Goal: Task Accomplishment & Management: Complete application form

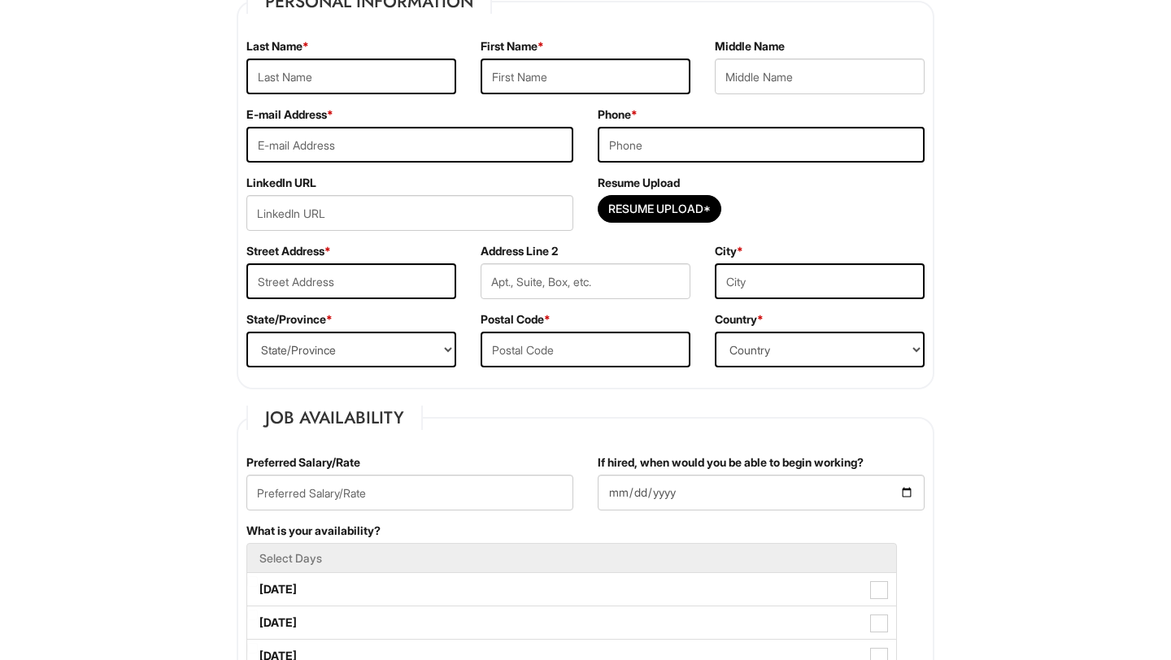
scroll to position [408, 0]
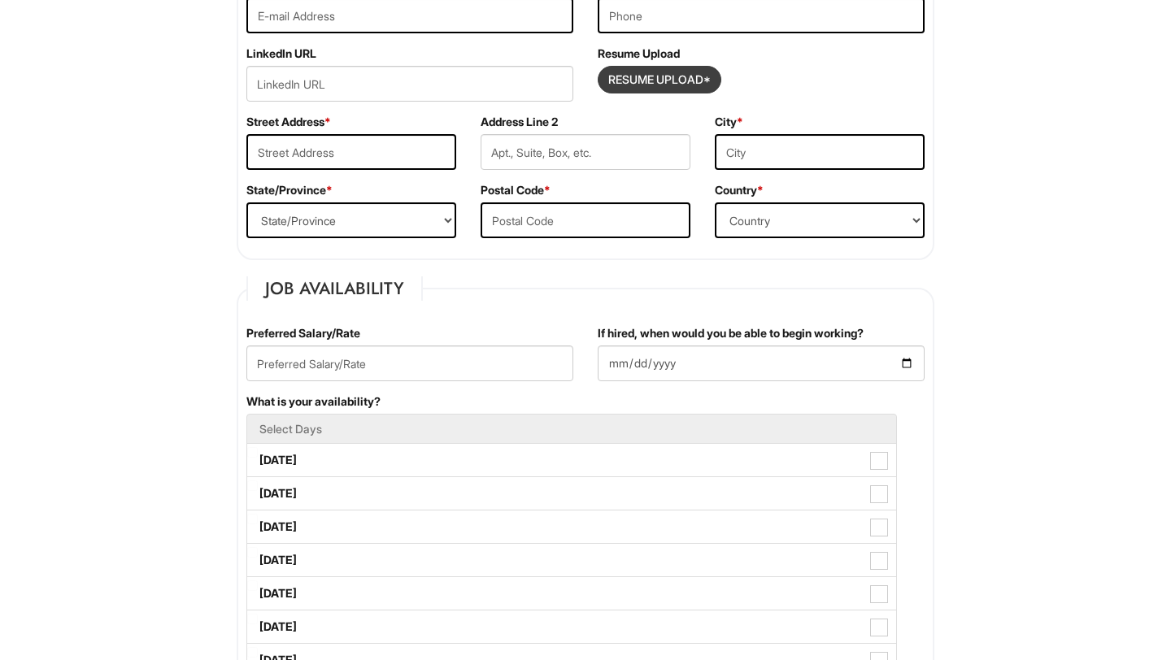
click at [649, 82] on input "Resume Upload*" at bounding box center [659, 80] width 122 height 26
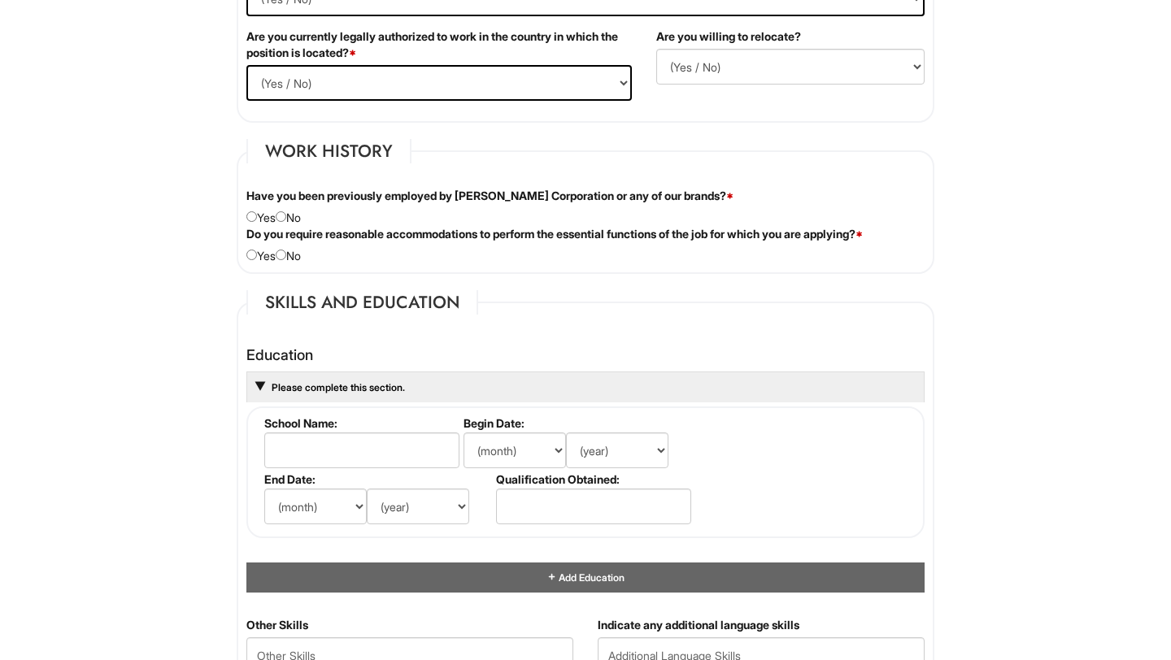
type input "C:\fakepath\Curriculum Vitae _ Agatha Lim.pdf"
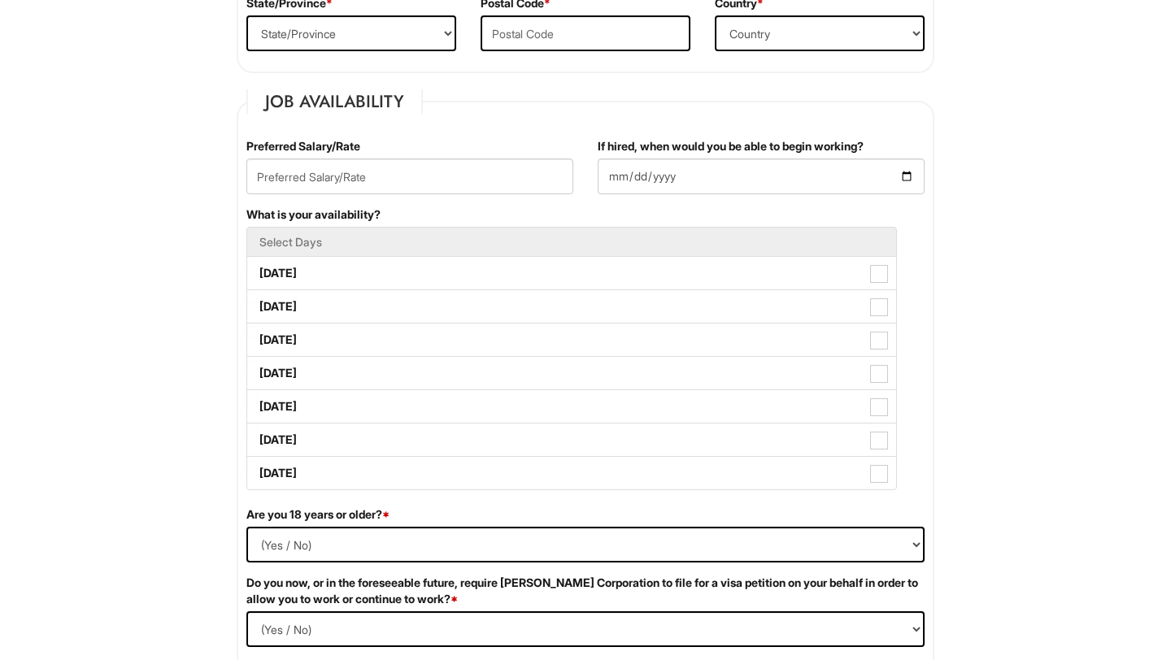
scroll to position [588, 0]
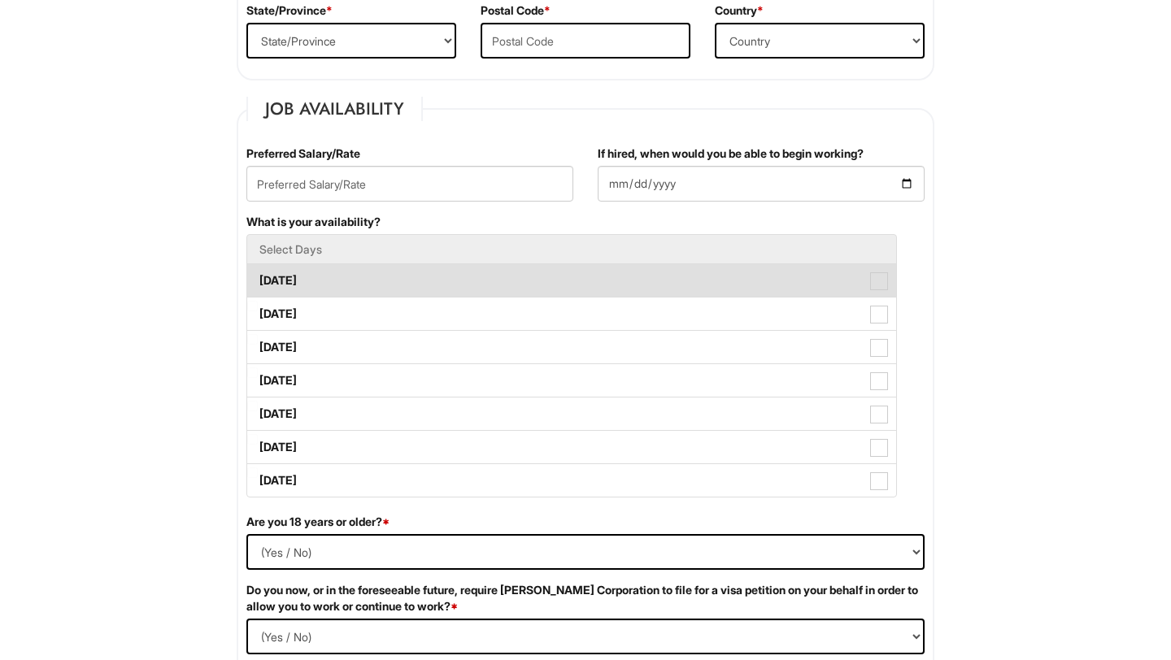
click at [450, 273] on label "Monday" at bounding box center [571, 280] width 649 height 33
click at [258, 273] on Available_Monday "Monday" at bounding box center [252, 272] width 11 height 11
checkbox Available_Monday "true"
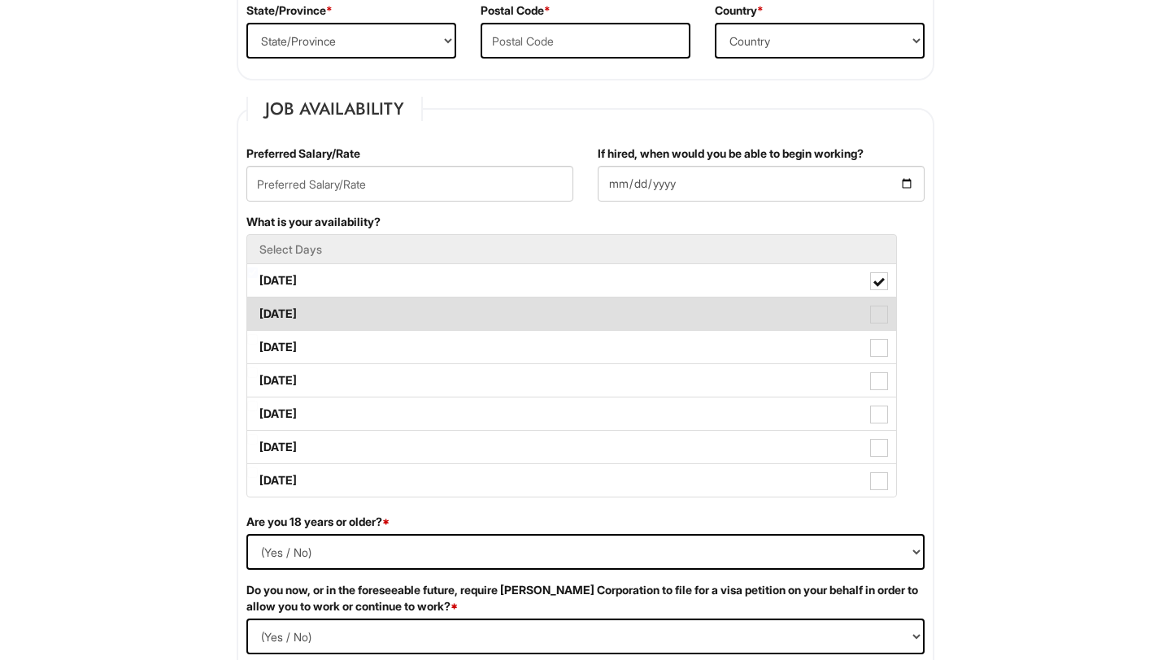
click at [450, 311] on label "Tuesday" at bounding box center [571, 314] width 649 height 33
click at [258, 311] on Available_Tuesday "Tuesday" at bounding box center [252, 306] width 11 height 11
checkbox Available_Tuesday "true"
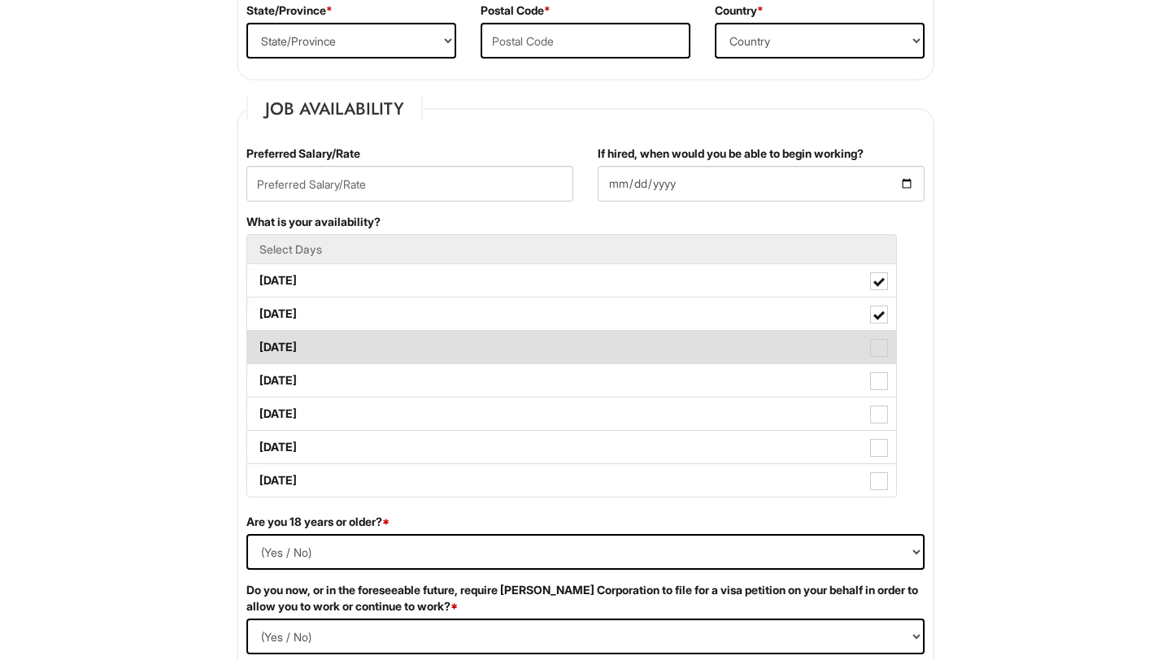
click at [448, 349] on label "Wednesday" at bounding box center [571, 347] width 649 height 33
click at [258, 345] on Available_Wednesday "Wednesday" at bounding box center [252, 339] width 11 height 11
checkbox Available_Wednesday "true"
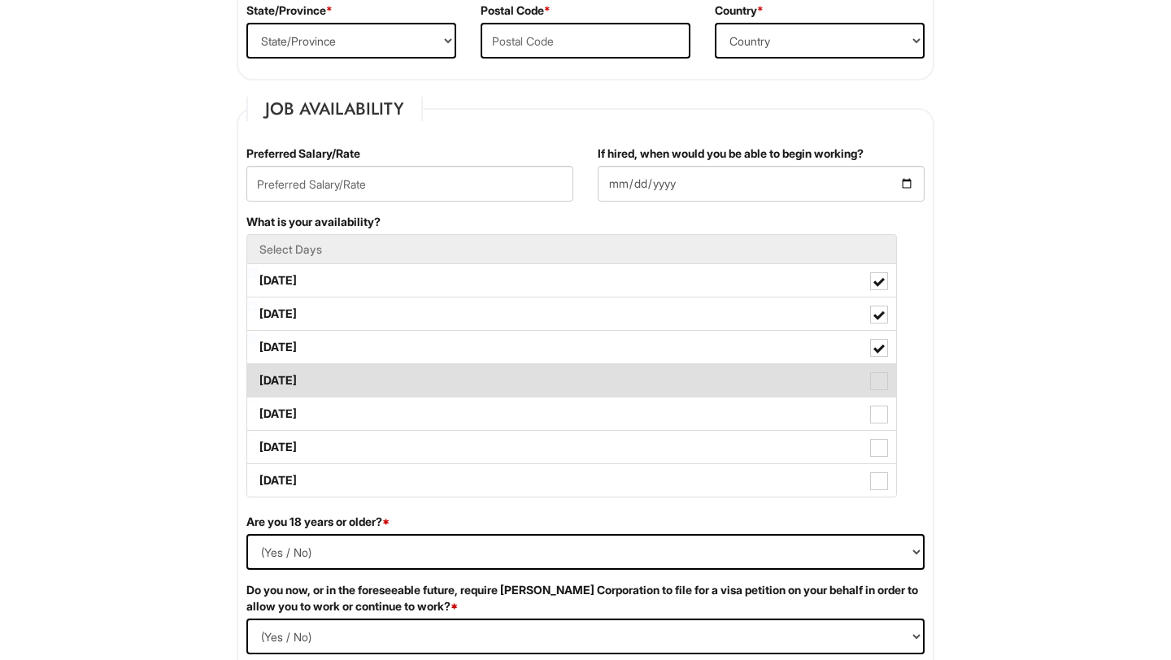
click at [454, 381] on label "Thursday" at bounding box center [571, 380] width 649 height 33
click at [258, 378] on Available_Thursday "Thursday" at bounding box center [252, 372] width 11 height 11
checkbox Available_Thursday "true"
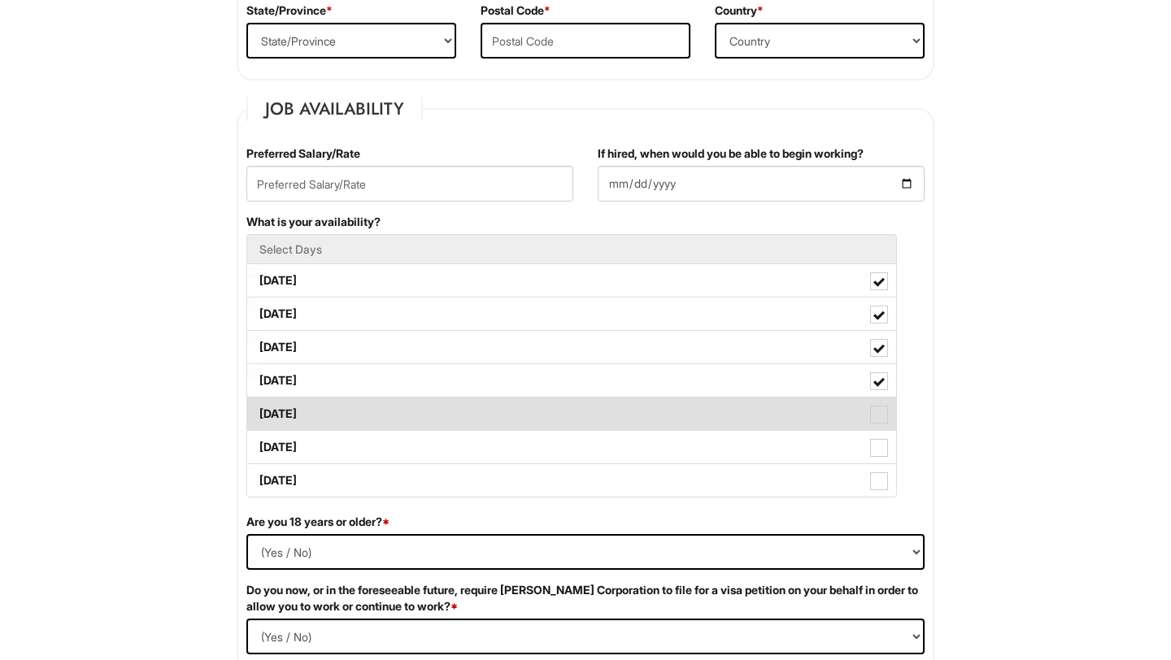
click at [454, 417] on label "Friday" at bounding box center [571, 414] width 649 height 33
click at [258, 411] on Available_Friday "Friday" at bounding box center [252, 406] width 11 height 11
checkbox Available_Friday "true"
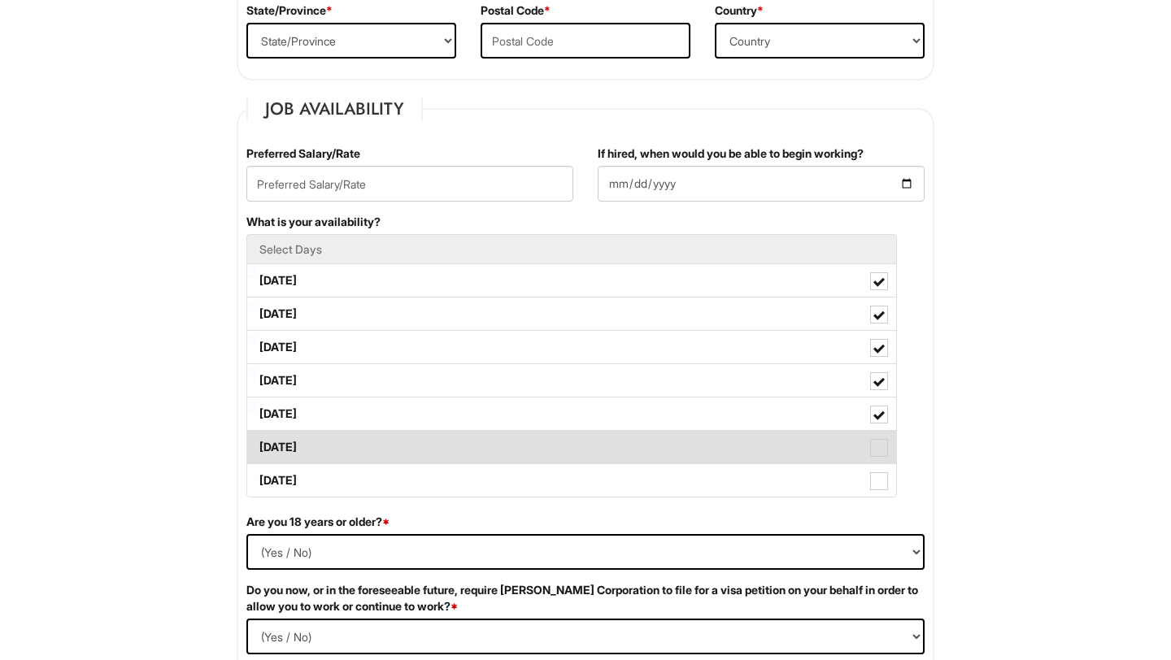
click at [455, 441] on label "[DATE]" at bounding box center [571, 447] width 649 height 33
click at [258, 441] on Available_Saturday "[DATE]" at bounding box center [252, 439] width 11 height 11
checkbox Available_Saturday "true"
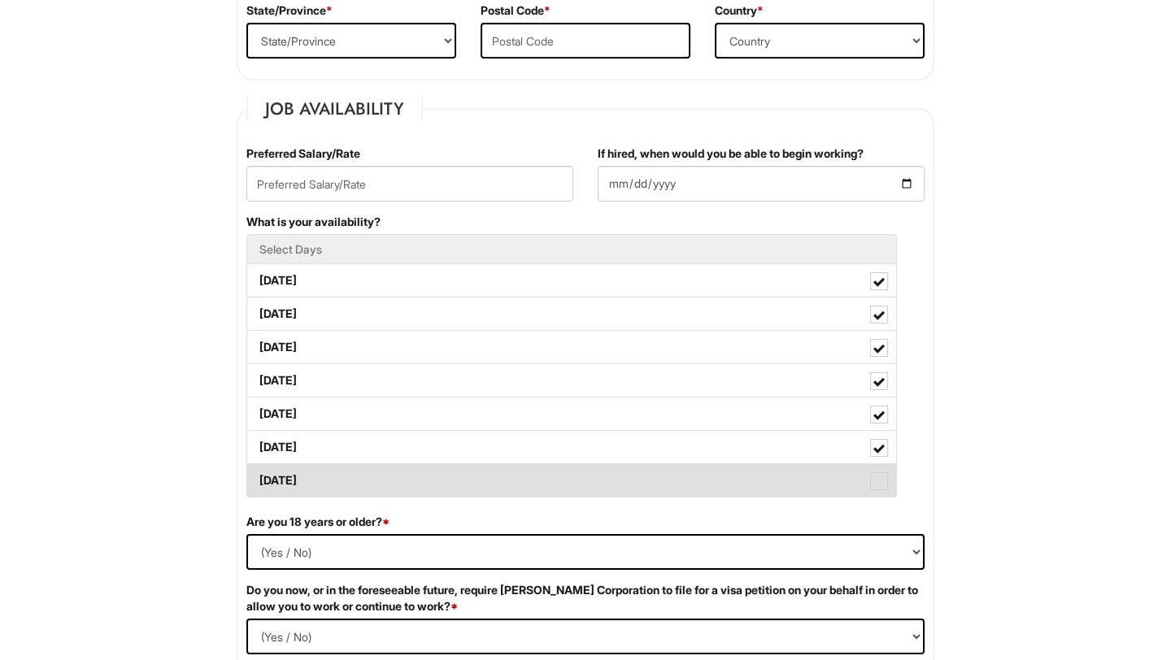
click at [461, 467] on label "[DATE]" at bounding box center [571, 480] width 649 height 33
click at [258, 467] on Available_Sunday "[DATE]" at bounding box center [252, 472] width 11 height 11
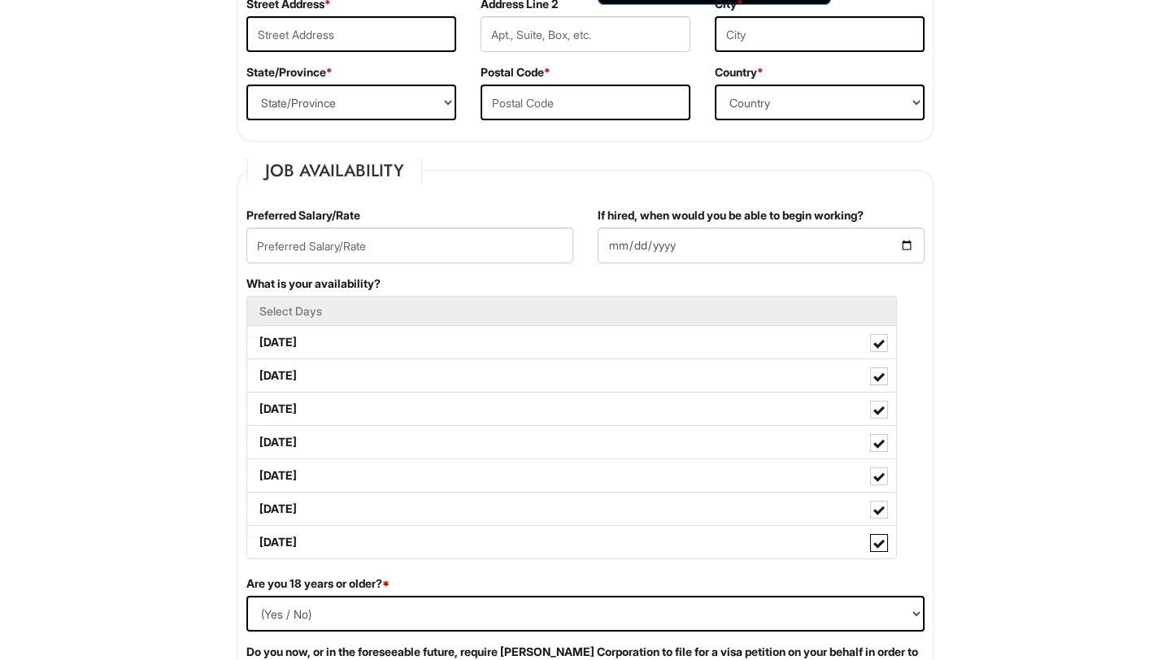
scroll to position [598, 0]
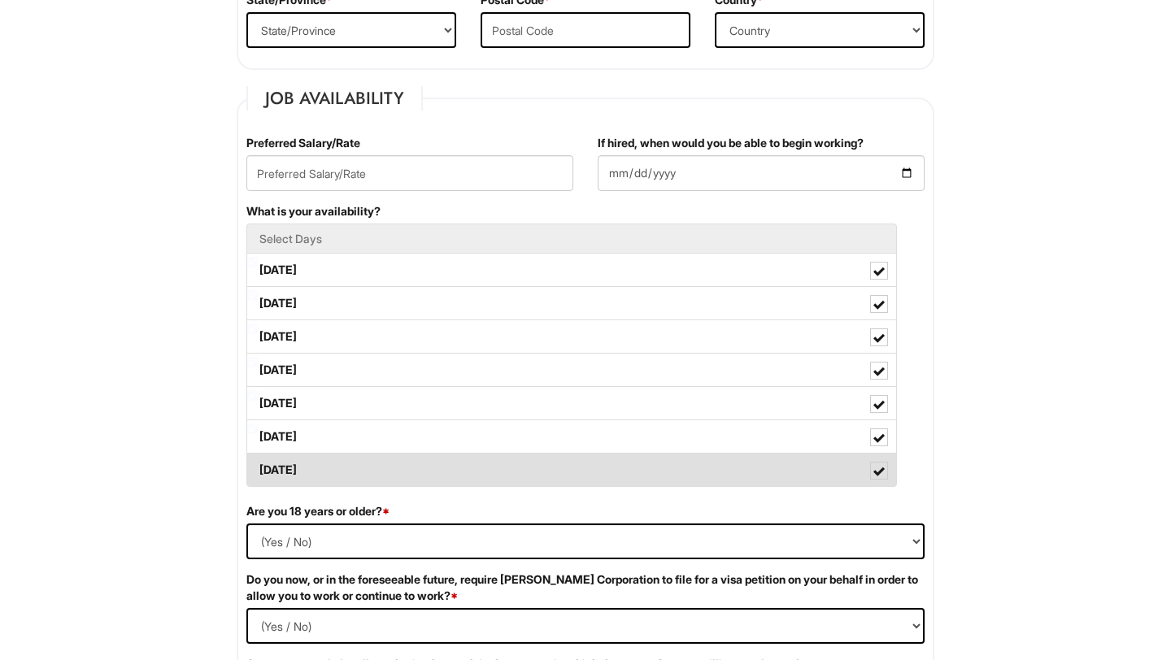
click at [492, 467] on label "[DATE]" at bounding box center [571, 470] width 649 height 33
click at [258, 467] on Available_Sunday "[DATE]" at bounding box center [252, 462] width 11 height 11
checkbox Available_Sunday "false"
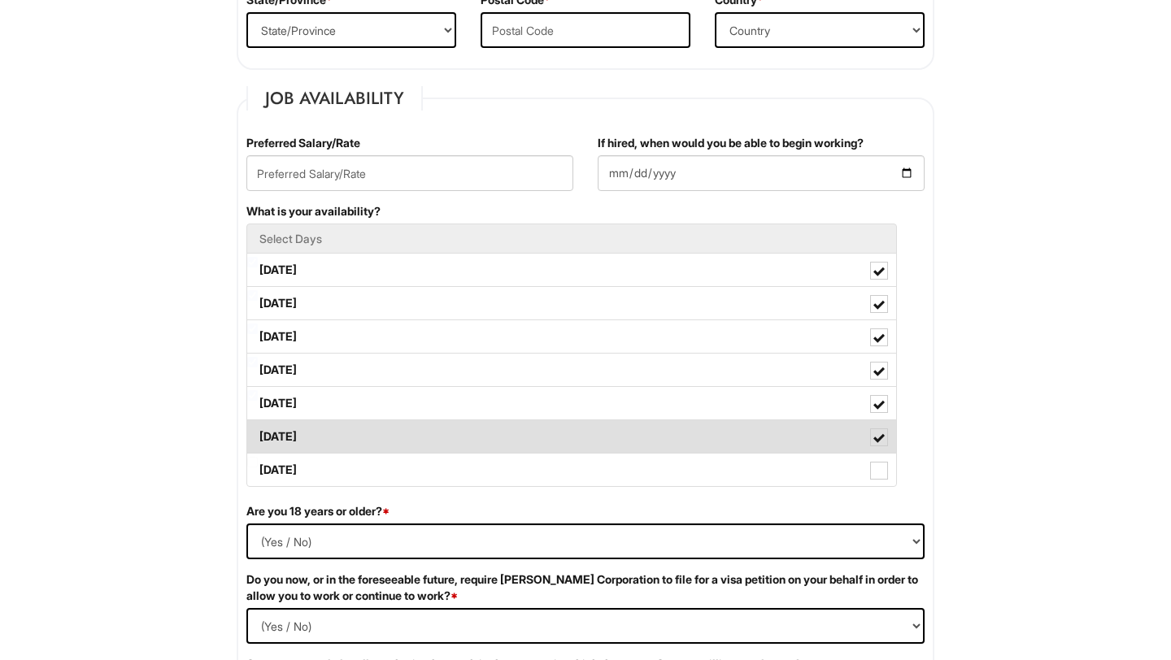
click at [473, 441] on label "[DATE]" at bounding box center [571, 436] width 649 height 33
click at [258, 434] on Available_Saturday "[DATE]" at bounding box center [252, 429] width 11 height 11
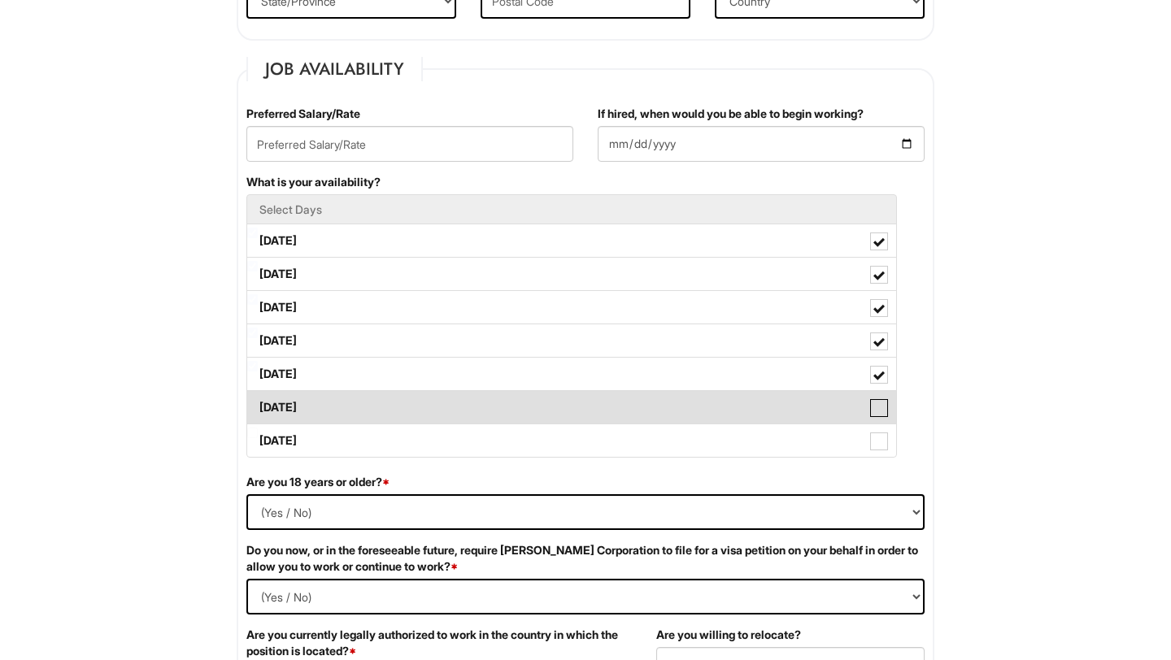
scroll to position [632, 0]
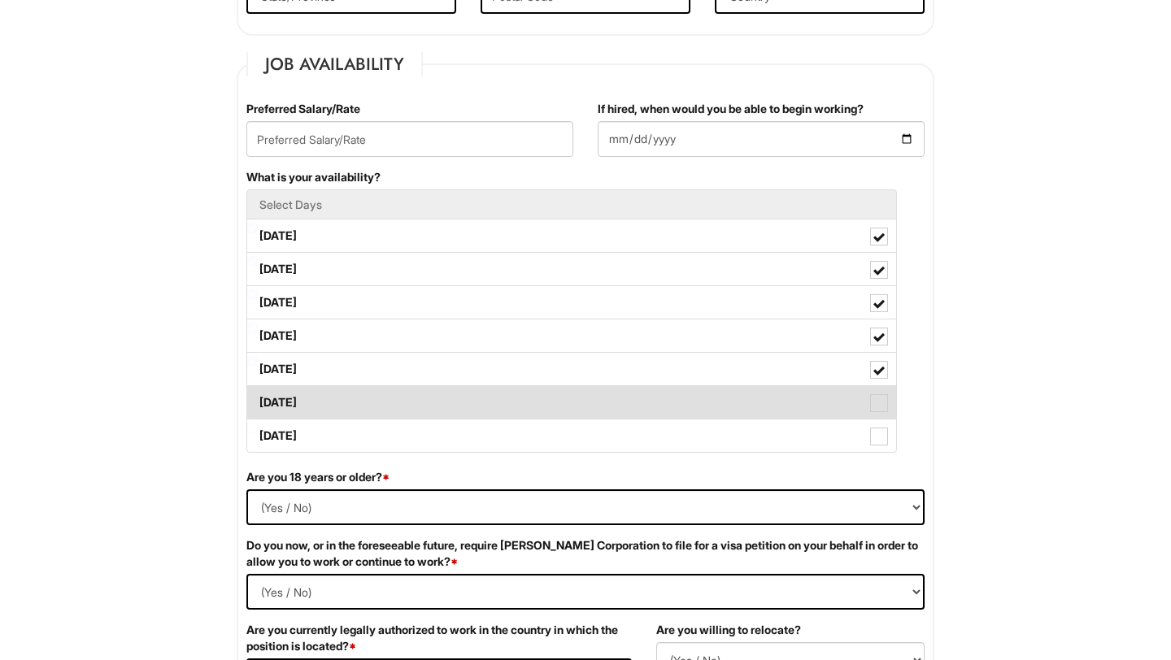
click at [439, 397] on label "[DATE]" at bounding box center [571, 402] width 649 height 33
click at [258, 397] on Available_Saturday "[DATE]" at bounding box center [252, 394] width 11 height 11
checkbox Available_Saturday "true"
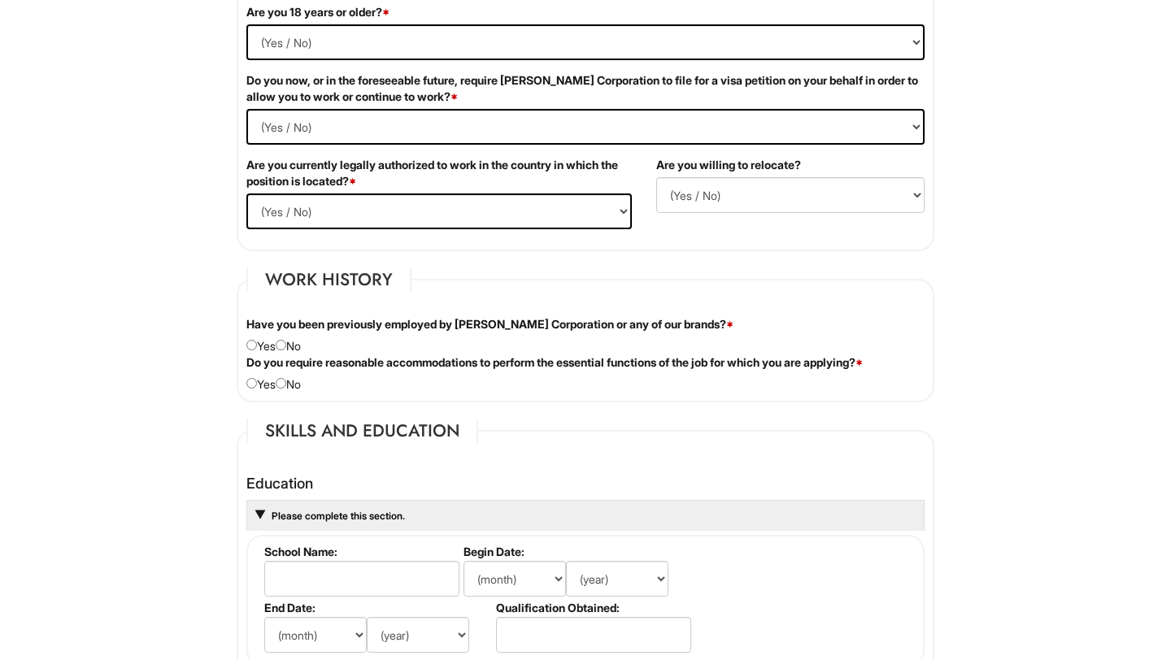
scroll to position [1102, 0]
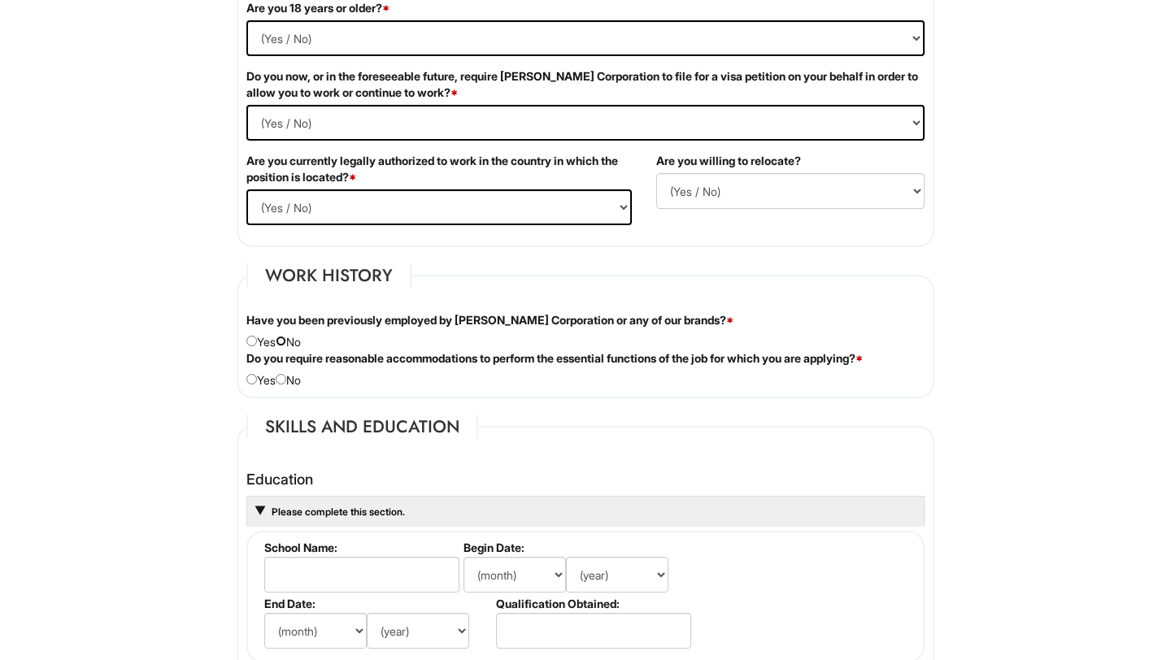
click at [286, 345] on input "radio" at bounding box center [281, 341] width 11 height 11
radio input "true"
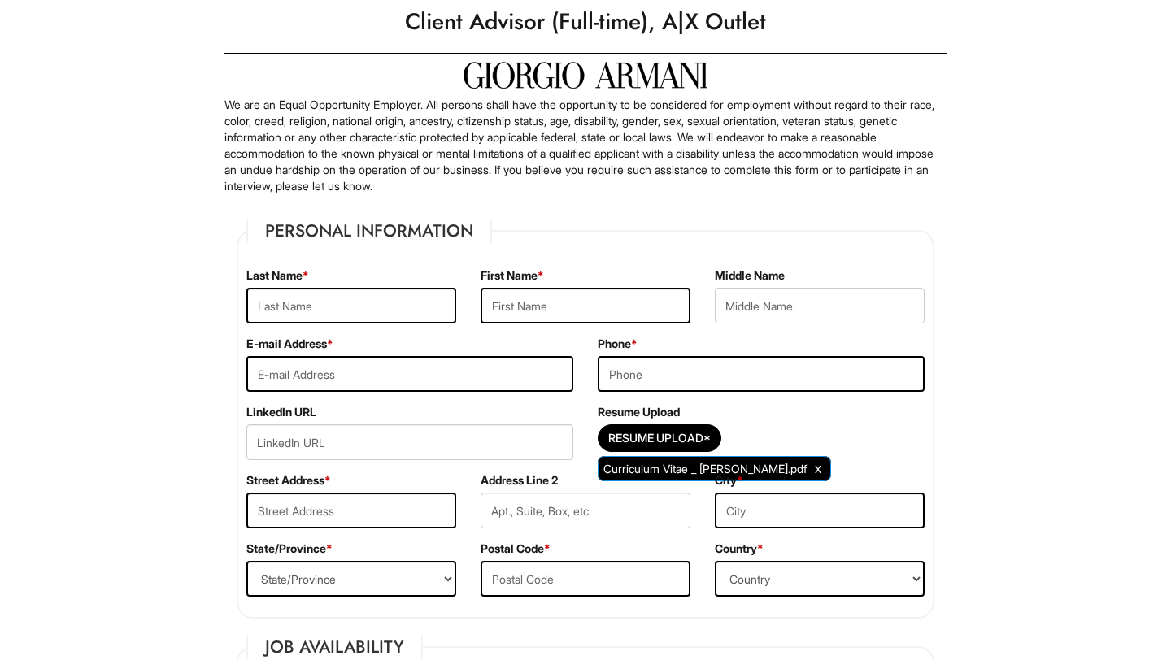
scroll to position [47, 0]
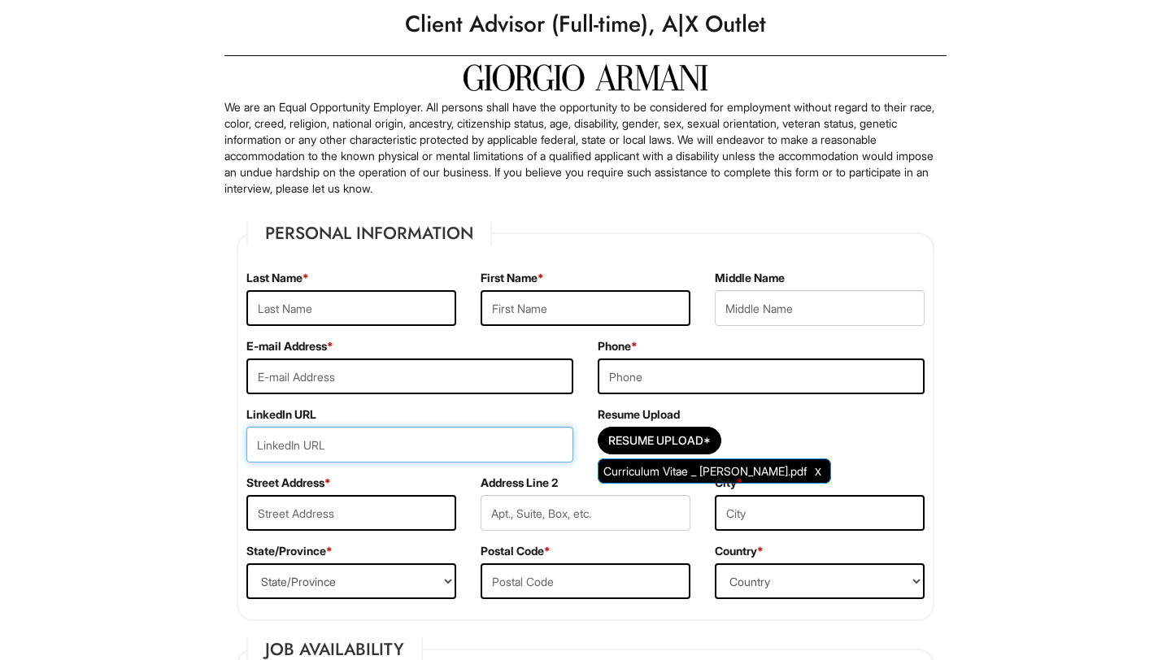
click at [481, 442] on input "url" at bounding box center [409, 445] width 327 height 36
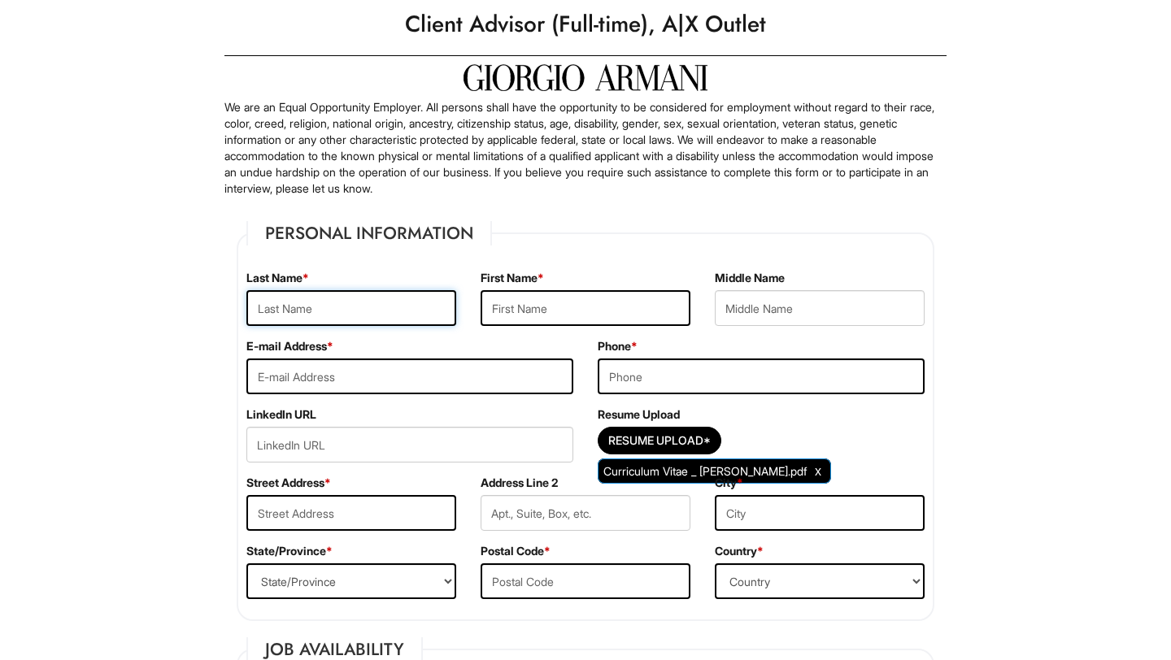
click at [354, 304] on input "text" at bounding box center [351, 308] width 210 height 36
type input "Lim"
type input "Agatha"
type input "agathalim002@gmail.com"
type input "2149240237"
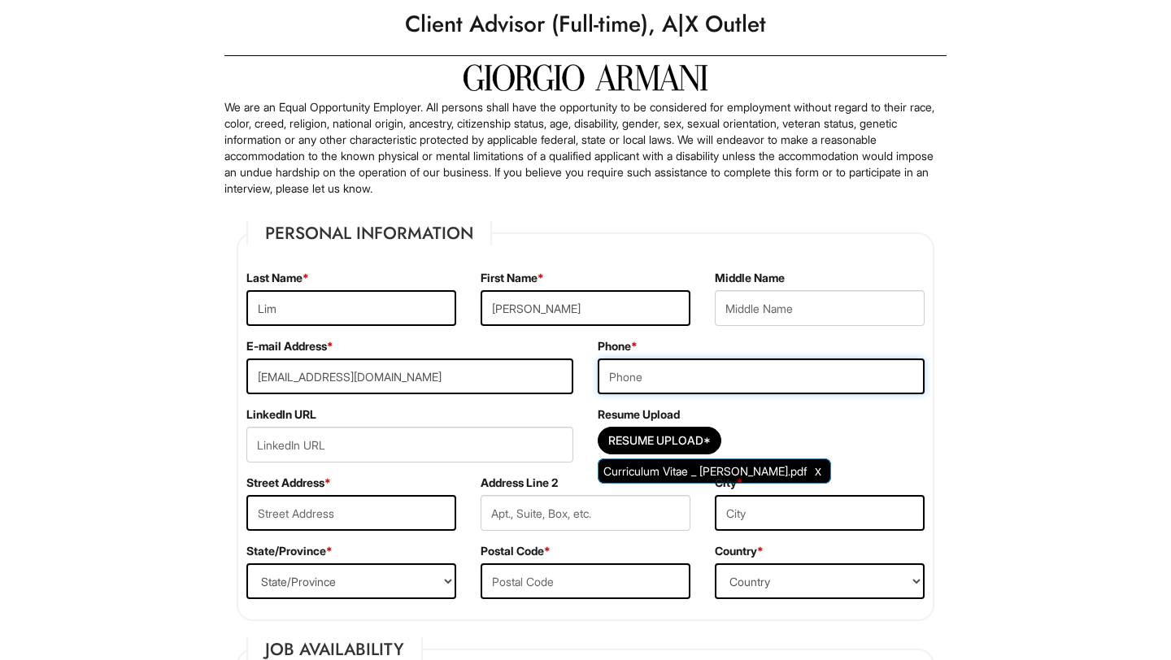
type input "22540 Merchants Way 13115"
type input "Katy"
select select "TX"
type input "77449"
select select "[GEOGRAPHIC_DATA]"
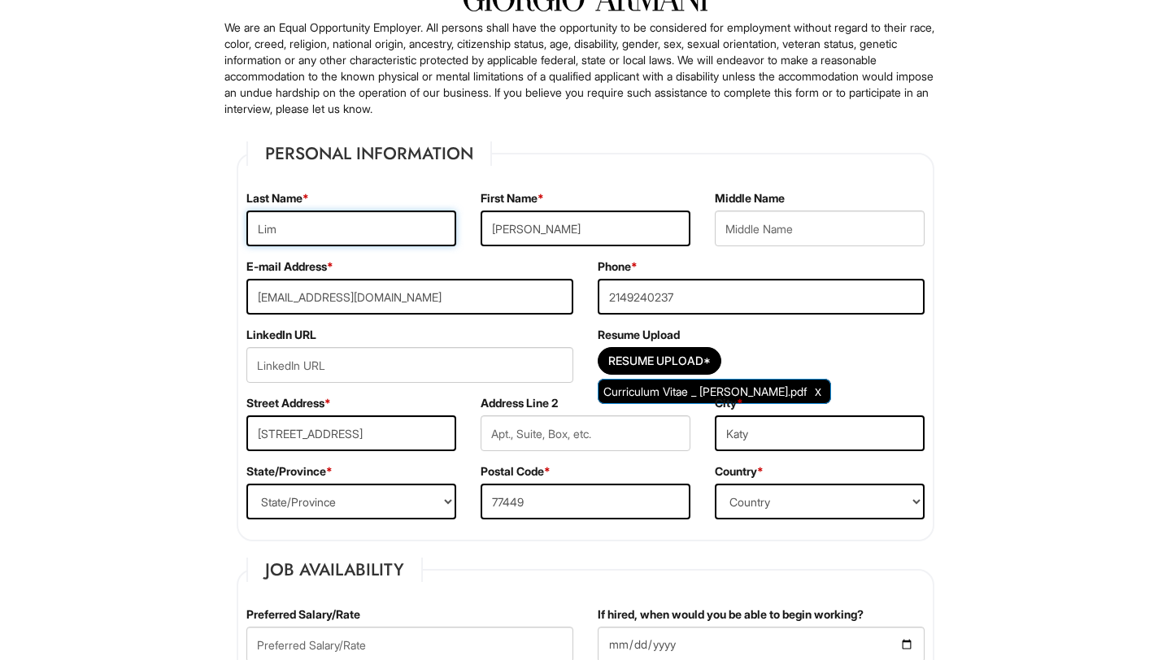
scroll to position [144, 0]
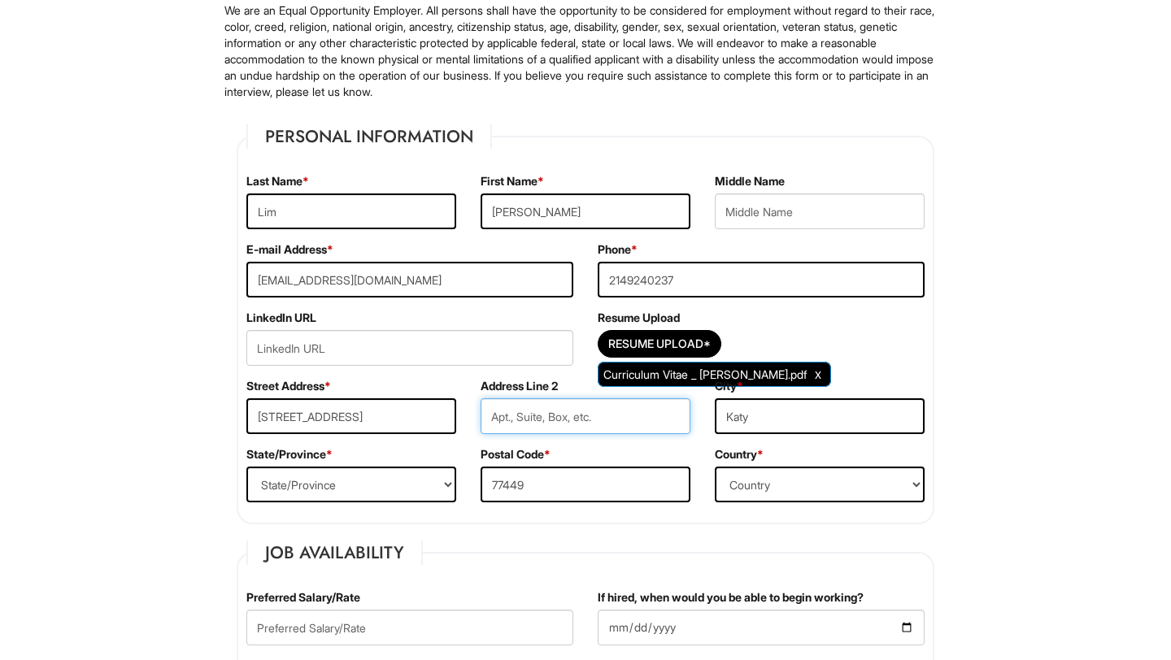
click at [529, 415] on input "text" at bounding box center [585, 416] width 210 height 36
click at [491, 413] on input "13115" at bounding box center [585, 416] width 210 height 36
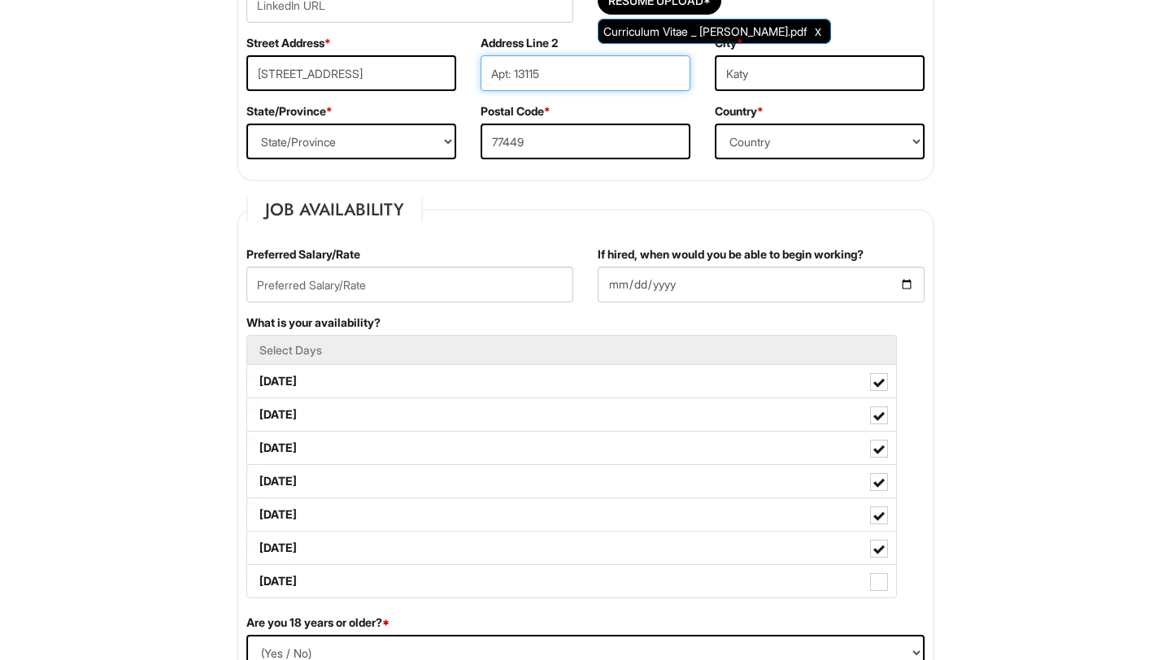
scroll to position [490, 0]
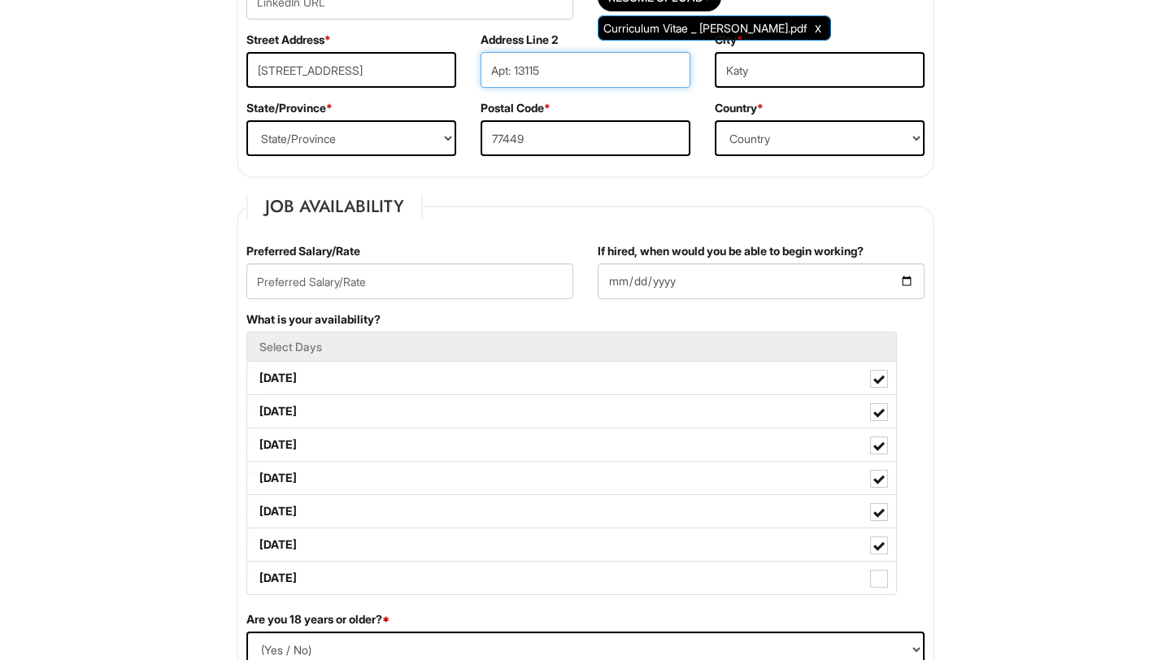
type input "Apt: 13115"
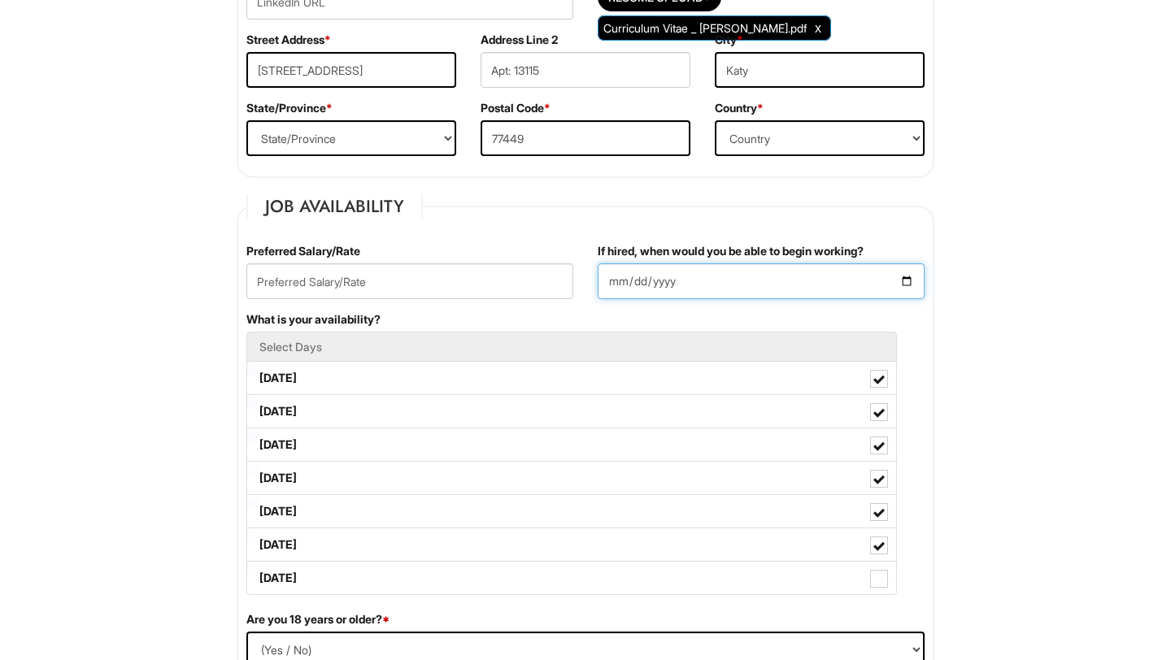
click at [903, 279] on input "If hired, when would you be able to begin working?" at bounding box center [761, 281] width 327 height 36
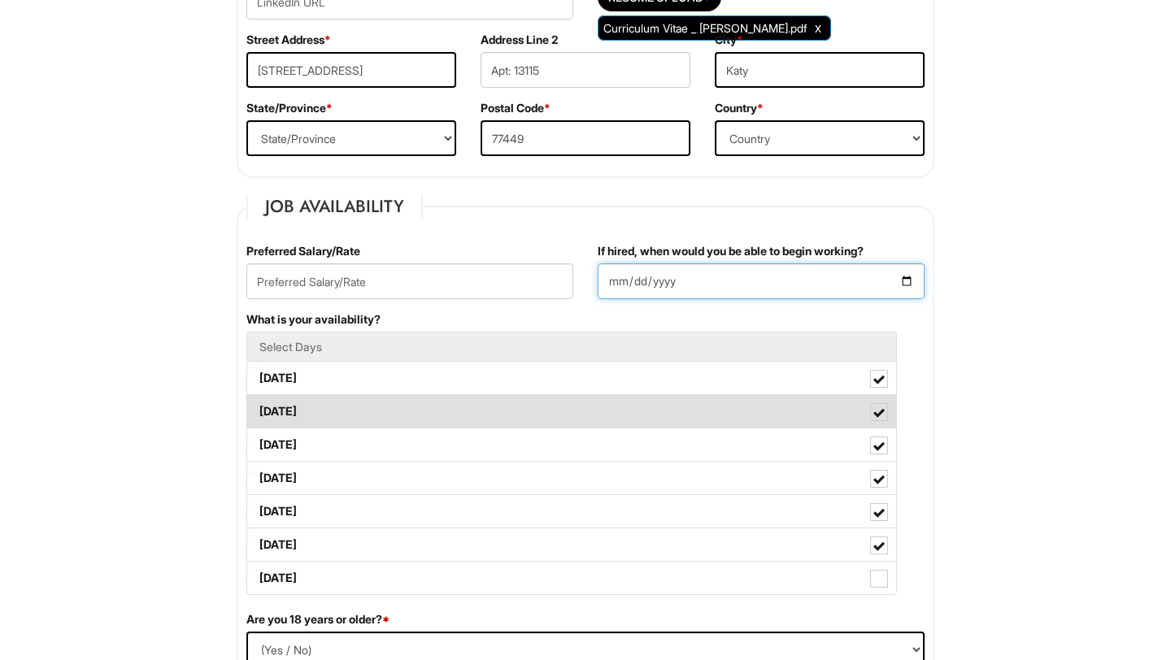
type input "2025-09-01"
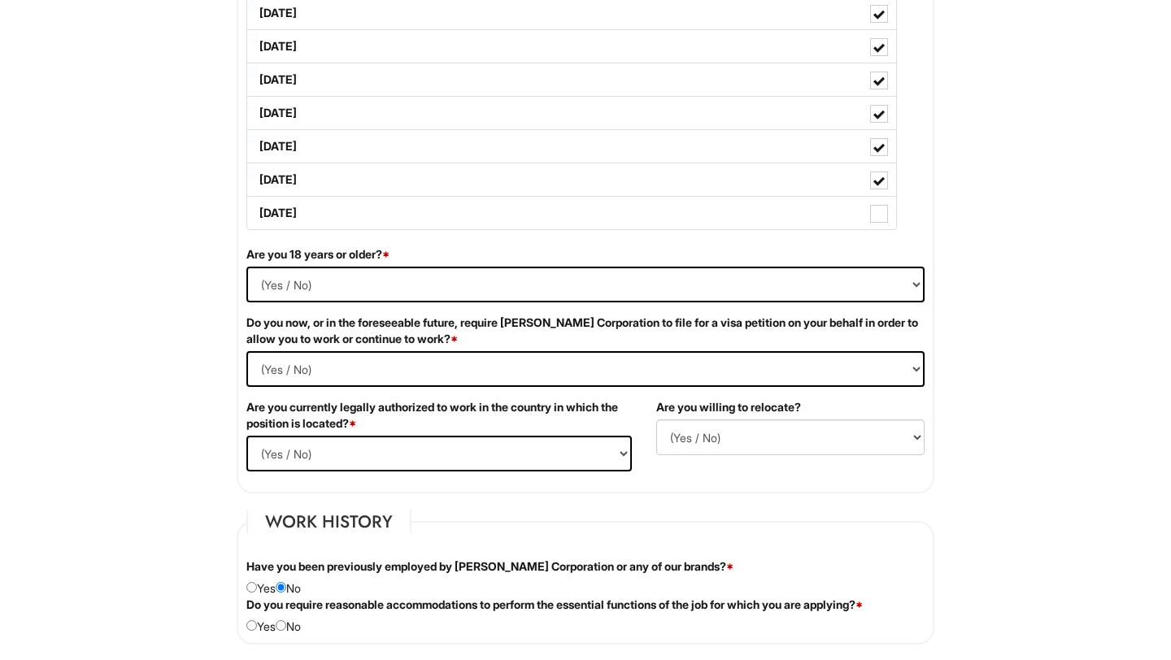
scroll to position [861, 0]
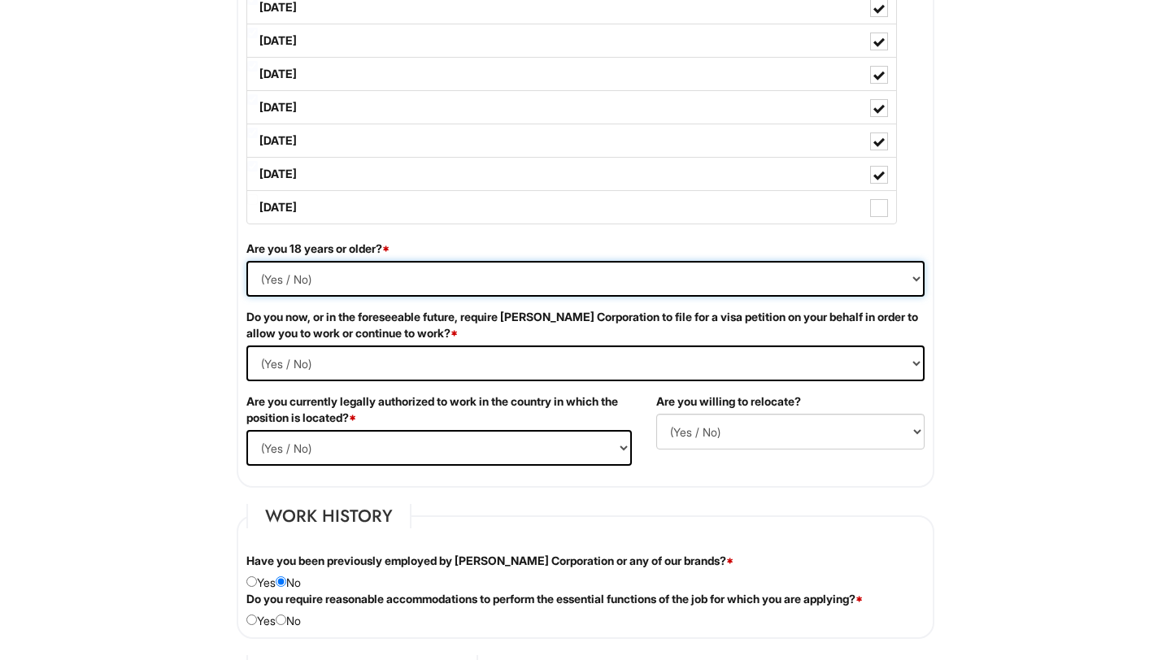
click at [278, 282] on select "(Yes / No) Yes No" at bounding box center [585, 279] width 678 height 36
select select "Yes"
click at [246, 261] on select "(Yes / No) Yes No" at bounding box center [585, 279] width 678 height 36
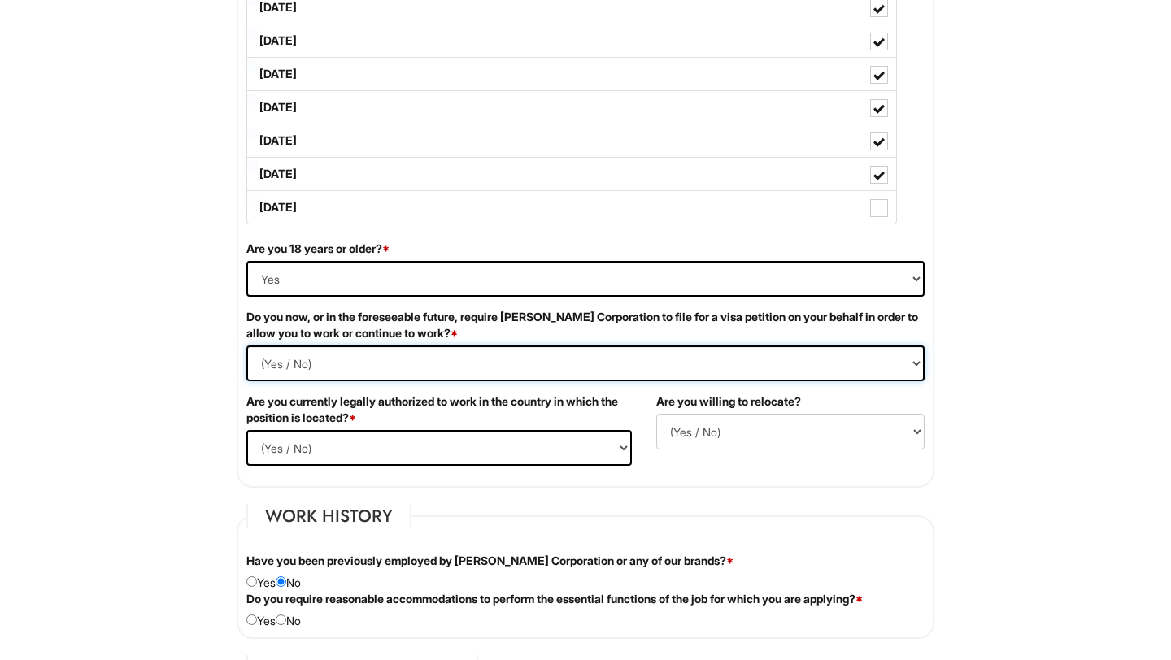
click at [311, 362] on Required "(Yes / No) Yes No" at bounding box center [585, 364] width 678 height 36
select Required "No"
click at [246, 346] on Required "(Yes / No) Yes No" at bounding box center [585, 364] width 678 height 36
click at [306, 445] on select "(Yes / No) Yes No" at bounding box center [438, 448] width 385 height 36
select select "Yes"
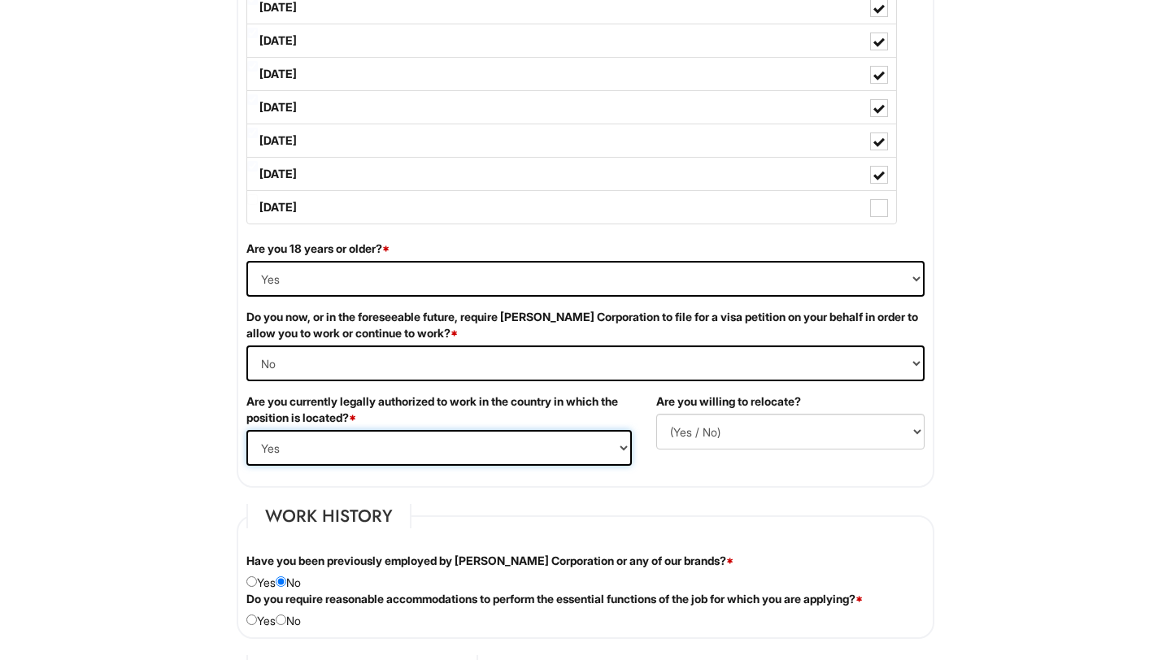
click at [246, 430] on select "(Yes / No) Yes No" at bounding box center [438, 448] width 385 height 36
click at [715, 430] on select "(Yes / No) No Yes" at bounding box center [790, 432] width 268 height 36
select select "N"
click at [656, 414] on select "(Yes / No) No Yes" at bounding box center [790, 432] width 268 height 36
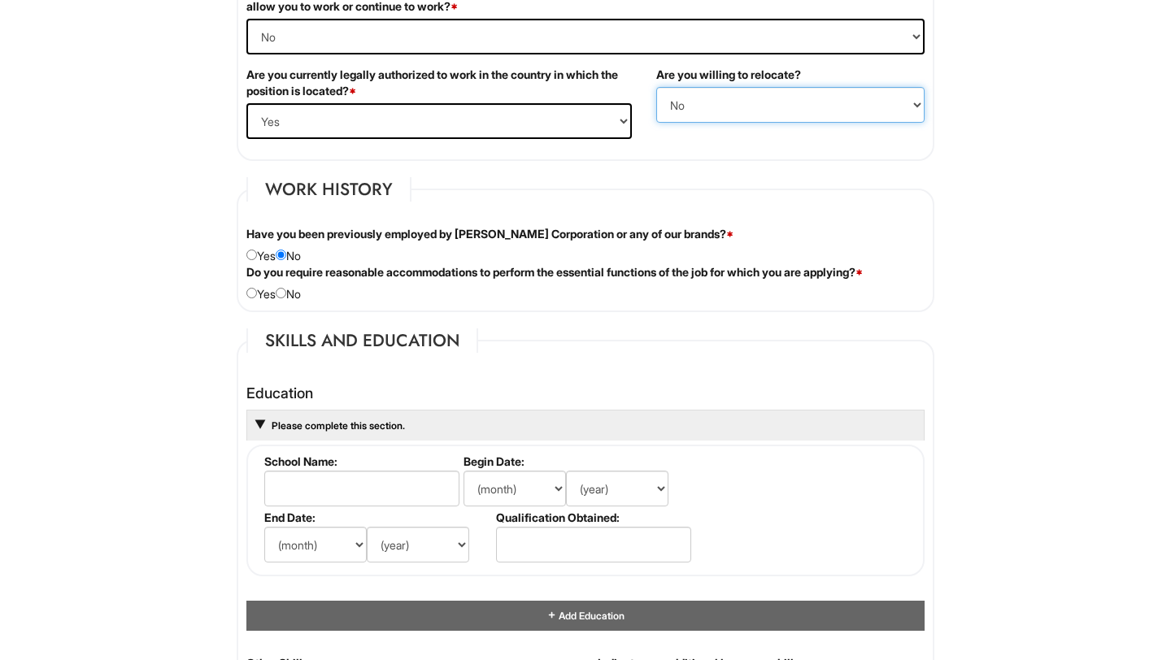
scroll to position [1189, 0]
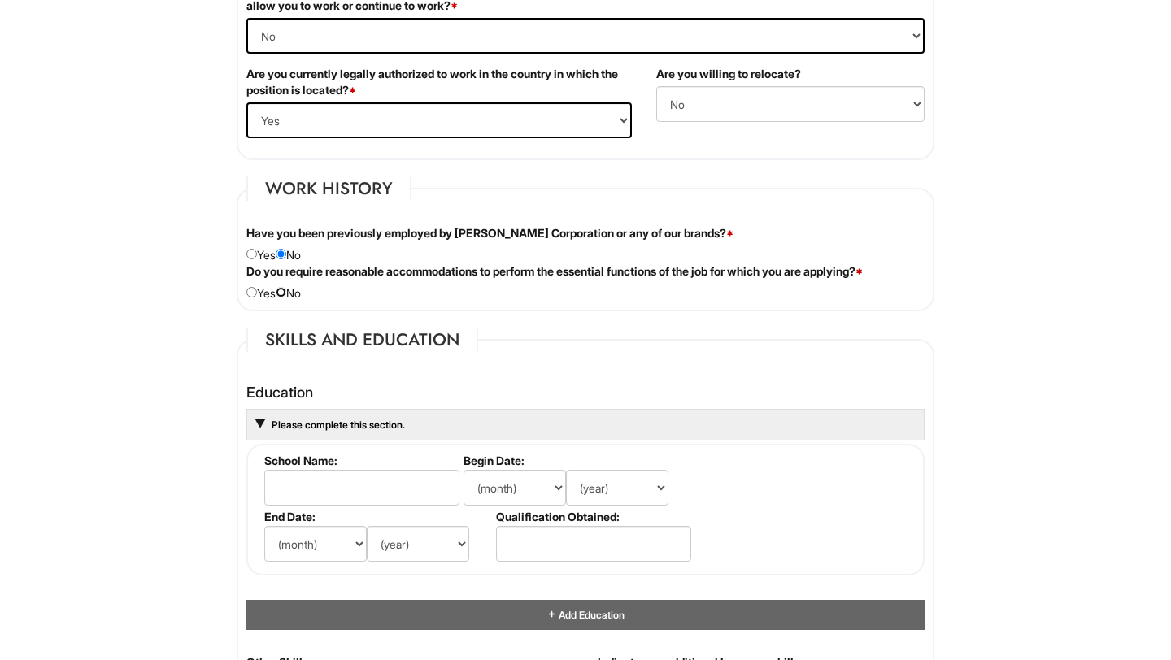
click at [286, 293] on input "radio" at bounding box center [281, 292] width 11 height 11
radio input "true"
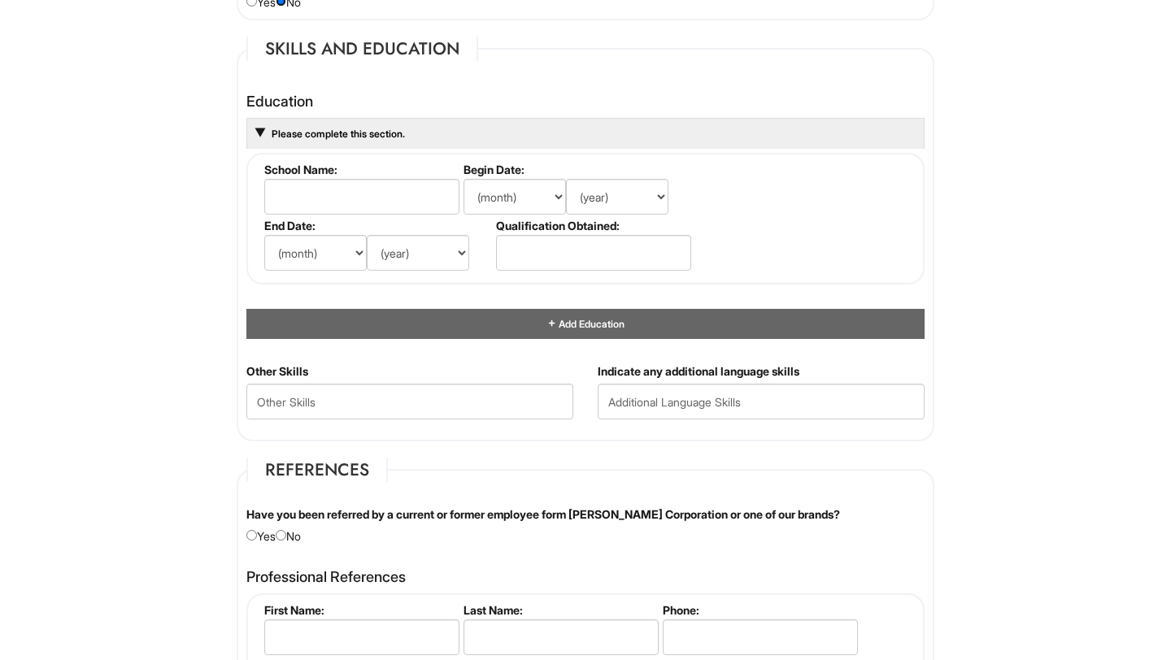
scroll to position [1484, 0]
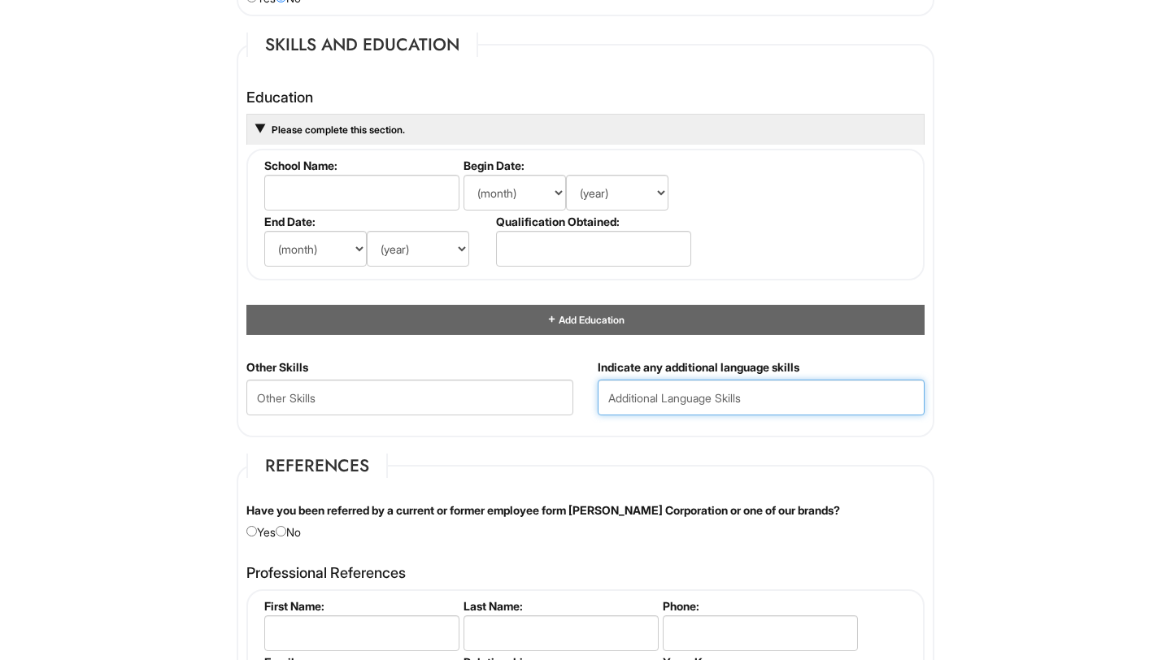
click at [632, 402] on input "text" at bounding box center [761, 398] width 327 height 36
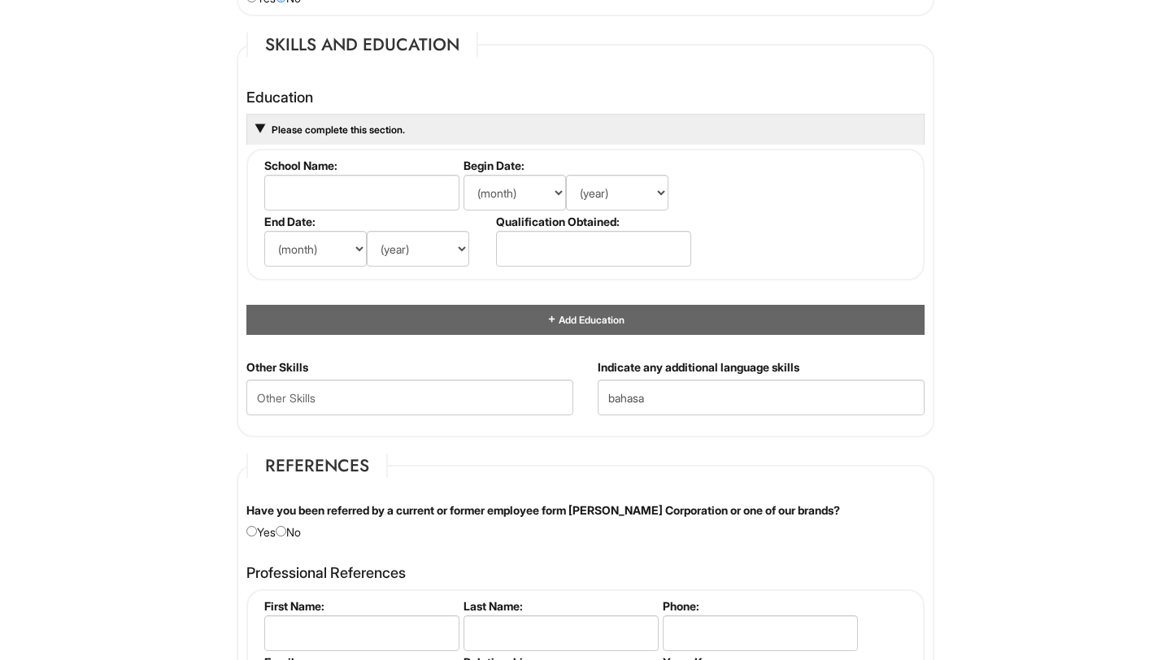
drag, startPoint x: 658, startPoint y: 398, endPoint x: 557, endPoint y: 398, distance: 101.6
click at [558, 398] on div "Other Skills Indicate any additional language skills bahasa" at bounding box center [585, 393] width 702 height 68
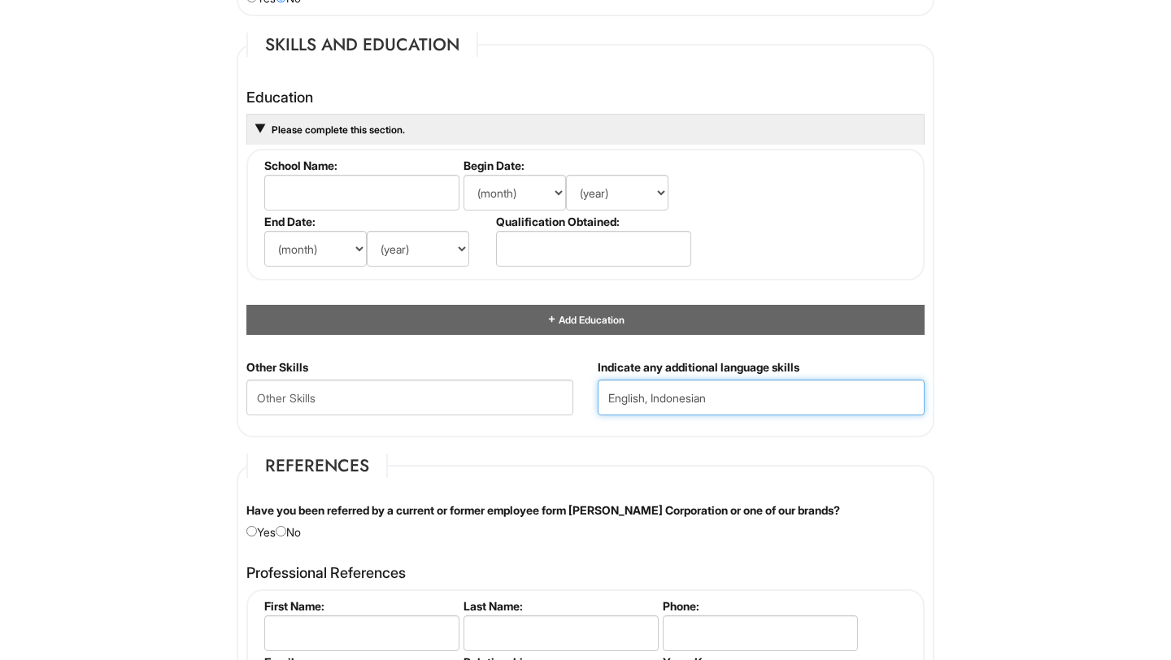
type input "English, Indonesian"
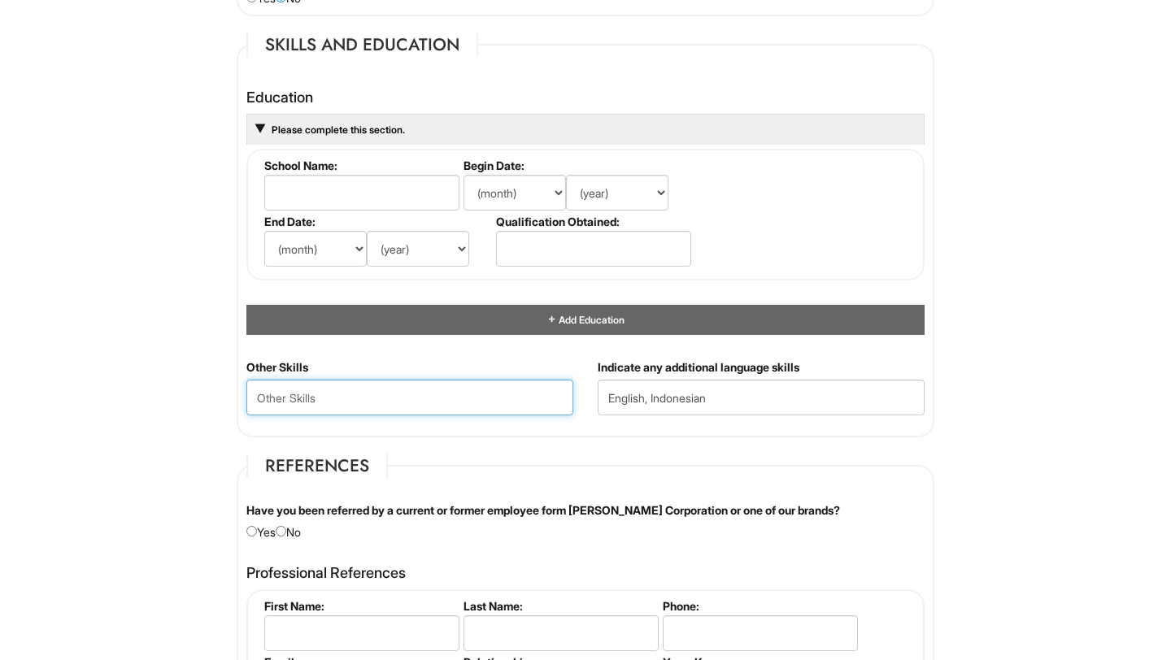
click at [432, 394] on Skills "text" at bounding box center [409, 398] width 327 height 36
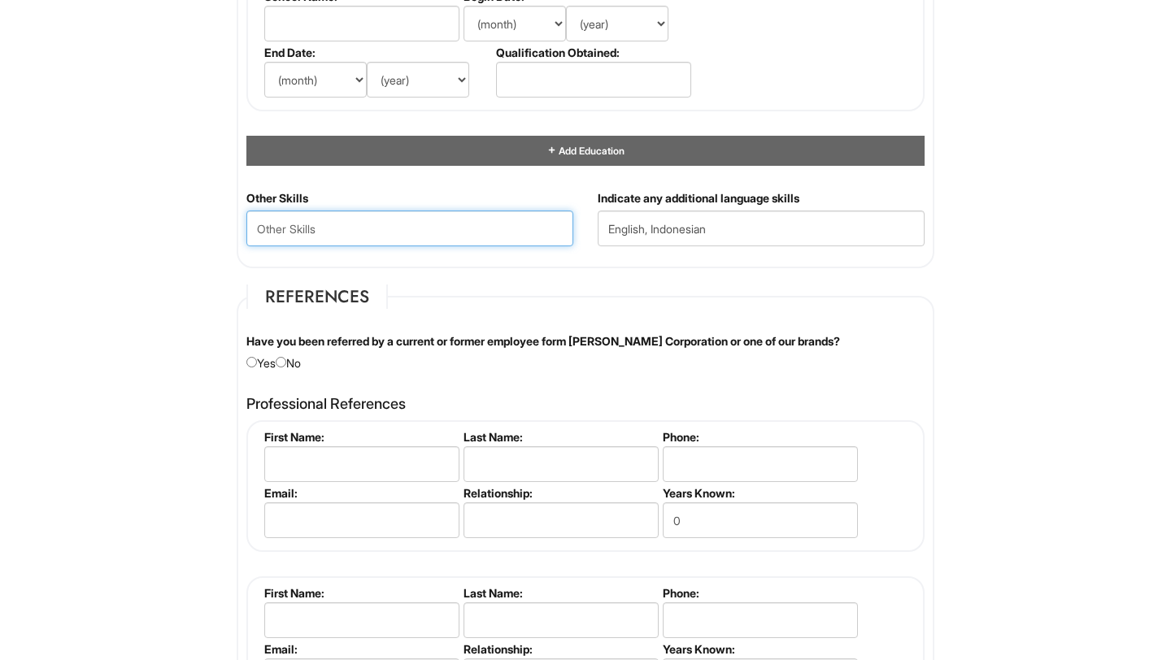
scroll to position [1654, 0]
click at [286, 359] on input "radio" at bounding box center [281, 361] width 11 height 11
radio input "true"
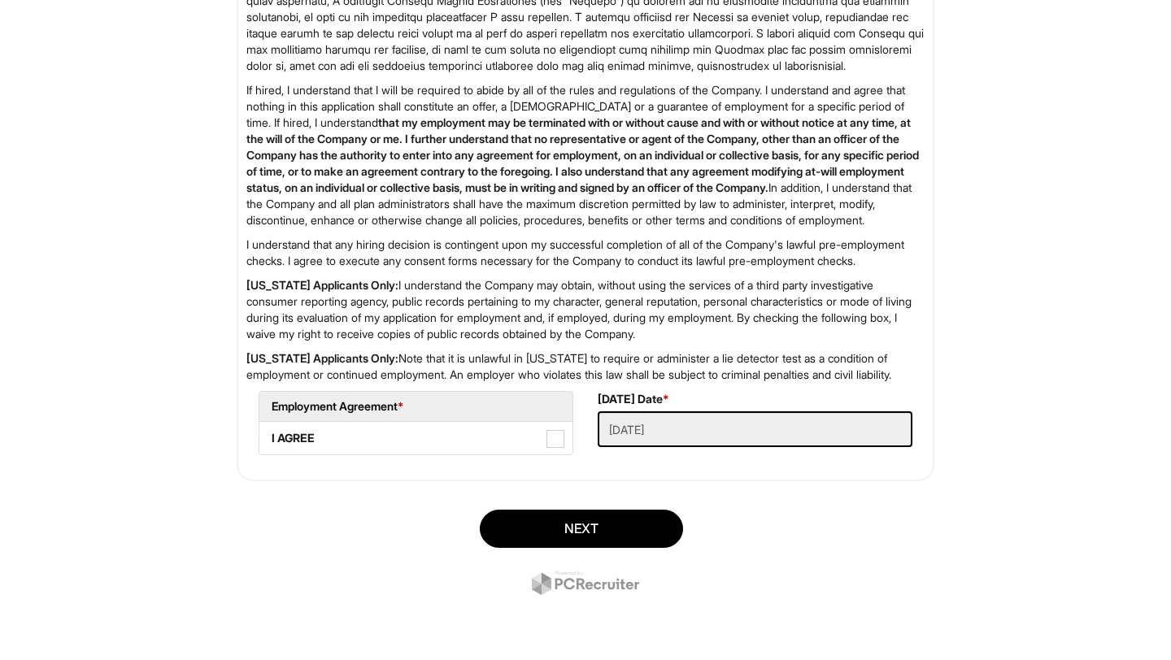
scroll to position [2566, 0]
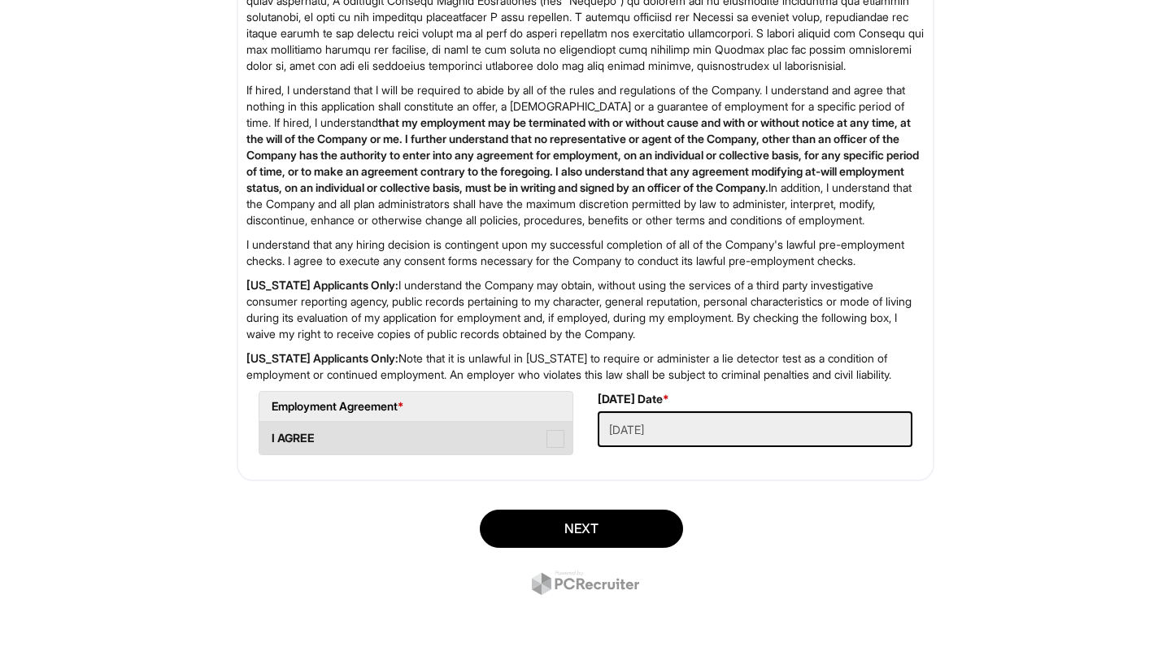
click at [552, 448] on span at bounding box center [555, 439] width 18 height 18
click at [270, 436] on AGREE "I AGREE" at bounding box center [264, 430] width 11 height 11
checkbox AGREE "true"
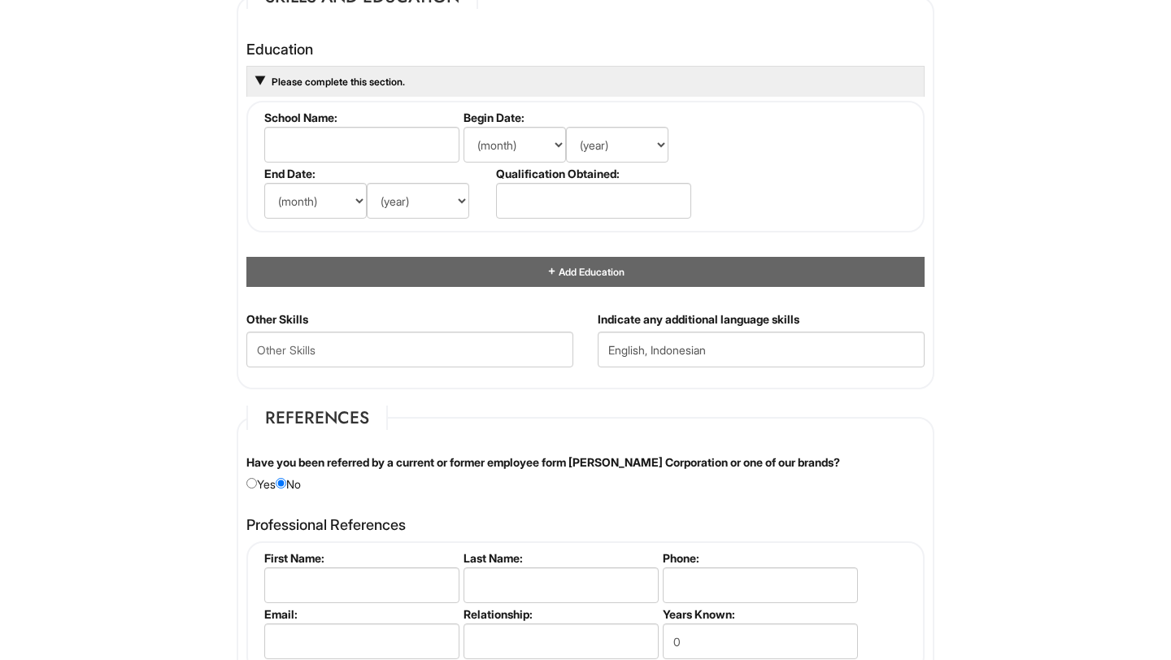
scroll to position [1561, 0]
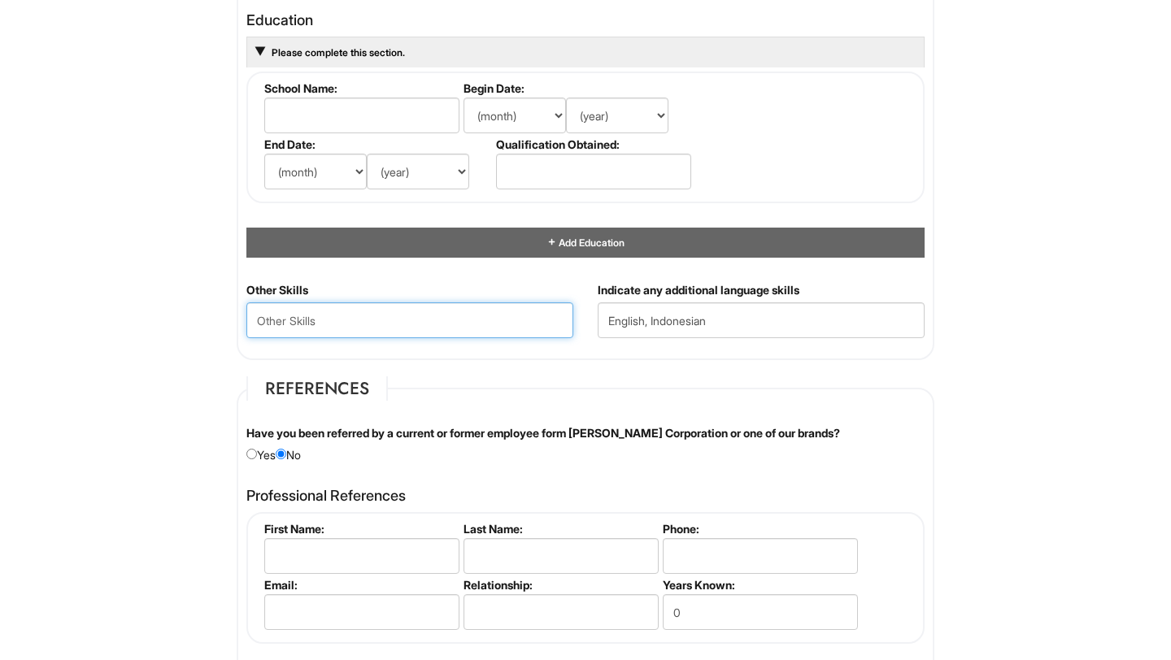
click at [444, 314] on Skills "text" at bounding box center [409, 320] width 327 height 36
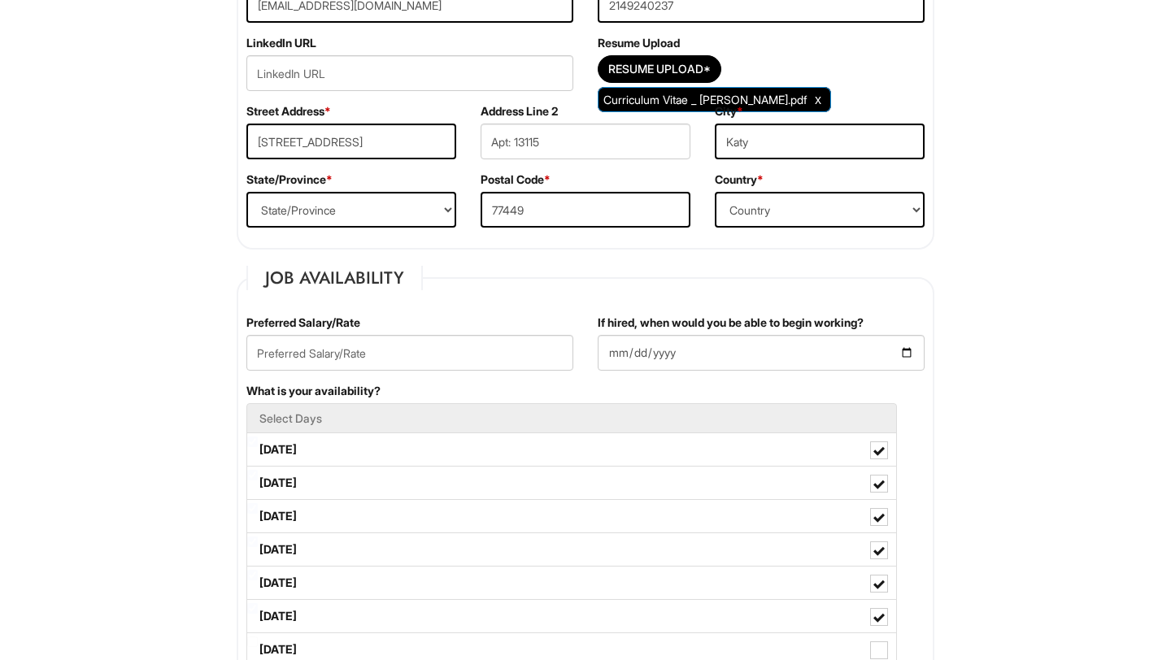
scroll to position [417, 0]
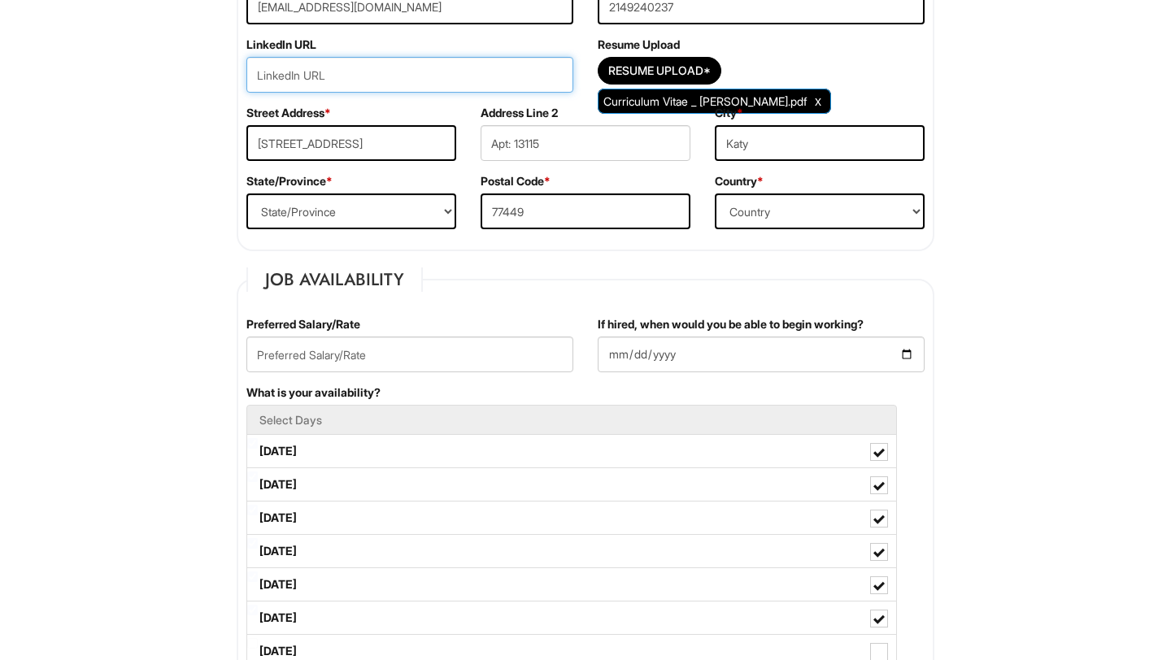
click at [385, 76] on input "url" at bounding box center [409, 75] width 327 height 36
paste input "www.linkedin.com/in/agathalim99"
type input "www.linkedin.com/in/agathalim99"
click at [389, 293] on fieldset "Job Availability Preferred Salary/Rate If hired, when would you be able to begi…" at bounding box center [586, 599] width 698 height 664
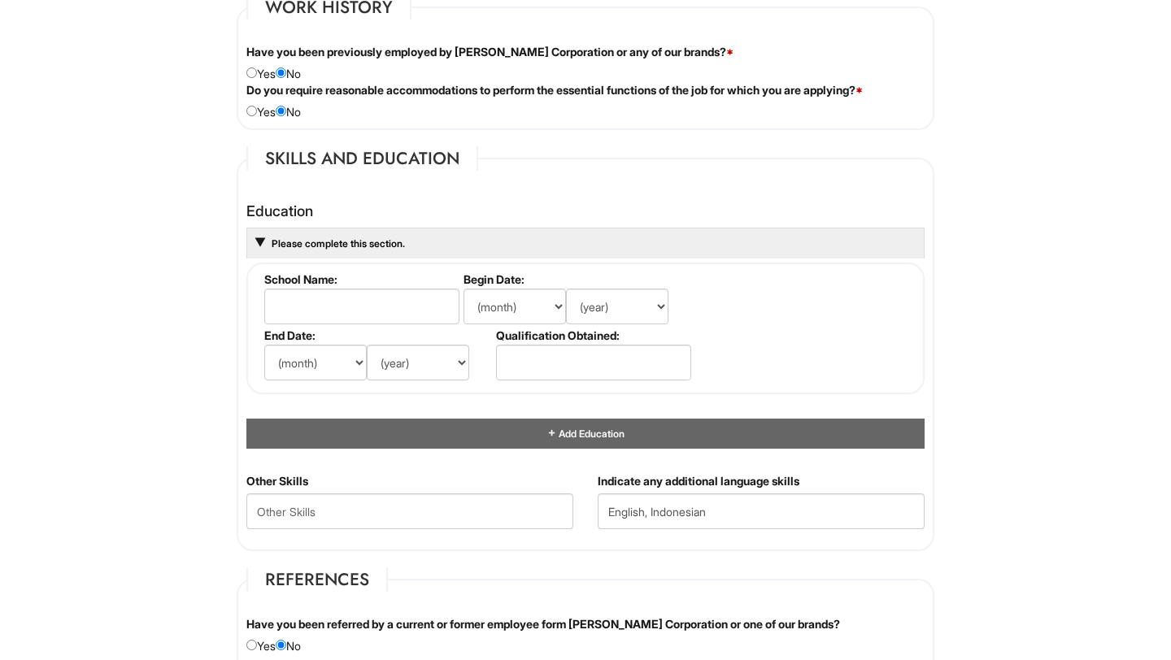
scroll to position [1392, 0]
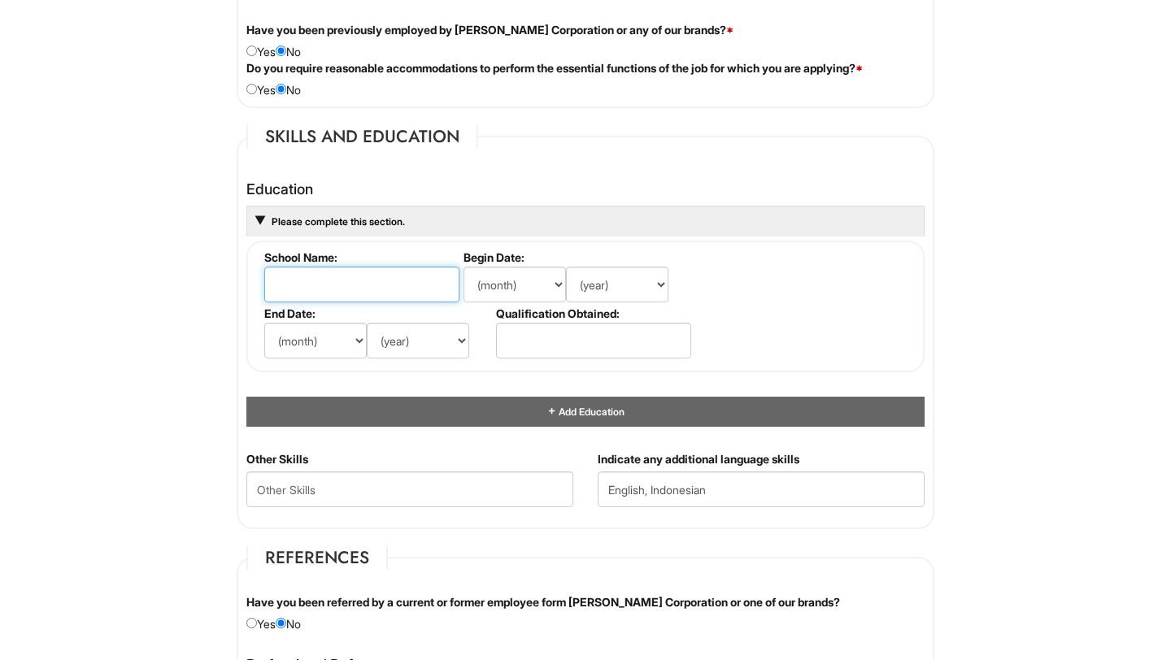
click at [385, 285] on input "text" at bounding box center [361, 285] width 195 height 36
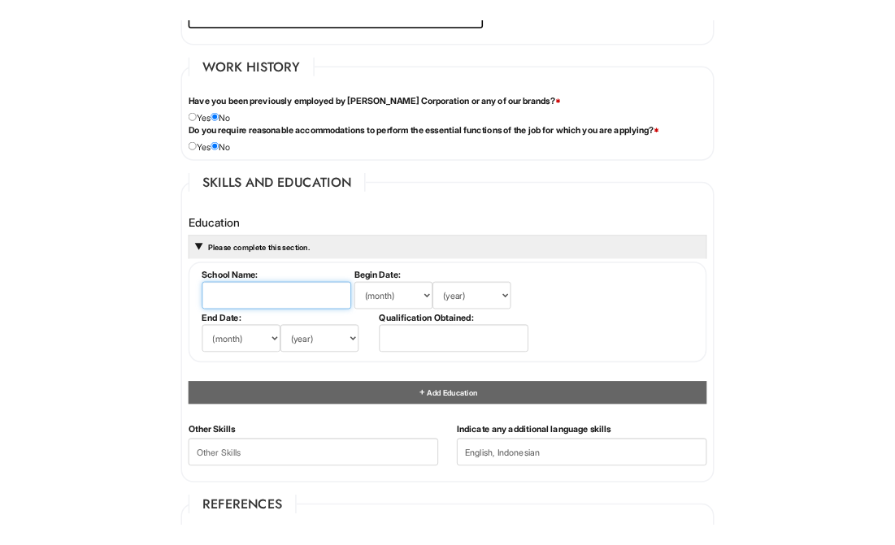
scroll to position [1357, 0]
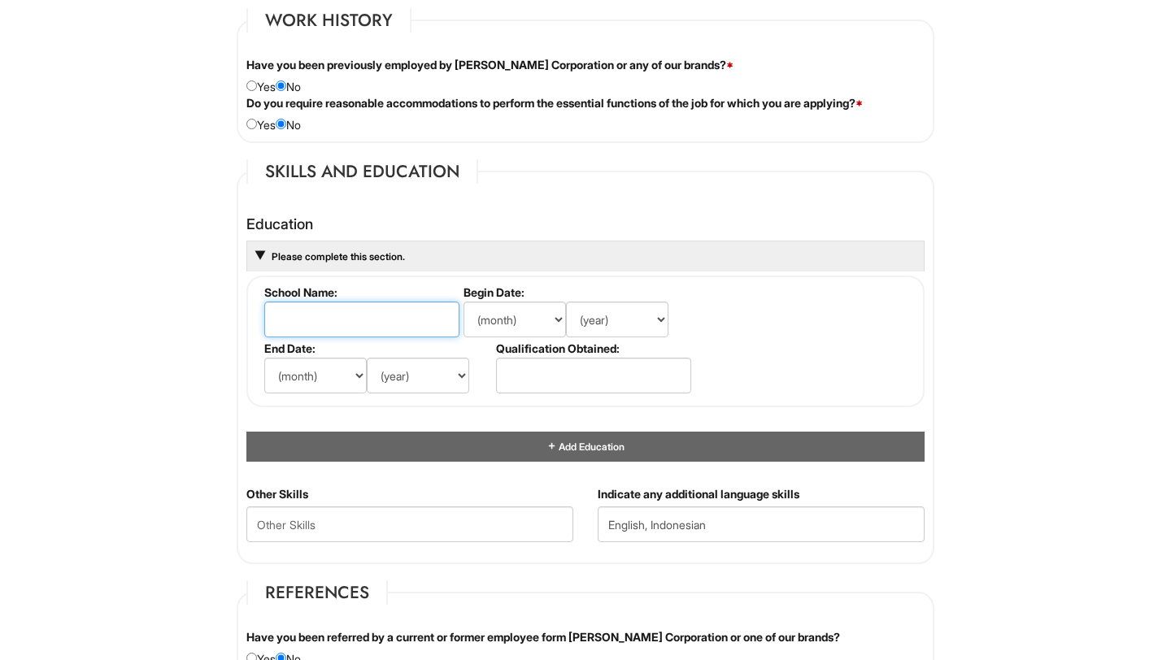
click at [369, 312] on input "text" at bounding box center [361, 320] width 195 height 36
type input "Multimedia University"
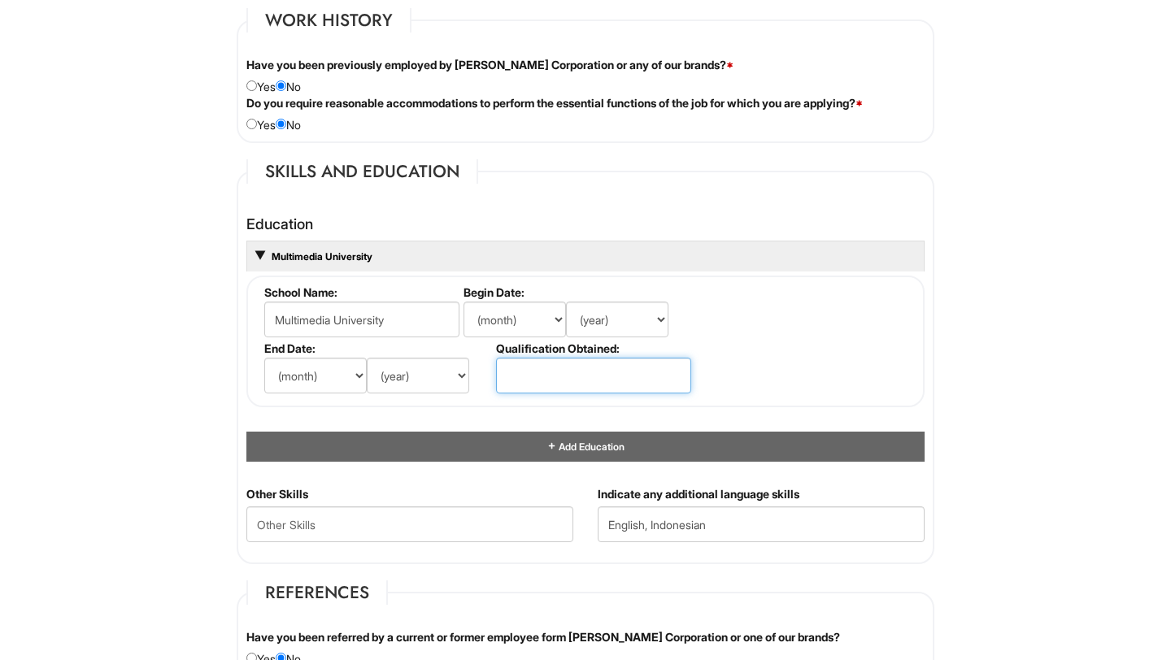
click at [525, 372] on input "text" at bounding box center [593, 376] width 195 height 36
type input "3.5"
click at [260, 254] on span at bounding box center [260, 256] width 10 height 10
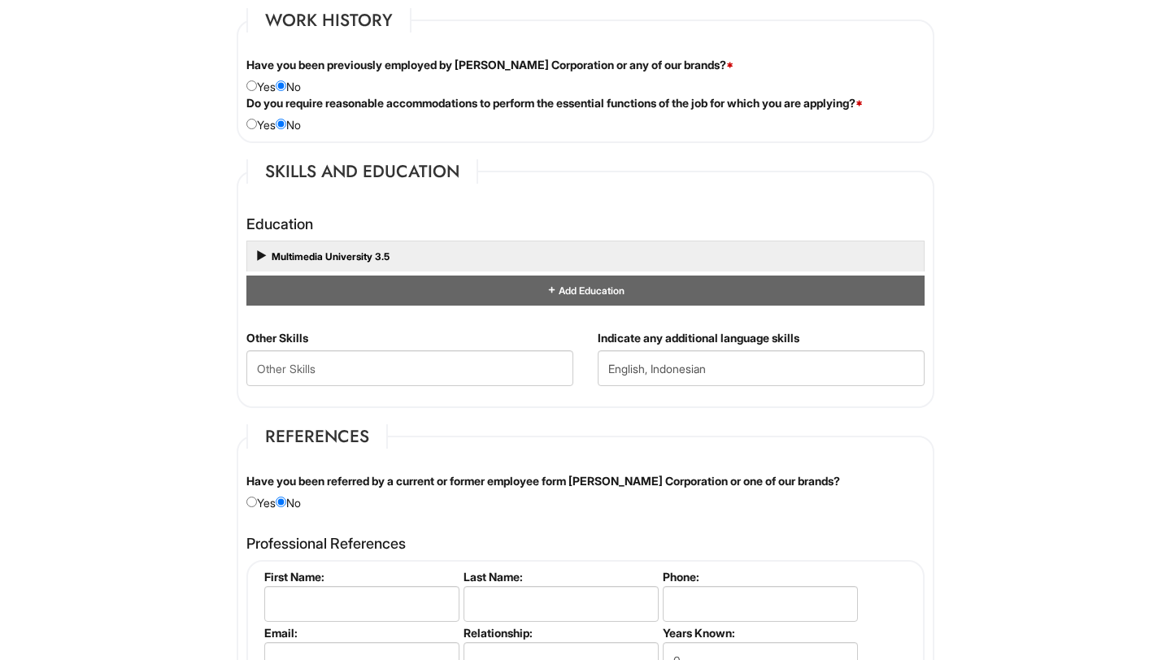
click at [260, 254] on span at bounding box center [259, 257] width 13 height 13
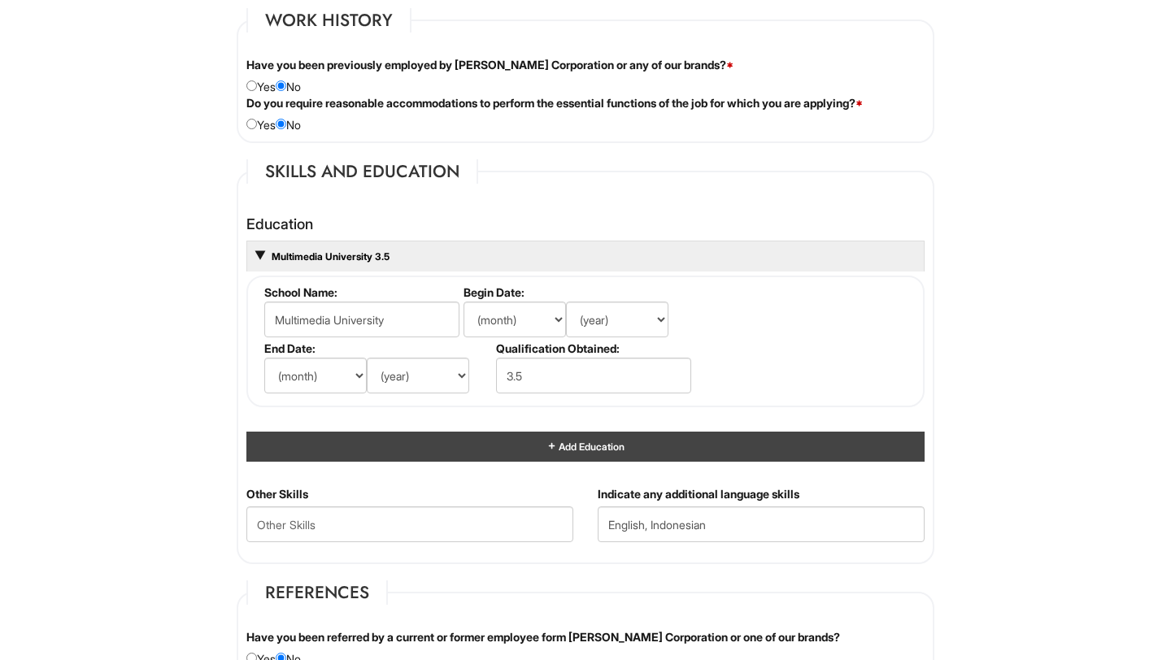
click at [357, 454] on div "Add Education" at bounding box center [585, 447] width 678 height 30
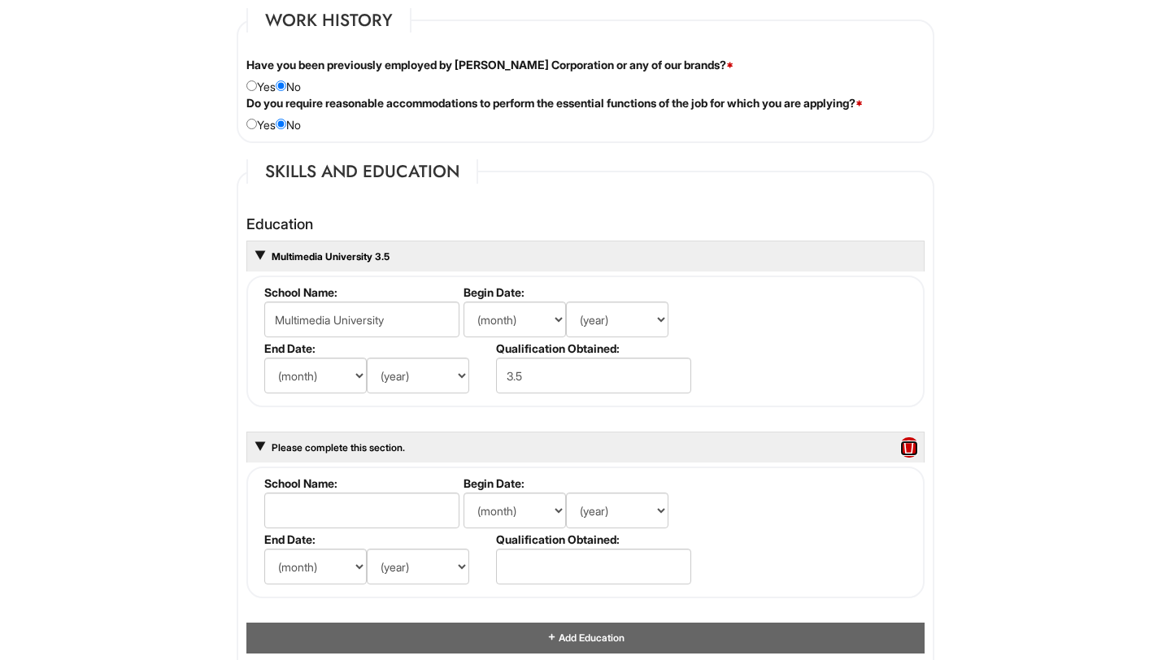
click at [910, 445] on span at bounding box center [909, 447] width 18 height 21
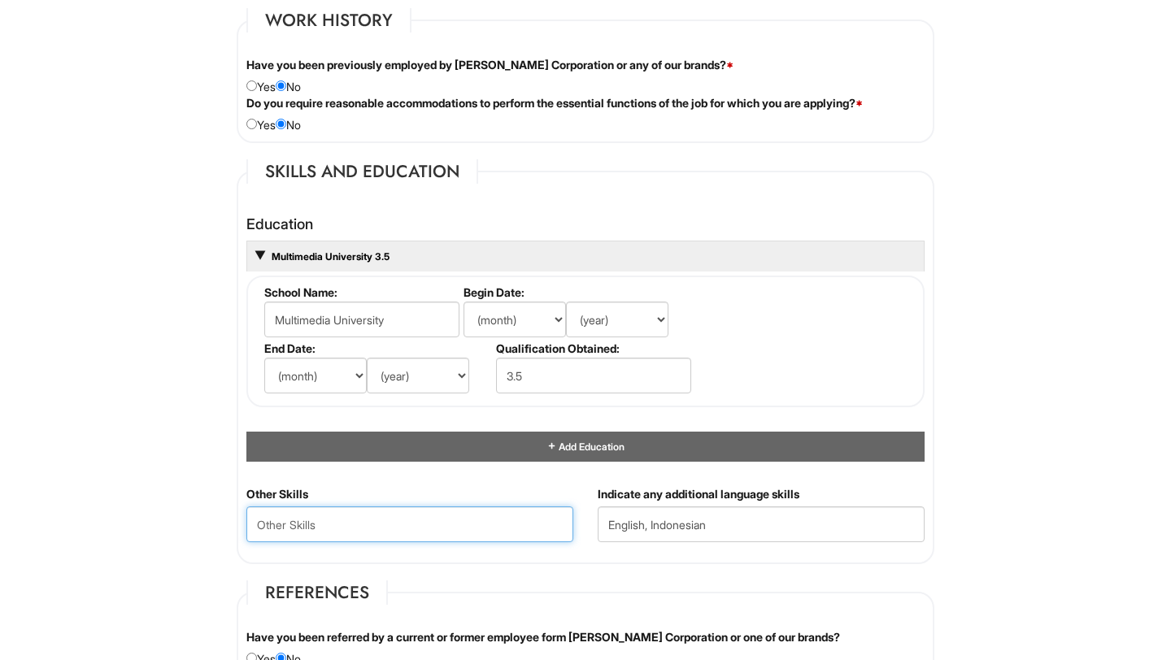
click at [416, 522] on Skills "text" at bounding box center [409, 524] width 327 height 36
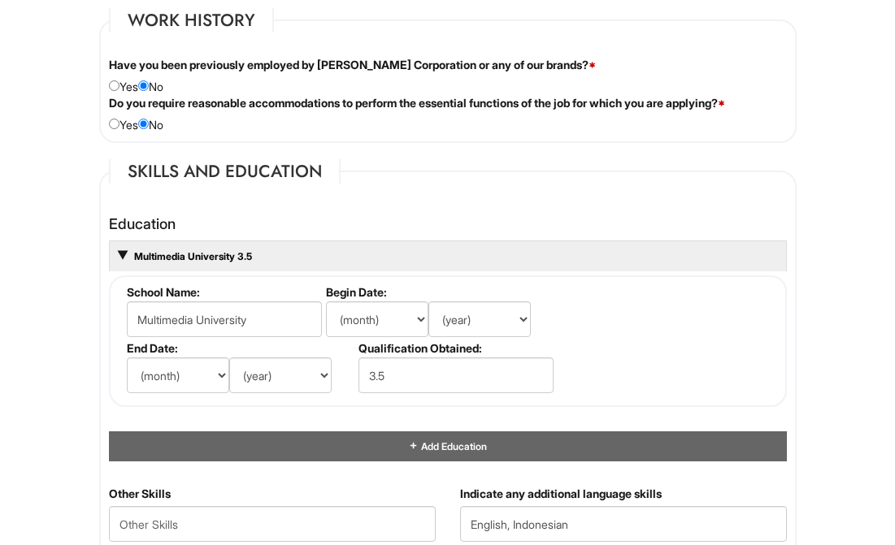
click at [67, 67] on html "Please Complete This Form 1 2 3 Client Advisor (Full-time), A|X Outlet PLEASE C…" at bounding box center [447, 231] width 895 height 3176
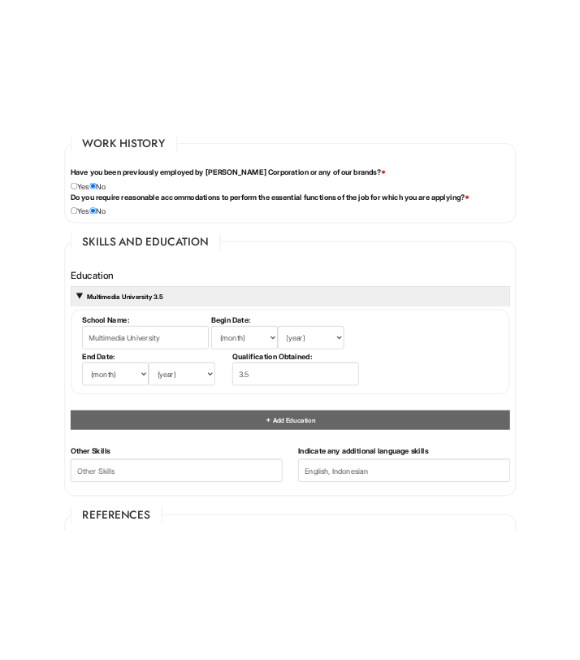
scroll to position [2072, 0]
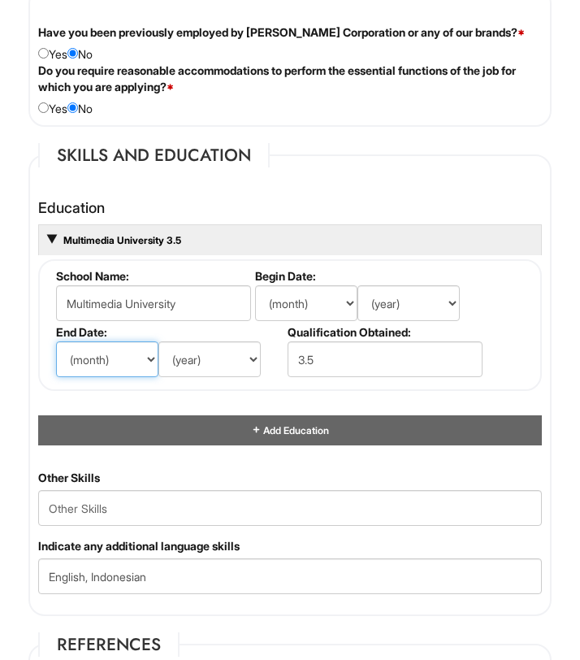
click at [147, 377] on select "(month) Jan Feb Mar Apr May Jun Jul Aug Sep Oct Nov Dec" at bounding box center [107, 359] width 102 height 36
click at [56, 373] on select "(month) Jan Feb Mar Apr May Jun Jul Aug Sep Oct Nov Dec" at bounding box center [107, 359] width 102 height 36
click at [154, 377] on select "(month) Jan Feb Mar Apr May Jun Jul Aug Sep Oct Nov Dec" at bounding box center [107, 359] width 102 height 36
select select "9"
click at [56, 373] on select "(month) Jan Feb Mar Apr May Jun Jul Aug Sep Oct Nov Dec" at bounding box center [107, 359] width 102 height 36
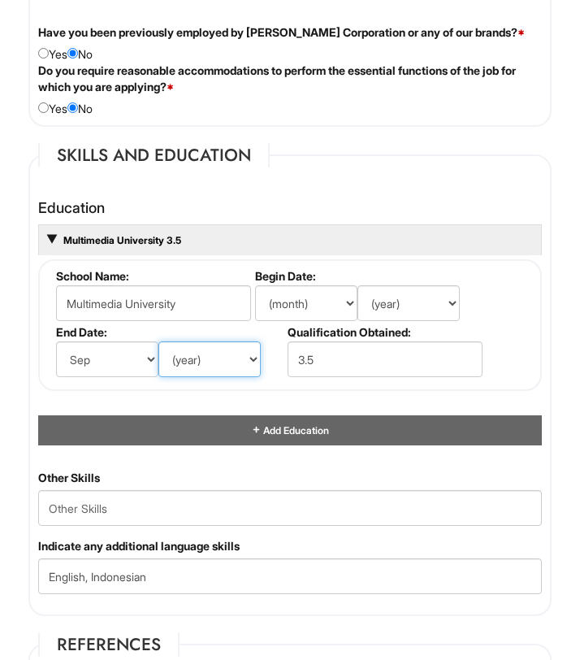
click at [193, 377] on select "(year) 2029 2028 2027 2026 2025 2024 2023 2022 2021 2020 2019 2018 2017 2016 20…" at bounding box center [210, 359] width 102 height 36
select select "2017"
click at [159, 373] on select "(year) 2029 2028 2027 2026 2025 2024 2023 2022 2021 2020 2019 2018 2017 2016 20…" at bounding box center [210, 359] width 102 height 36
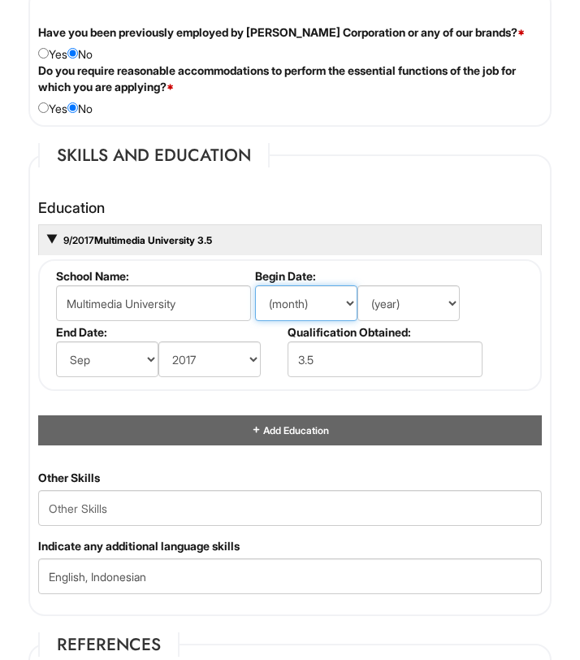
click at [345, 321] on select "(month) Jan Feb Mar Apr May Jun Jul Aug Sep Oct Nov Dec" at bounding box center [306, 303] width 102 height 36
select select "9"
click at [255, 317] on select "(month) Jan Feb Mar Apr May Jun Jul Aug Sep Oct Nov Dec" at bounding box center [306, 303] width 102 height 36
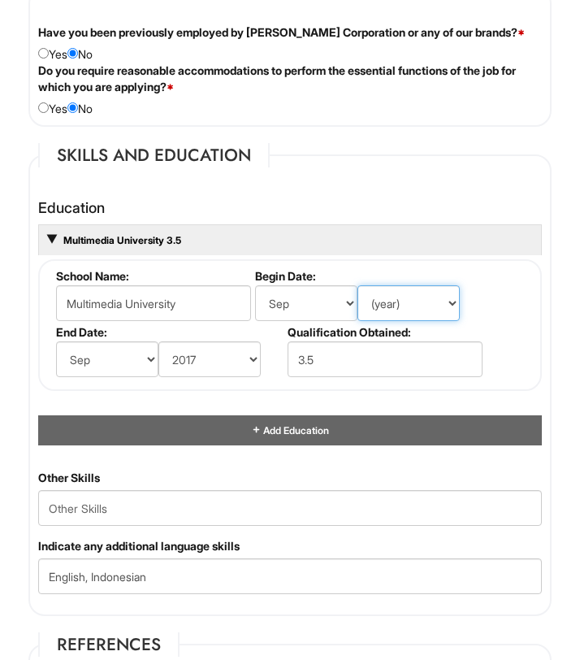
click at [447, 321] on select "(year) 2029 2028 2027 2026 2025 2024 2023 2022 2021 2020 2019 2018 2017 2016 20…" at bounding box center [409, 303] width 102 height 36
select select "2017"
click at [358, 317] on select "(year) 2029 2028 2027 2026 2025 2024 2023 2022 2021 2020 2019 2018 2017 2016 20…" at bounding box center [409, 303] width 102 height 36
click at [151, 377] on select "(month) Jan Feb Mar Apr May Jun Jul Aug Sep Oct Nov Dec" at bounding box center [107, 359] width 102 height 36
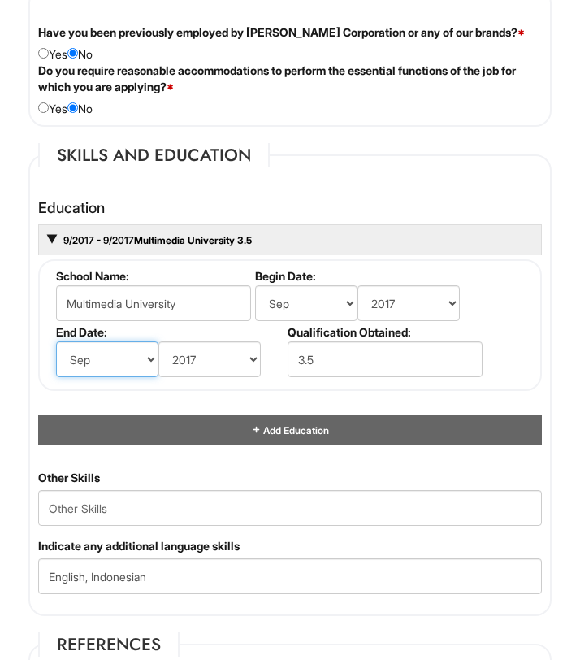
select select "8"
click at [56, 373] on select "(month) Jan Feb Mar Apr May Jun Jul Aug Sep Oct Nov Dec" at bounding box center [107, 359] width 102 height 36
click at [155, 377] on select "(month) Jan Feb Mar Apr May Jun Jul Aug Sep Oct Nov Dec" at bounding box center [107, 359] width 102 height 36
click at [56, 373] on select "(month) Jan Feb Mar Apr May Jun Jul Aug Sep Oct Nov Dec" at bounding box center [107, 359] width 102 height 36
click at [254, 377] on select "(year) 2029 2028 2027 2026 2025 2024 2023 2022 2021 2020 2019 2018 2017 2016 20…" at bounding box center [210, 359] width 102 height 36
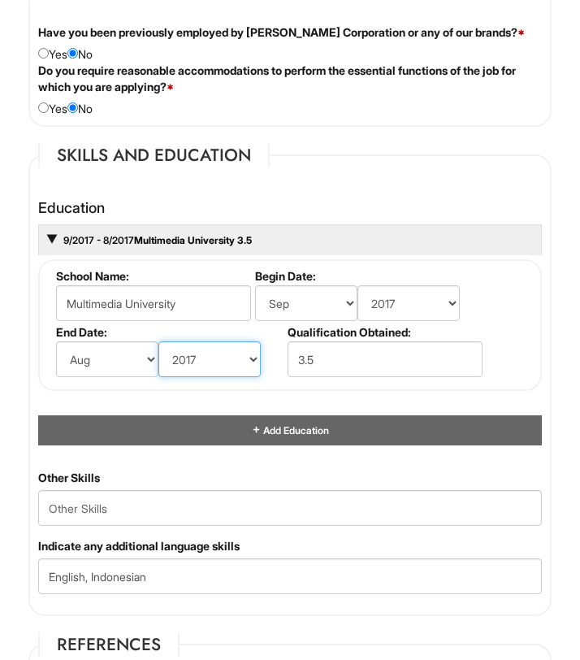
select select "2021"
click at [159, 373] on select "(year) 2029 2028 2027 2026 2025 2024 2023 2022 2021 2020 2019 2018 2017 2016 20…" at bounding box center [210, 359] width 102 height 36
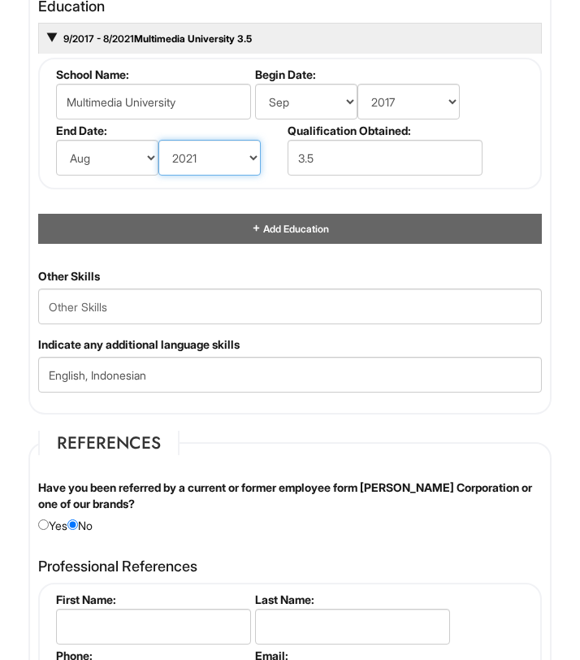
scroll to position [2288, 0]
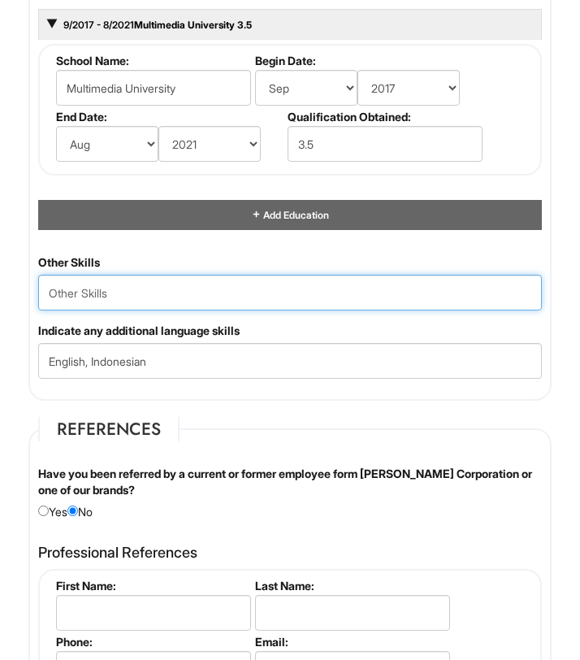
click at [109, 311] on Skills "text" at bounding box center [290, 293] width 504 height 36
paste Skills "Adobe Photoshop, MS Excel – passed LinkedIn assessment, Power BI, Onsite & Offs…"
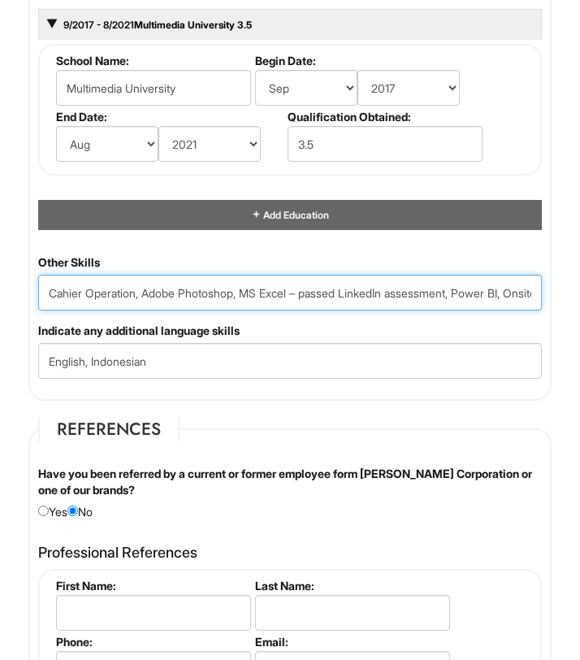
scroll to position [0, 649]
drag, startPoint x: 472, startPoint y: 326, endPoint x: 393, endPoint y: 320, distance: 79.1
click at [393, 311] on Skills "Cahier Operation, Adobe Photoshop, MS Excel – passed LinkedIn assessment, Power…" at bounding box center [290, 293] width 504 height 36
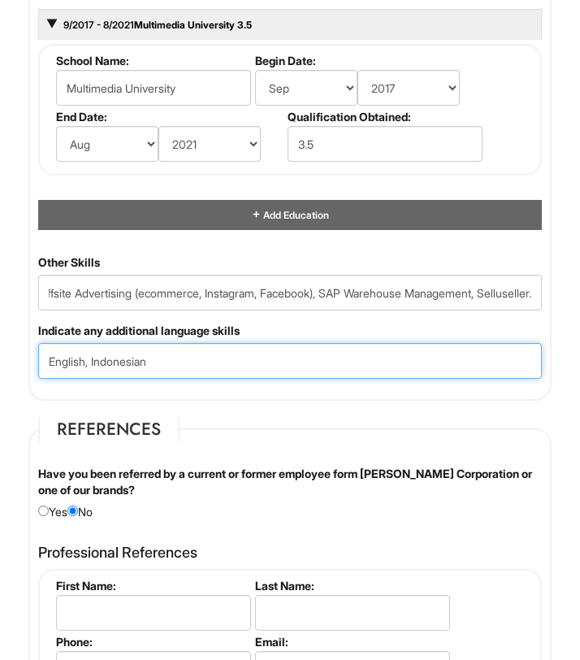
click at [359, 379] on input "English, Indonesian" at bounding box center [290, 361] width 504 height 36
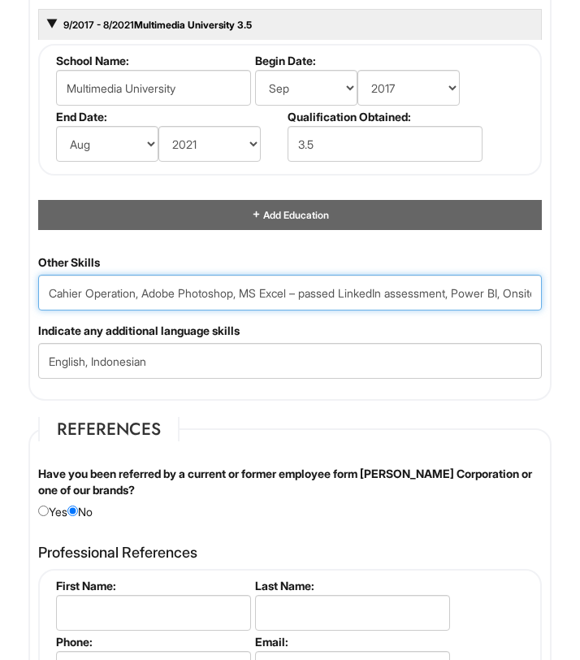
click at [146, 311] on Skills "Cahier Operation, Adobe Photoshop, MS Excel – passed LinkedIn assessment, Power…" at bounding box center [290, 293] width 504 height 36
paste Skills "Microsoft 365,"
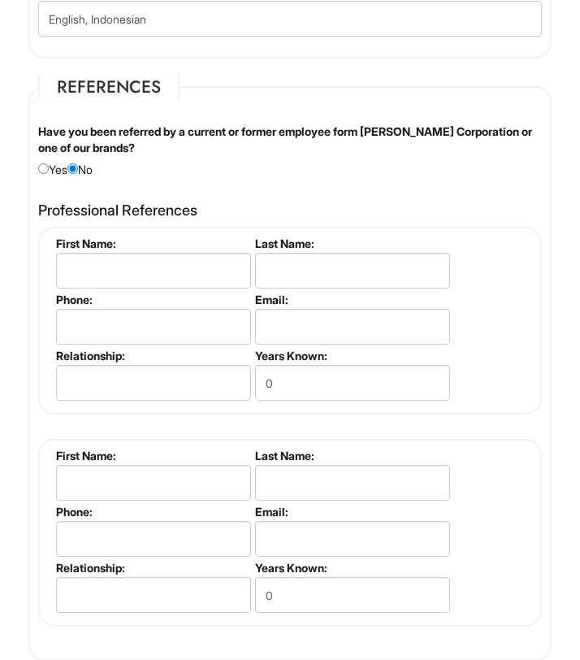
scroll to position [2638, 0]
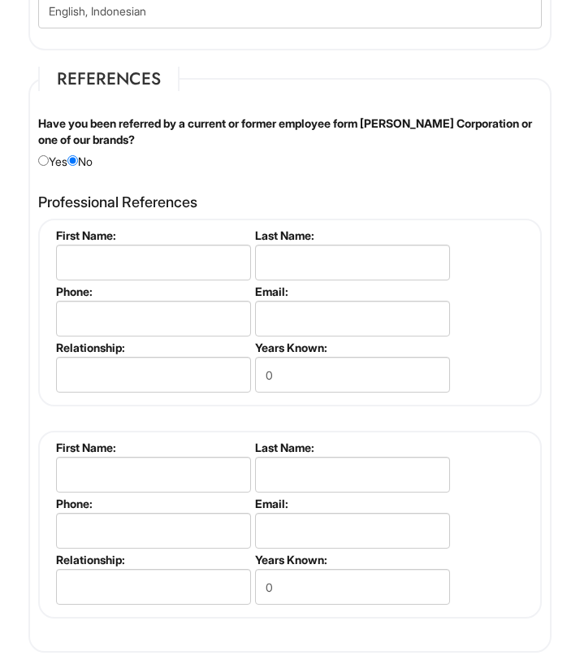
type Skills "Cahier Operation, Microsoft 365, Adobe Photoshop, MS Excel – passed LinkedIn as…"
click at [341, 393] on input "0" at bounding box center [352, 375] width 195 height 36
type input "2"
click at [137, 280] on input "text" at bounding box center [153, 263] width 195 height 36
type input "Larasita"
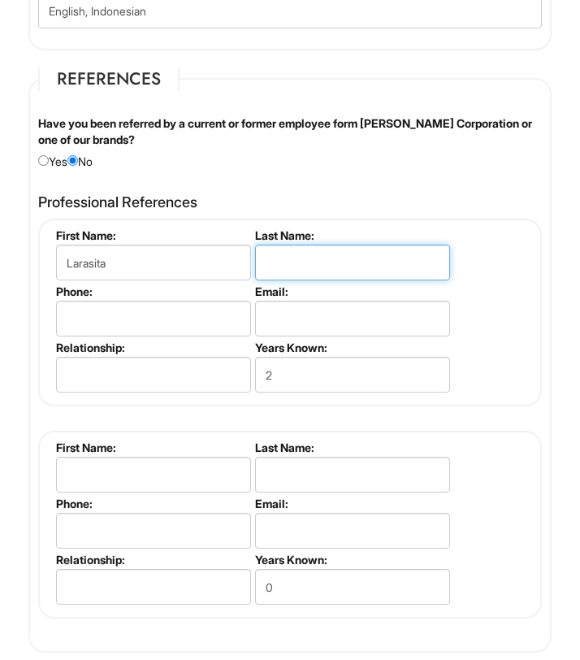
click at [295, 280] on input "text" at bounding box center [352, 263] width 195 height 36
type input "Karno"
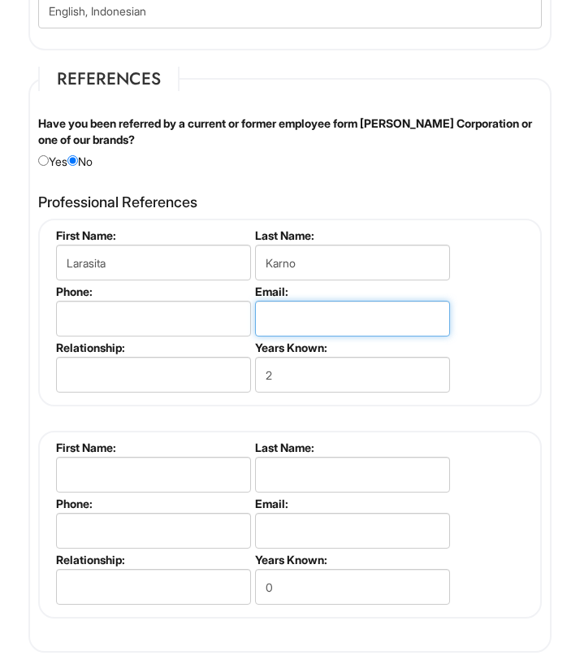
click at [329, 337] on input "email" at bounding box center [352, 319] width 195 height 36
paste input "larasita.karno@loreal.com"
type input "larasita.karno@loreal.com"
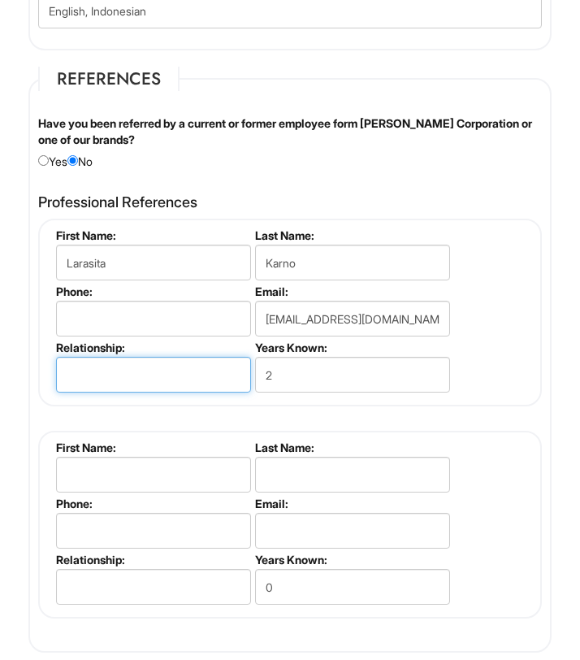
click at [146, 393] on input "text" at bounding box center [153, 375] width 195 height 36
type input "Manager (old)"
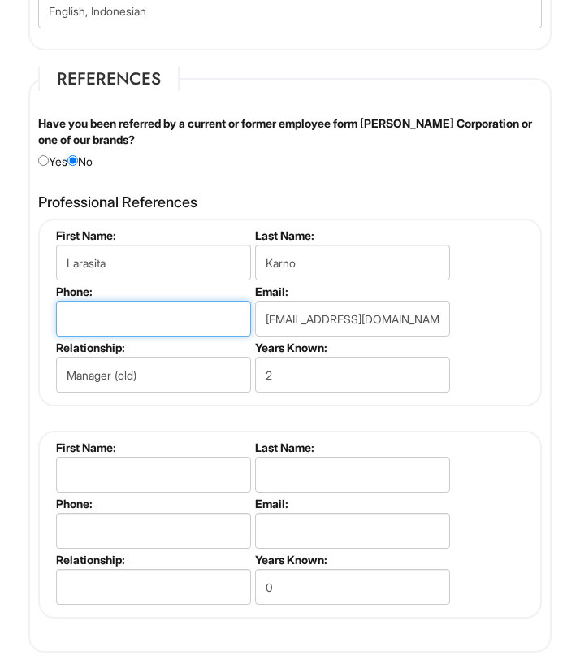
click at [160, 337] on input "tel" at bounding box center [153, 319] width 195 height 36
paste input "(+62) 812 8140 0416"
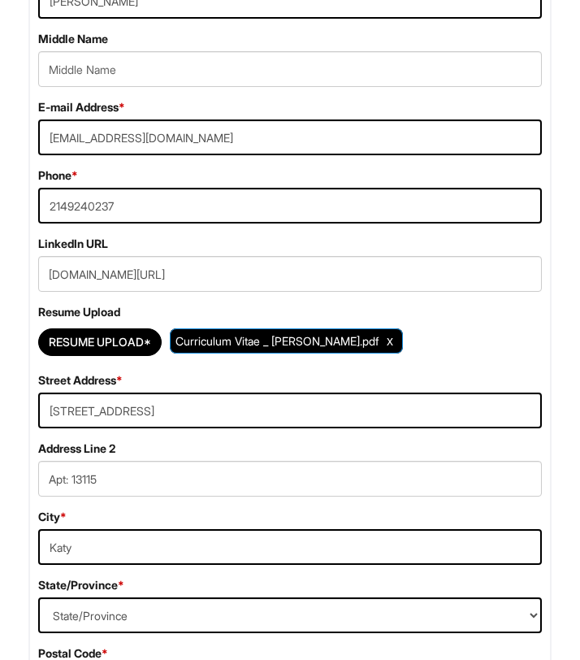
scroll to position [437, 0]
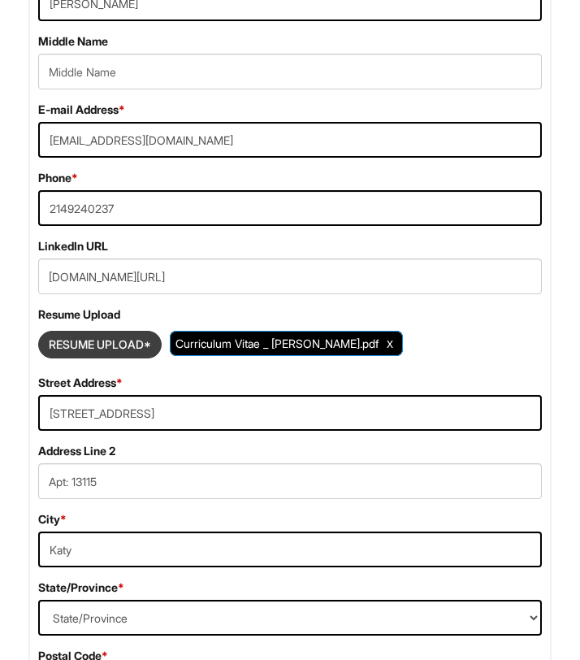
type input "(+62) 812 8140 0416"
click at [133, 358] on input "Resume Upload*" at bounding box center [100, 345] width 122 height 26
type input "C:\fakepath\Recommendation Letter_Agatha_Loreal.pdf"
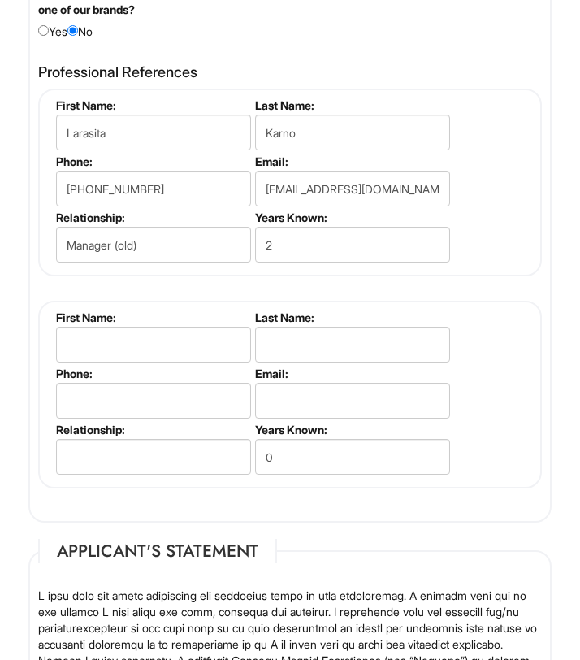
scroll to position [2784, 0]
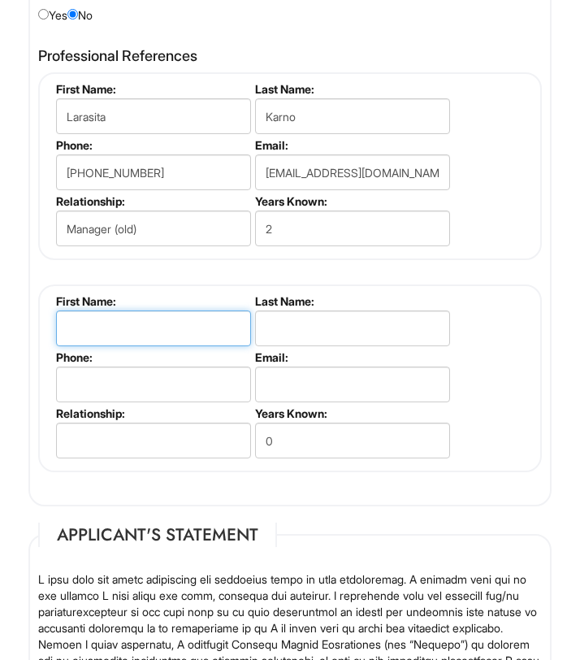
click at [124, 346] on input "text" at bounding box center [153, 329] width 195 height 36
type input "j"
type input "Judy"
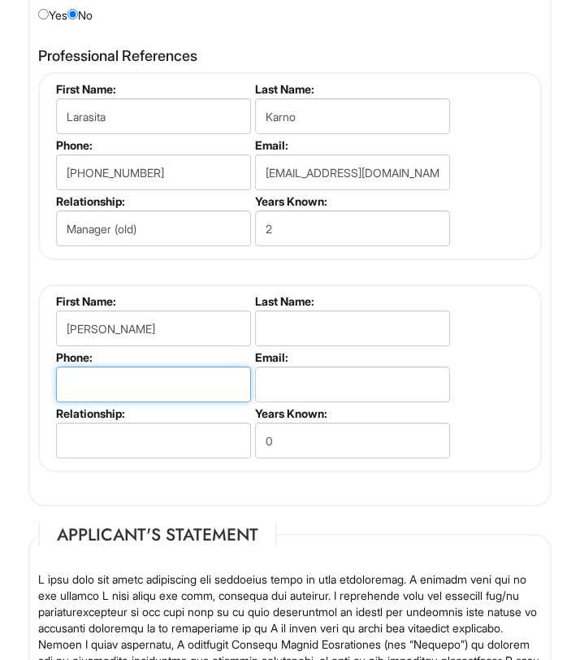
click at [196, 402] on input "tel" at bounding box center [153, 385] width 195 height 36
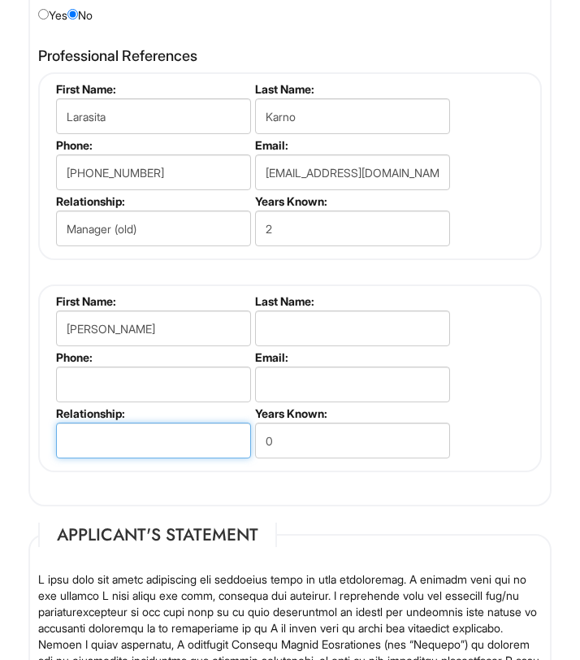
click at [92, 459] on input "text" at bounding box center [153, 441] width 195 height 36
type input "supervisor when i work at my father's in law conce"
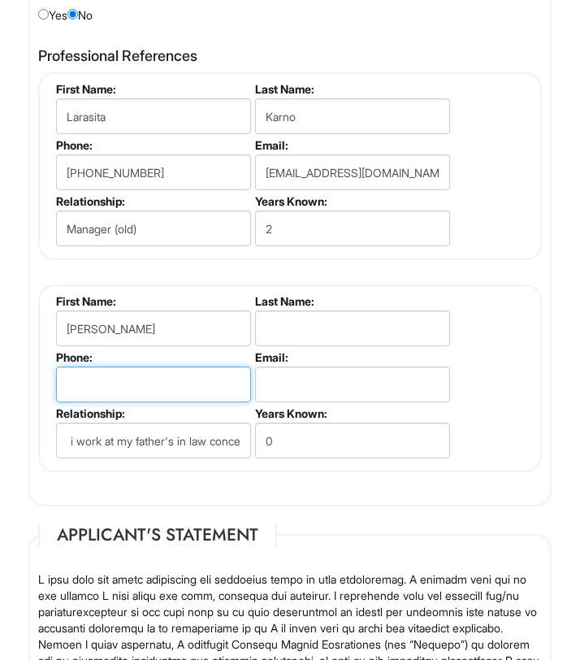
click at [127, 402] on input "tel" at bounding box center [153, 385] width 195 height 36
click at [101, 402] on input "tel" at bounding box center [153, 385] width 195 height 36
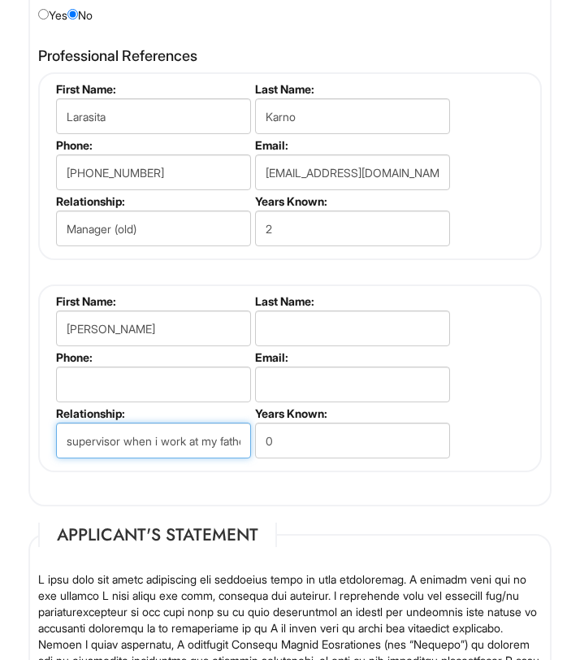
click at [110, 459] on input "supervisor when i work at my father's in law conce" at bounding box center [153, 441] width 195 height 36
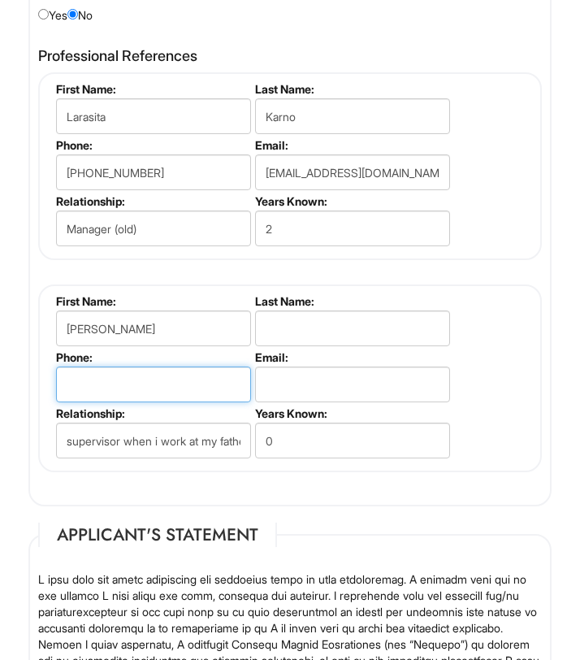
click at [176, 402] on input "tel" at bounding box center [153, 385] width 195 height 36
type input "2147896203"
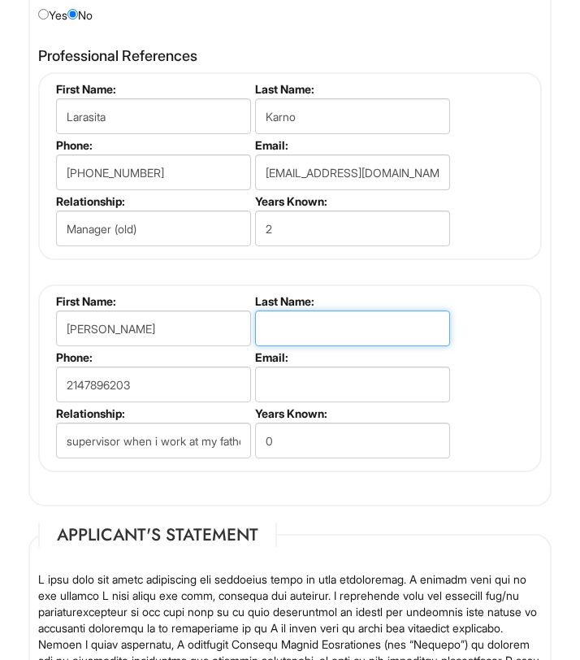
click at [295, 346] on input "text" at bounding box center [352, 329] width 195 height 36
type input "Butcher"
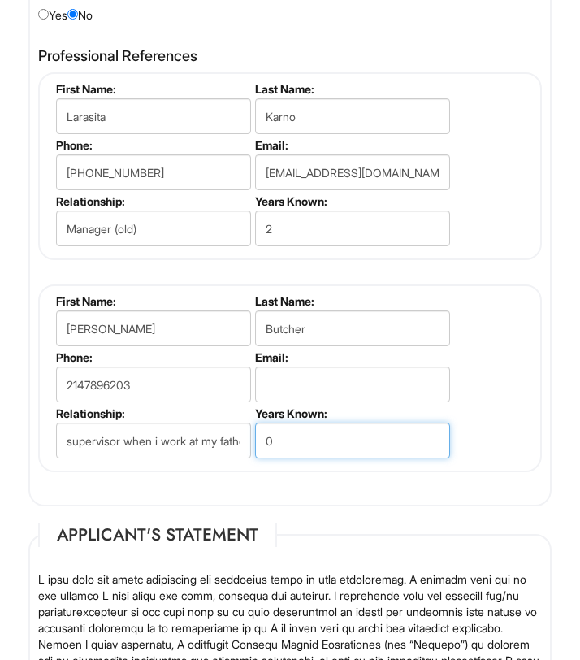
click at [289, 459] on input "0" at bounding box center [352, 441] width 195 height 36
type input "1"
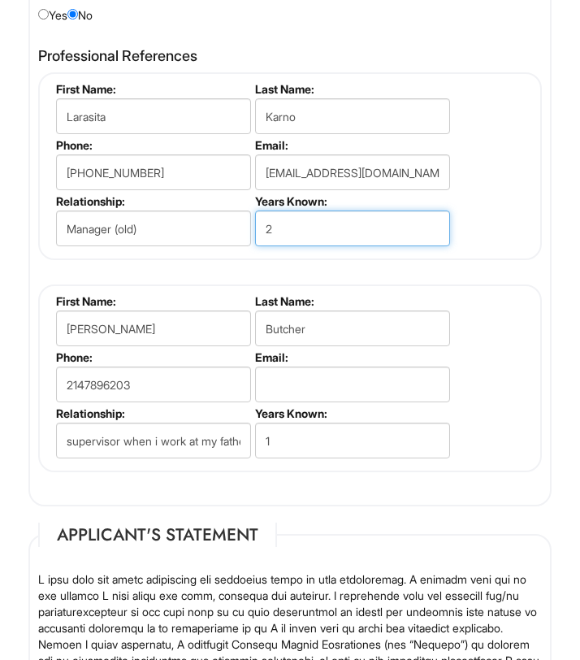
click at [280, 246] on input "2" at bounding box center [352, 229] width 195 height 36
type input "1"
click at [328, 497] on div "Professional References Larasita Karno First Name: Larasita Last Name: Karno Ph…" at bounding box center [290, 268] width 528 height 457
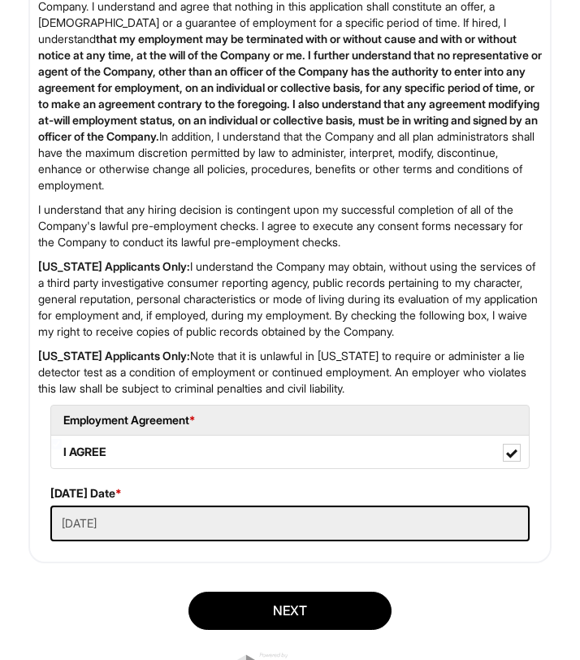
scroll to position [3691, 0]
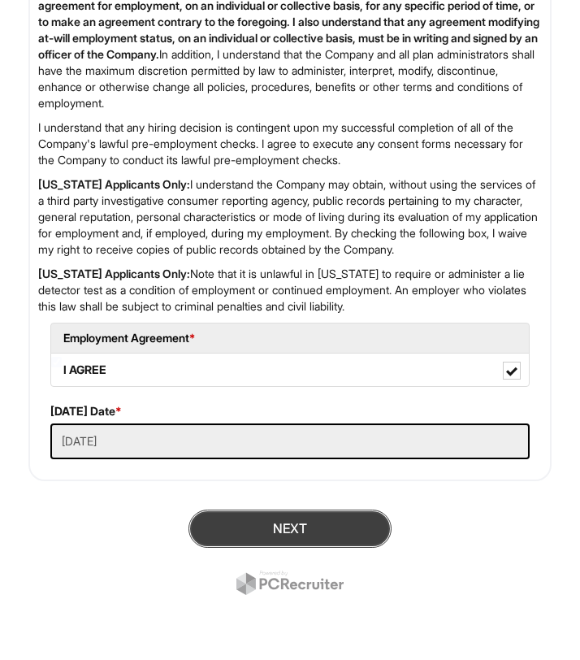
click at [319, 525] on button "Next" at bounding box center [290, 529] width 203 height 38
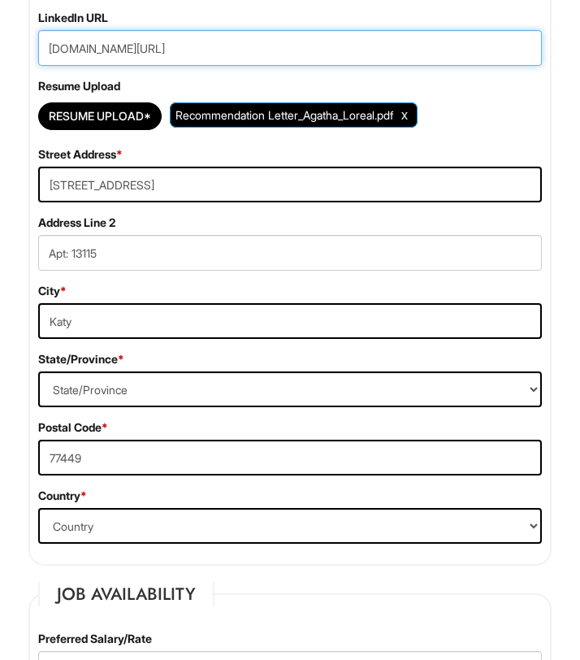
scroll to position [657, 0]
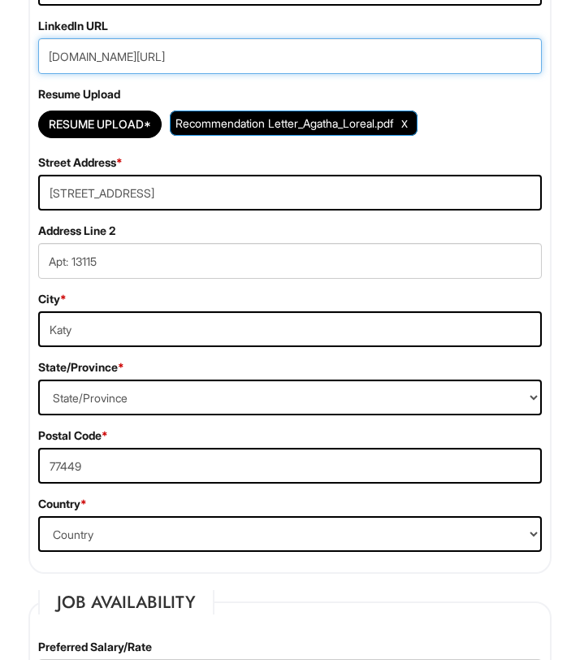
click at [51, 72] on input "www.linkedin.com/in/agathalim99" at bounding box center [290, 56] width 504 height 36
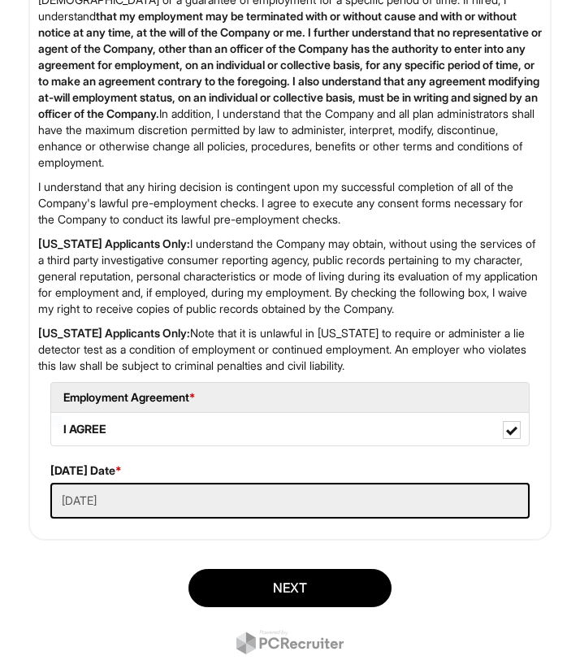
scroll to position [3691, 0]
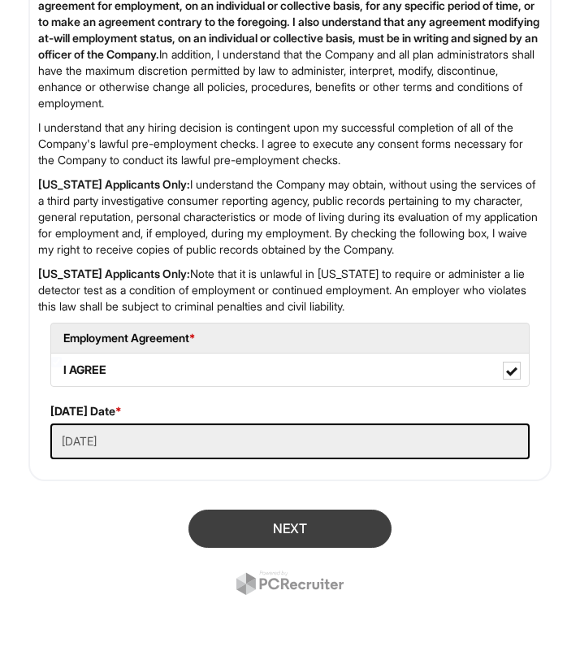
type input "https://www.linkedin.com/in/agathalim99"
click at [299, 526] on button "Next" at bounding box center [290, 529] width 203 height 38
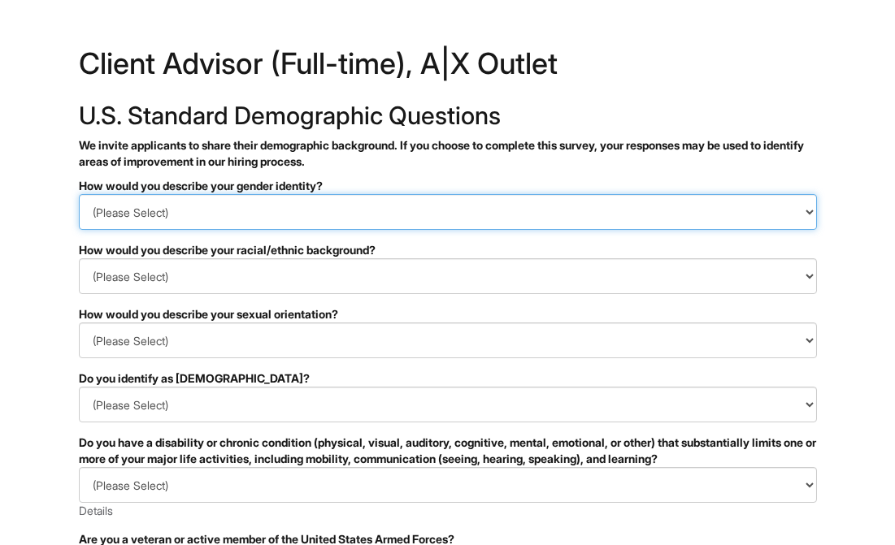
click at [206, 207] on select "(Please Select) Man Woman Non-binary I prefer to self-describe I don't wish to …" at bounding box center [448, 212] width 738 height 36
select select "Woman"
click at [79, 194] on select "(Please Select) Man Woman Non-binary I prefer to self-describe I don't wish to …" at bounding box center [448, 212] width 738 height 36
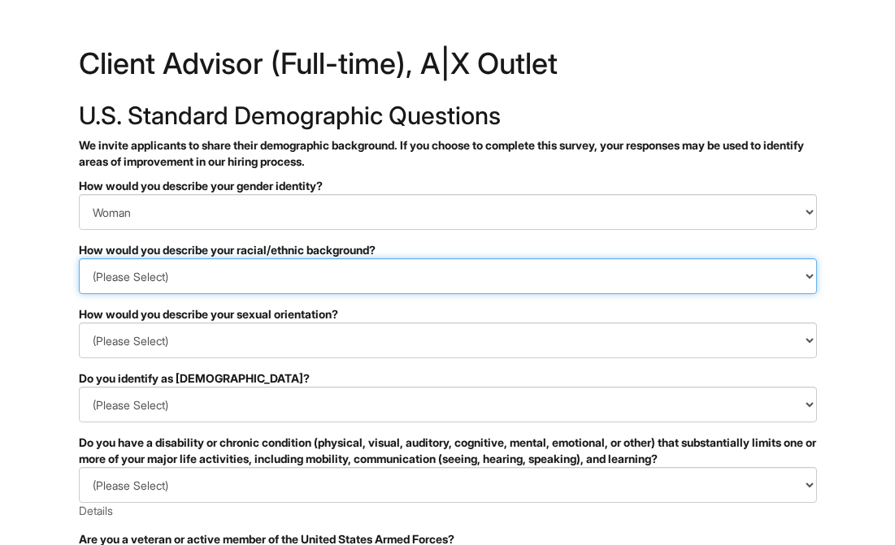
click at [211, 286] on select "(Please Select) Black or of African descent East Asian Hispanic, Latinx or of S…" at bounding box center [448, 277] width 738 height 36
select select "Southeast Asian"
click at [79, 259] on select "(Please Select) Black or of African descent East Asian Hispanic, Latinx or of S…" at bounding box center [448, 277] width 738 height 36
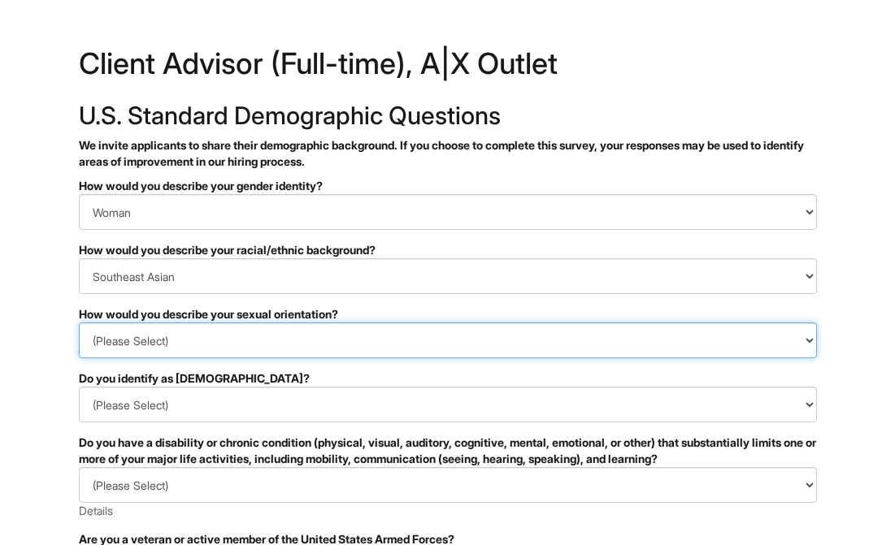
click at [140, 345] on select "(Please Select) [DEMOGRAPHIC_DATA] [DEMOGRAPHIC_DATA] and/or [DEMOGRAPHIC_DATA]…" at bounding box center [448, 341] width 738 height 36
select select "[DEMOGRAPHIC_DATA]"
click at [79, 323] on select "(Please Select) [DEMOGRAPHIC_DATA] [DEMOGRAPHIC_DATA] and/or [DEMOGRAPHIC_DATA]…" at bounding box center [448, 341] width 738 height 36
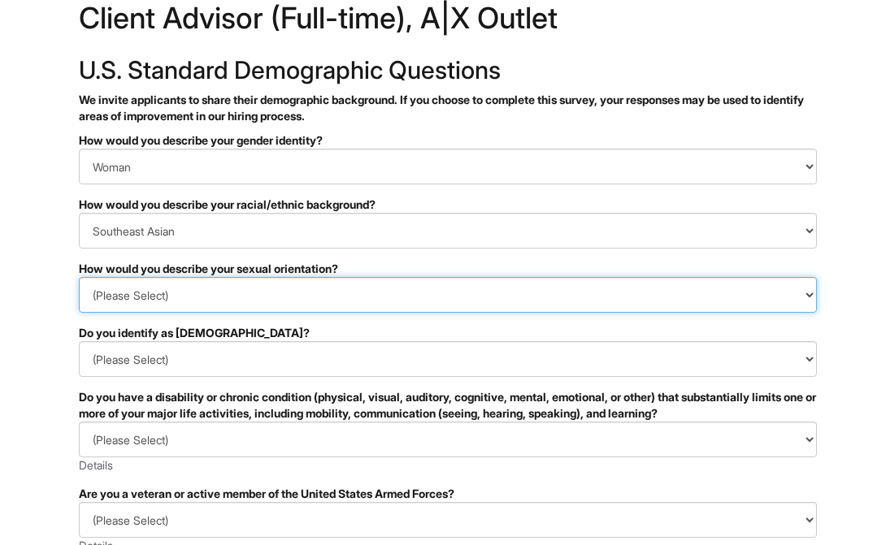
scroll to position [62, 0]
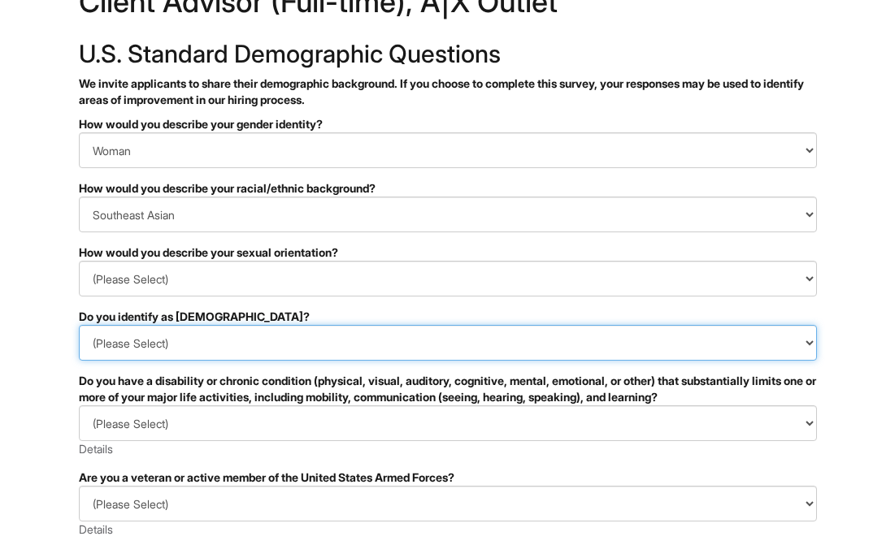
click at [189, 340] on select "(Please Select) Yes No I prefer to self-describe I don't wish to answer" at bounding box center [448, 343] width 738 height 36
select select "No"
click at [79, 325] on select "(Please Select) Yes No I prefer to self-describe I don't wish to answer" at bounding box center [448, 343] width 738 height 36
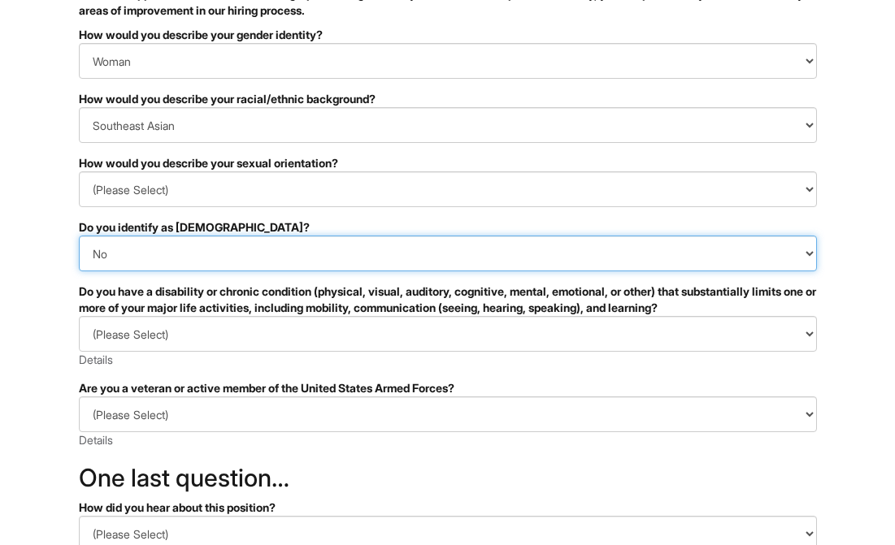
scroll to position [158, 0]
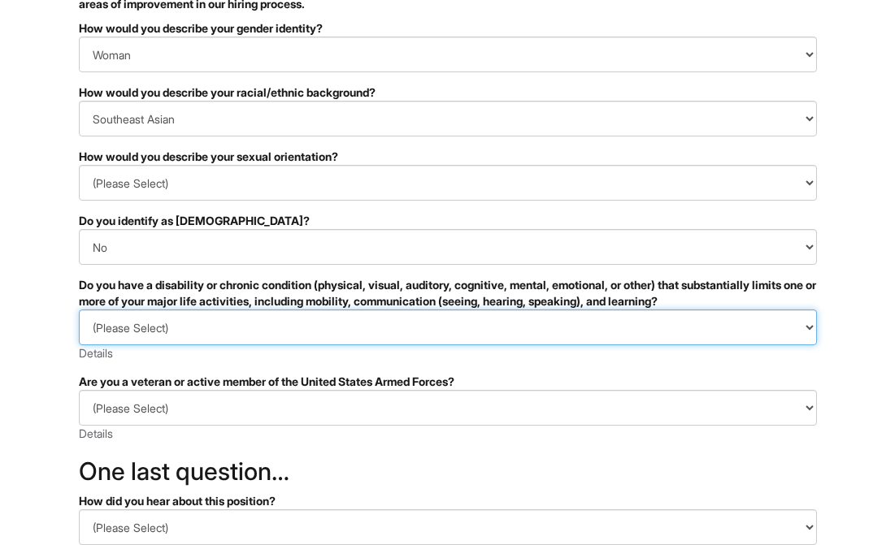
click at [189, 330] on select "(Please Select) YES, I HAVE A DISABILITY (or previously had a disability) NO, I…" at bounding box center [448, 328] width 738 height 36
select select "NO, I DON'T HAVE A DISABILITY"
click at [79, 310] on select "(Please Select) YES, I HAVE A DISABILITY (or previously had a disability) NO, I…" at bounding box center [448, 328] width 738 height 36
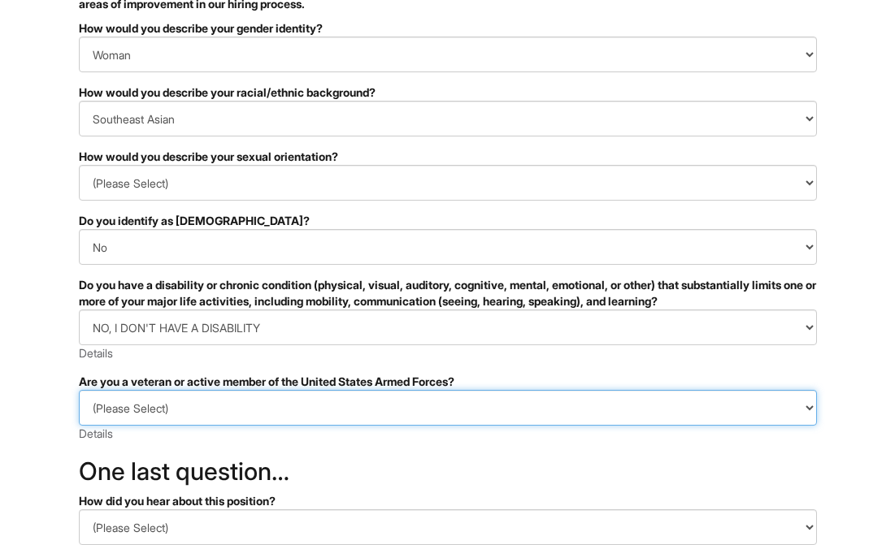
click at [168, 403] on select "(Please Select) I IDENTIFY AS ONE OR MORE OF THE CLASSIFICATIONS OF PROTECTED V…" at bounding box center [448, 408] width 738 height 36
select select "I AM NOT A PROTECTED VETERAN"
click at [79, 390] on select "(Please Select) I IDENTIFY AS ONE OR MORE OF THE CLASSIFICATIONS OF PROTECTED V…" at bounding box center [448, 408] width 738 height 36
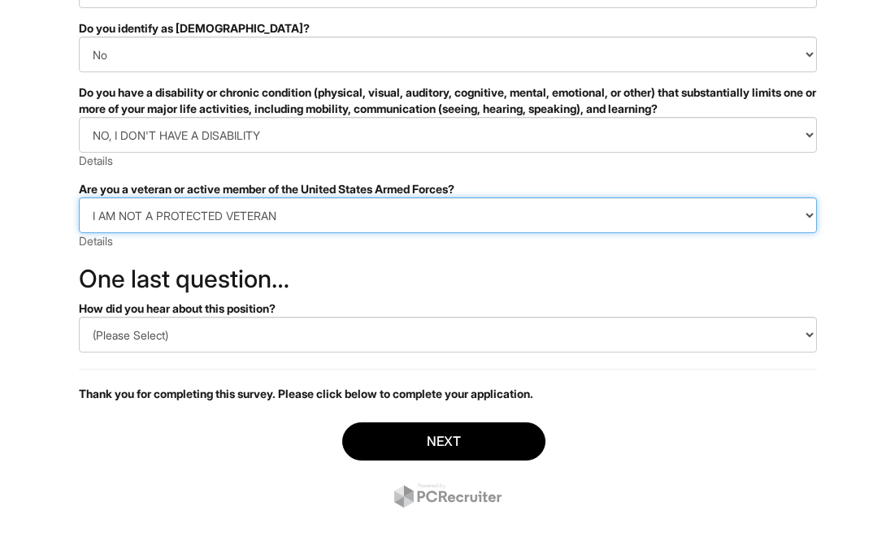
scroll to position [370, 0]
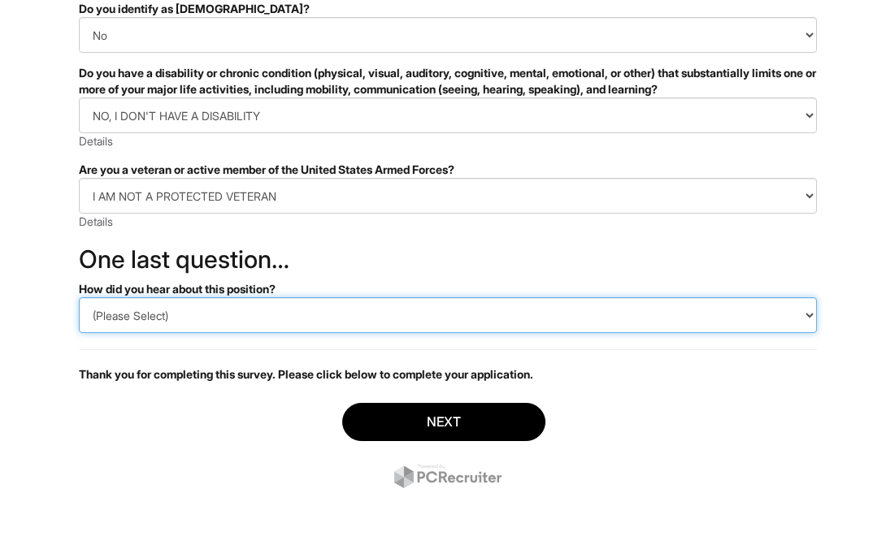
click at [175, 319] on select "(Please Select) CareerBuilder Indeed LinkedIn Monster Referral Other" at bounding box center [448, 316] width 738 height 36
select select "LinkedIn"
click at [79, 298] on select "(Please Select) CareerBuilder Indeed LinkedIn Monster Referral Other" at bounding box center [448, 316] width 738 height 36
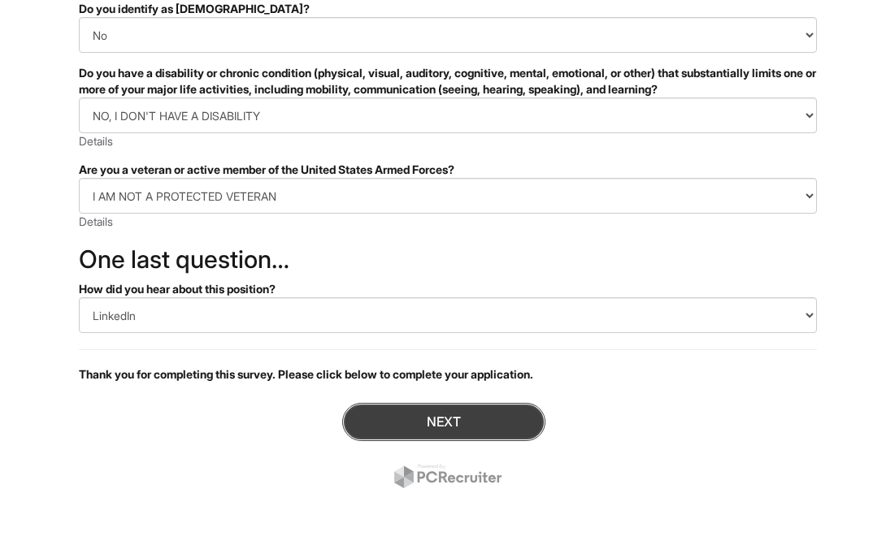
click at [426, 425] on button "Next" at bounding box center [443, 422] width 203 height 38
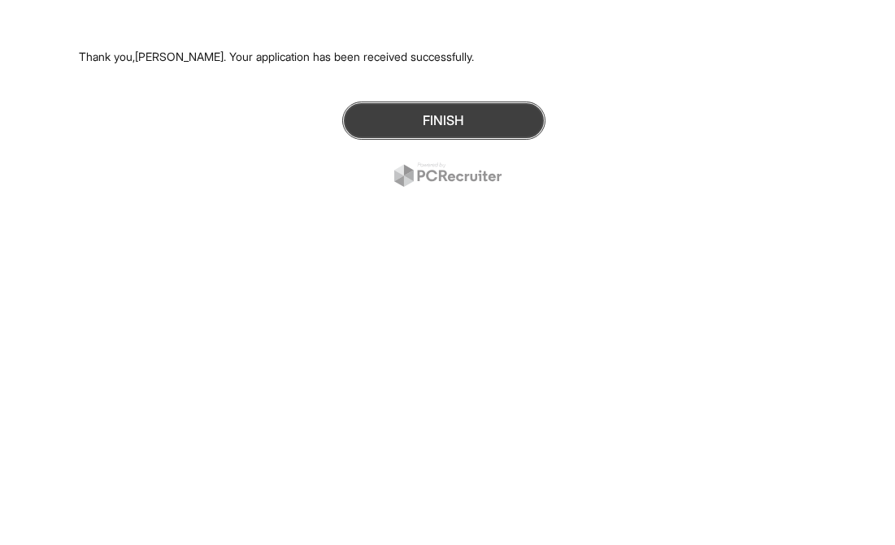
click at [420, 115] on button "Finish" at bounding box center [443, 121] width 203 height 38
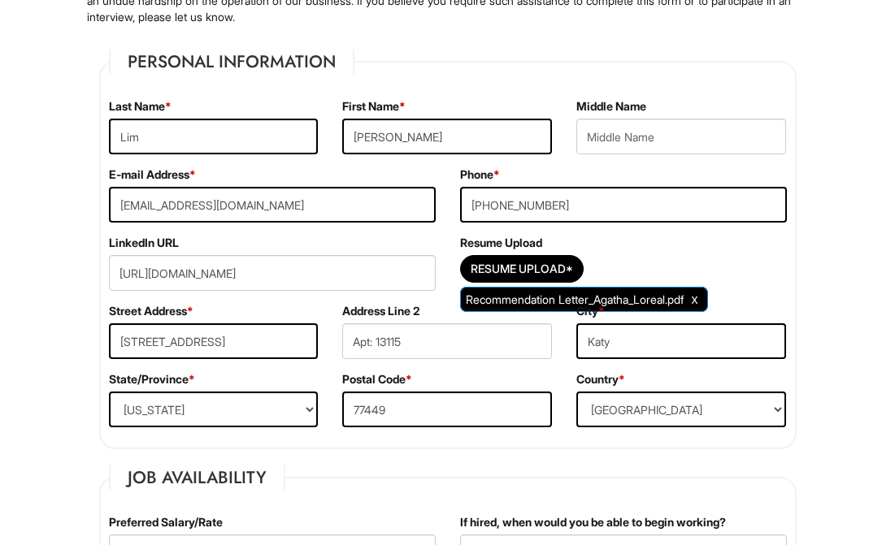
scroll to position [219, 0]
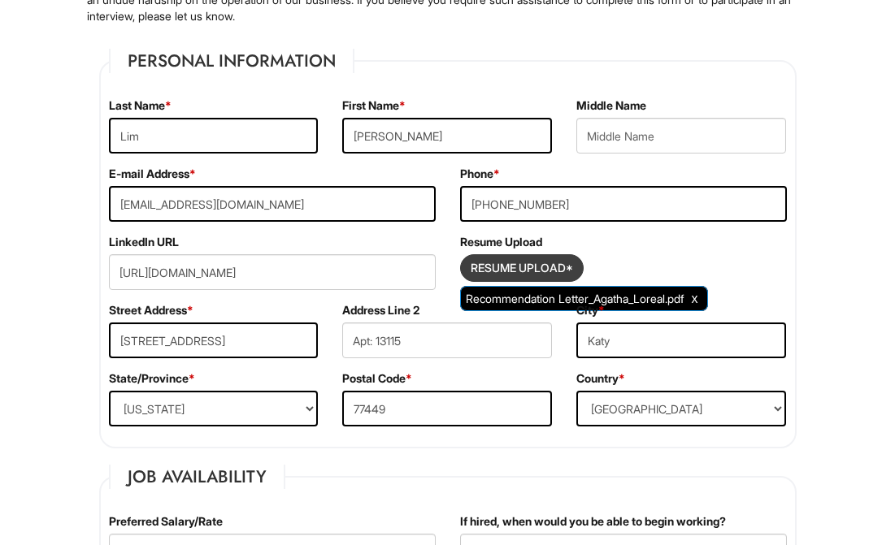
click at [520, 267] on input "Resume Upload*" at bounding box center [522, 268] width 122 height 26
type input "C:\fakepath\Curriculum Vitae _ Agatha Lim.pdf"
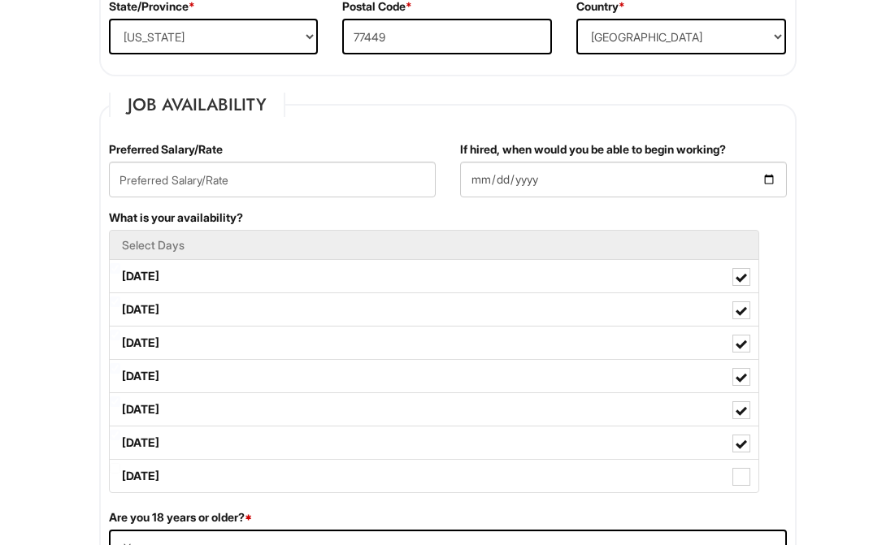
scroll to position [602, 0]
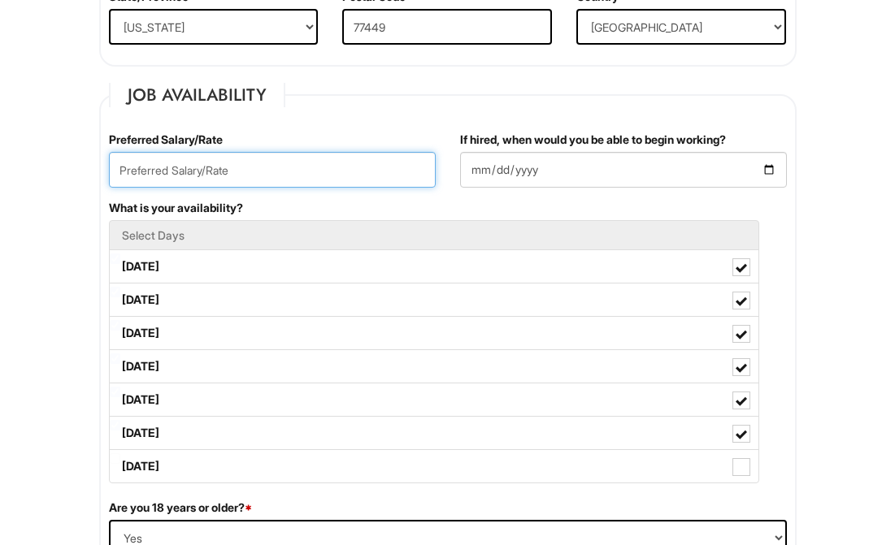
click at [293, 181] on input "text" at bounding box center [272, 170] width 327 height 36
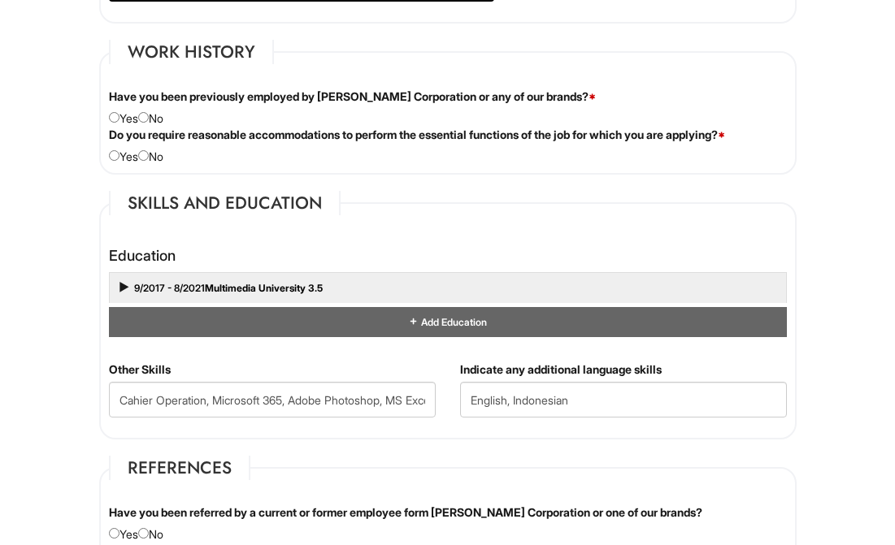
scroll to position [1326, 0]
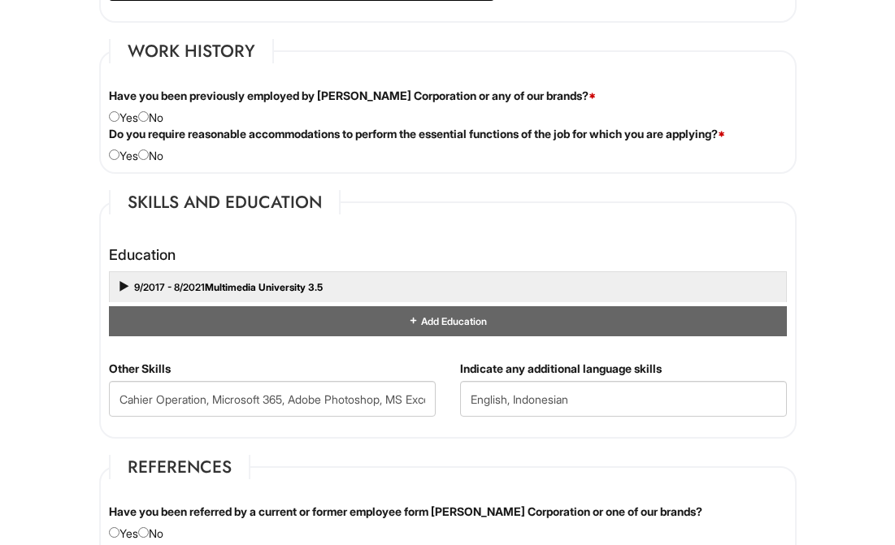
type input "Open to discussion"
click at [149, 120] on input "radio" at bounding box center [143, 116] width 11 height 11
radio input "true"
click at [149, 157] on input "radio" at bounding box center [143, 155] width 11 height 11
radio input "true"
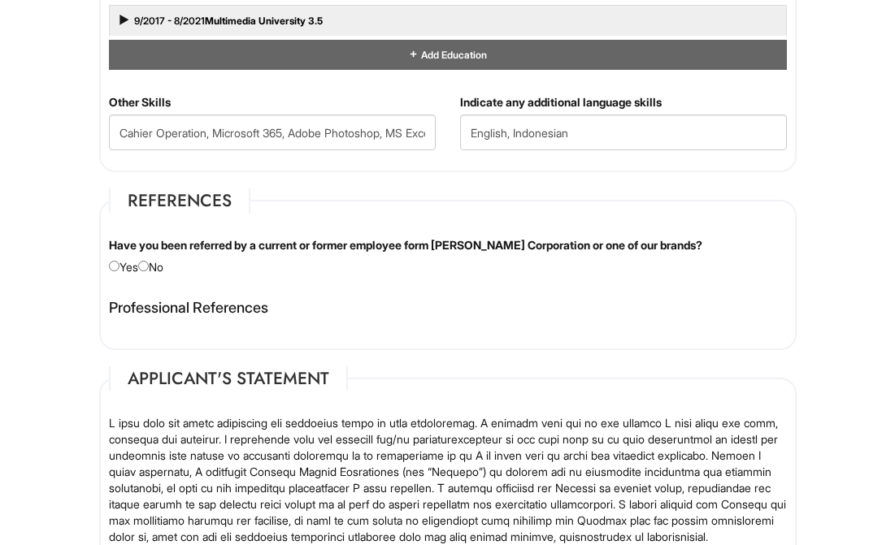
scroll to position [1606, 0]
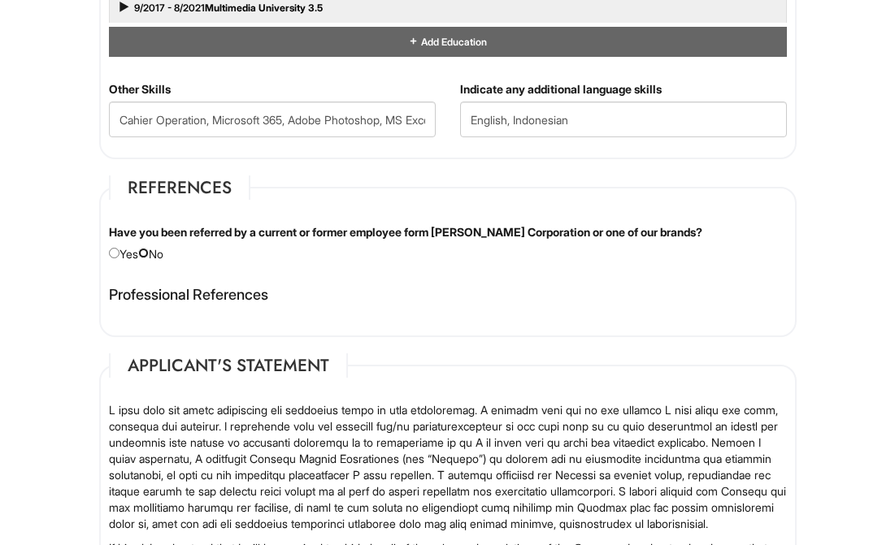
click at [149, 254] on input "radio" at bounding box center [143, 253] width 11 height 11
radio input "true"
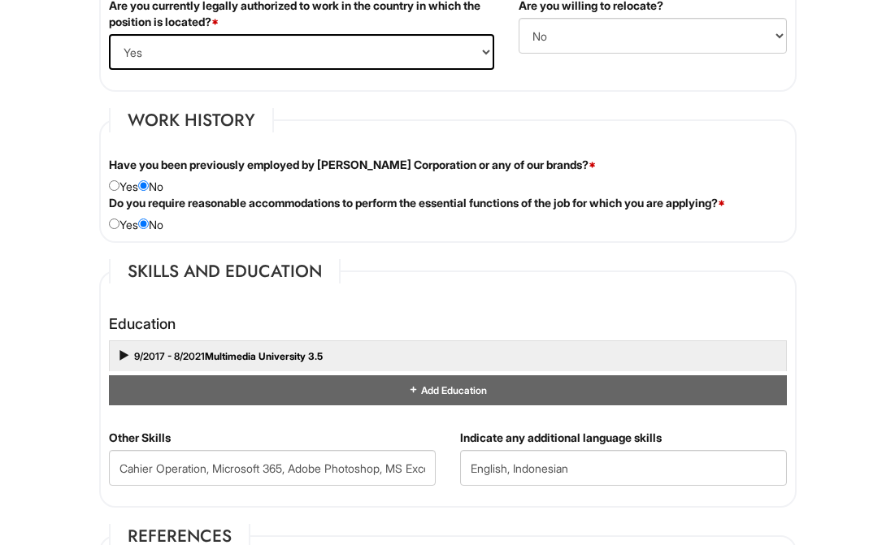
scroll to position [1308, 0]
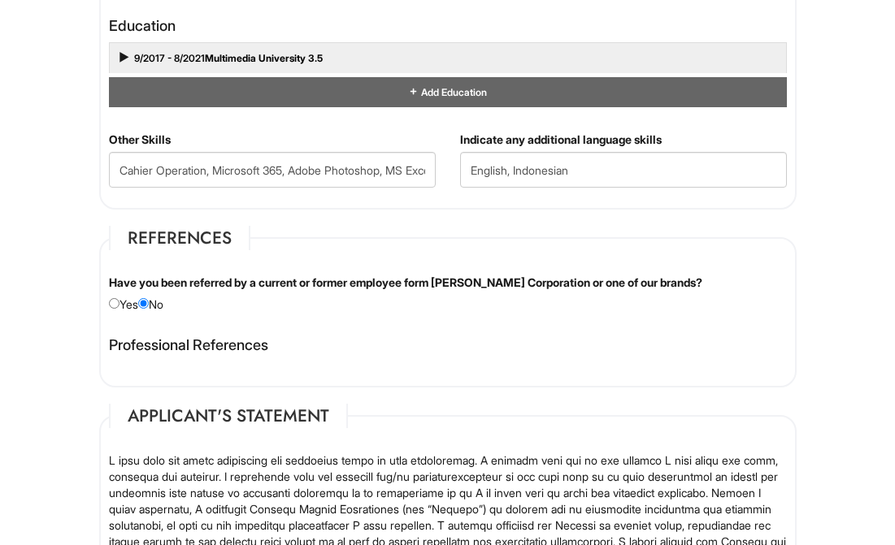
click at [388, 143] on div "Other Skills Cahier Operation, Microsoft 365, Adobe Photoshop, MS Excel – passe…" at bounding box center [272, 166] width 351 height 68
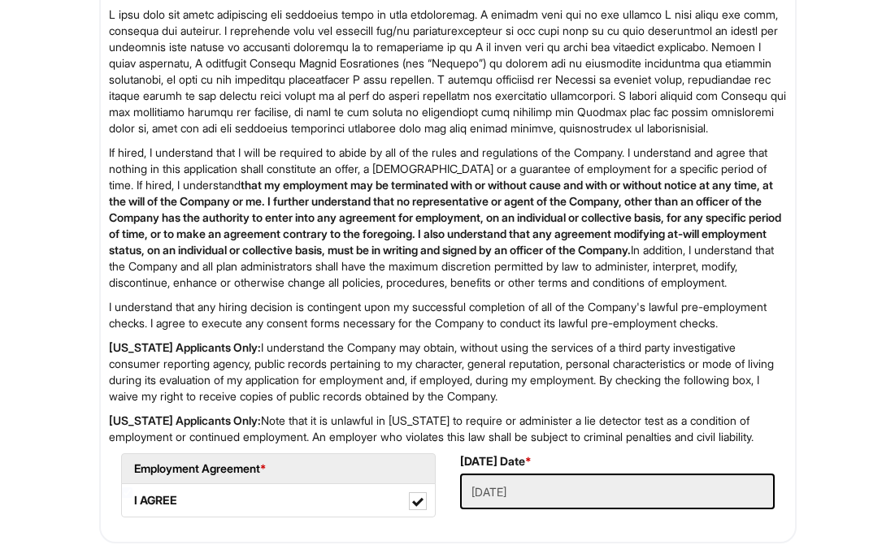
scroll to position [2243, 0]
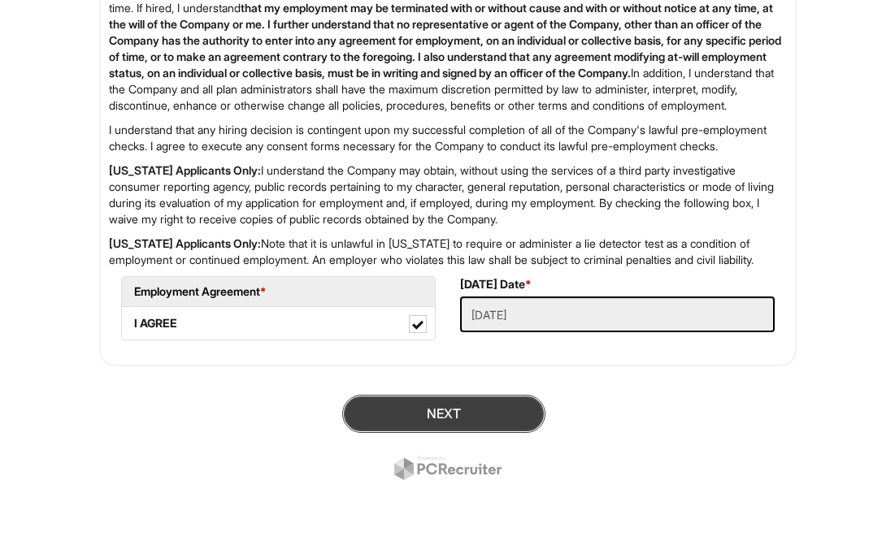
click at [432, 415] on button "Next" at bounding box center [443, 414] width 203 height 38
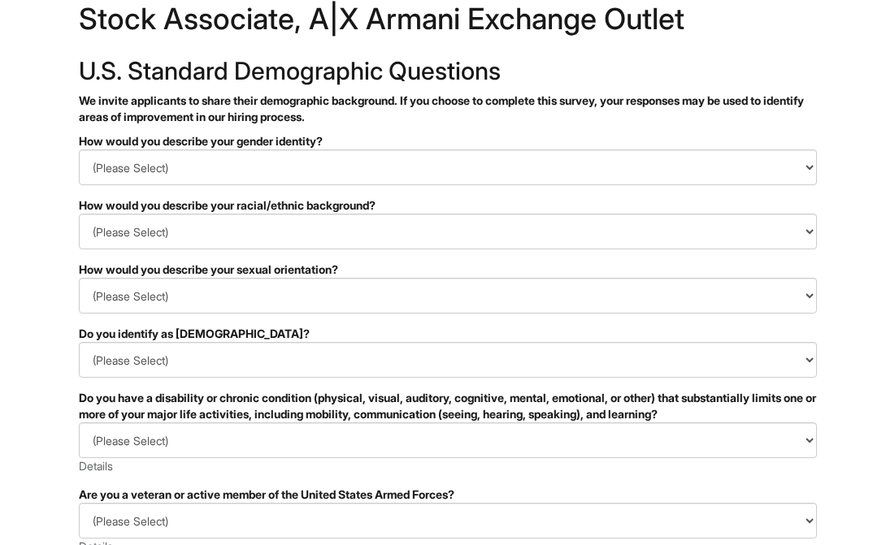
scroll to position [27, 0]
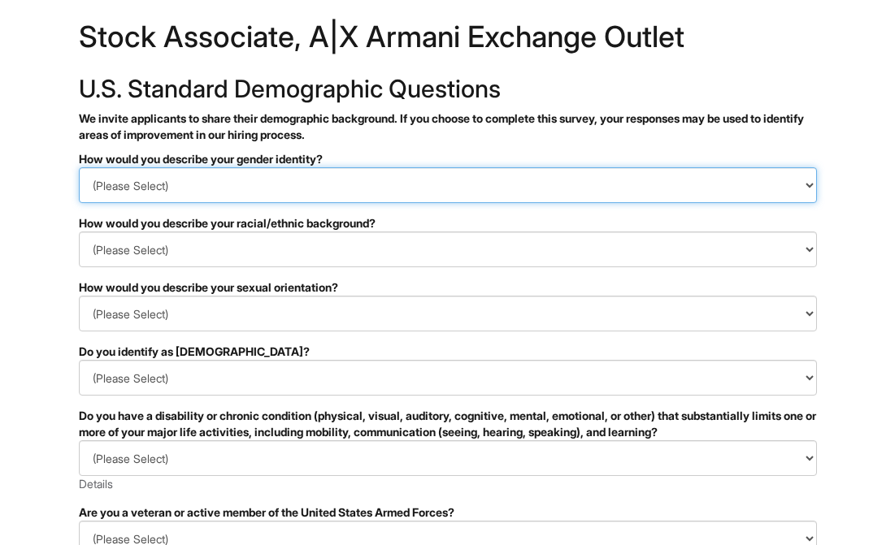
click at [381, 189] on select "(Please Select) Man Woman [DEMOGRAPHIC_DATA] I prefer to self-describe I don't …" at bounding box center [448, 185] width 738 height 36
select select "Woman"
click at [79, 167] on select "(Please Select) Man Woman [DEMOGRAPHIC_DATA] I prefer to self-describe I don't …" at bounding box center [448, 185] width 738 height 36
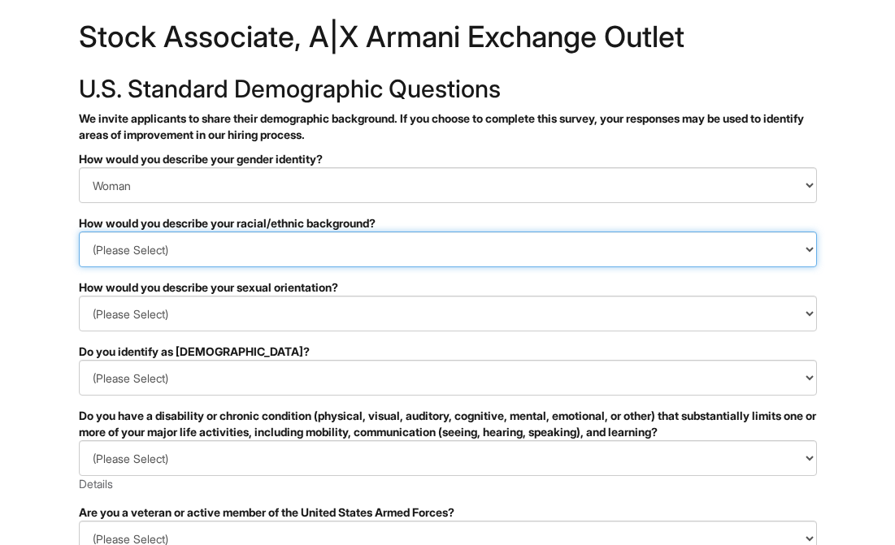
click at [319, 249] on select "(Please Select) [DEMOGRAPHIC_DATA] or of [DEMOGRAPHIC_DATA] descent [DEMOGRAPHI…" at bounding box center [448, 250] width 738 height 36
select select "Southeast Asian"
click at [79, 232] on select "(Please Select) [DEMOGRAPHIC_DATA] or of [DEMOGRAPHIC_DATA] descent [DEMOGRAPHI…" at bounding box center [448, 250] width 738 height 36
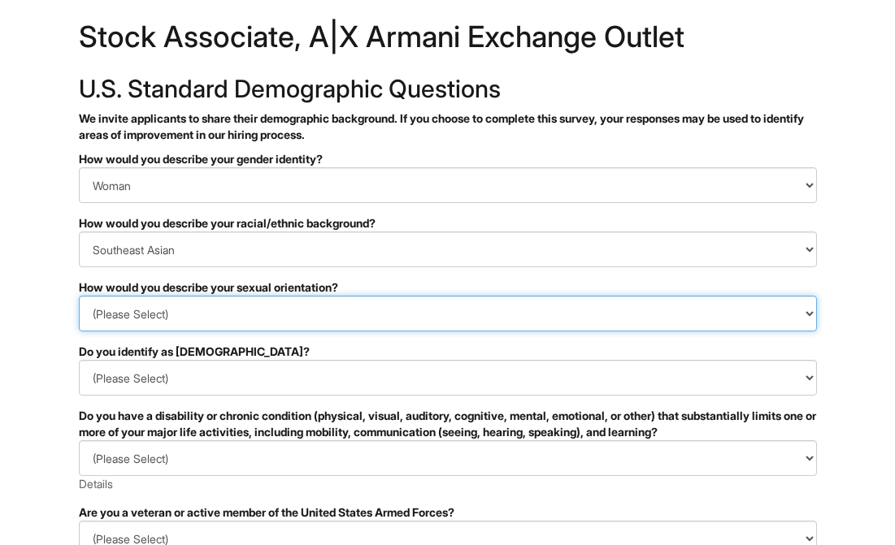
click at [266, 324] on select "(Please Select) [DEMOGRAPHIC_DATA] [DEMOGRAPHIC_DATA] and/or [DEMOGRAPHIC_DATA]…" at bounding box center [448, 314] width 738 height 36
select select "[DEMOGRAPHIC_DATA]"
click at [79, 296] on select "(Please Select) [DEMOGRAPHIC_DATA] [DEMOGRAPHIC_DATA] and/or [DEMOGRAPHIC_DATA]…" at bounding box center [448, 314] width 738 height 36
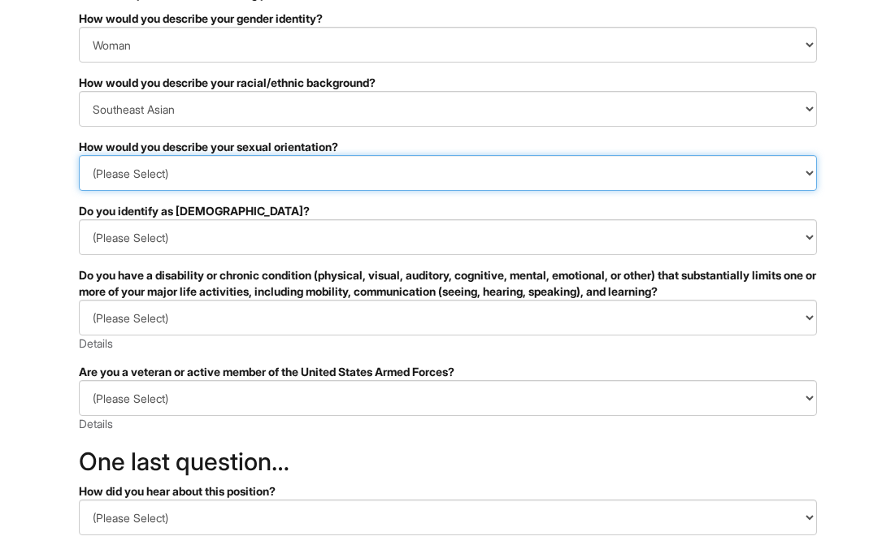
scroll to position [191, 0]
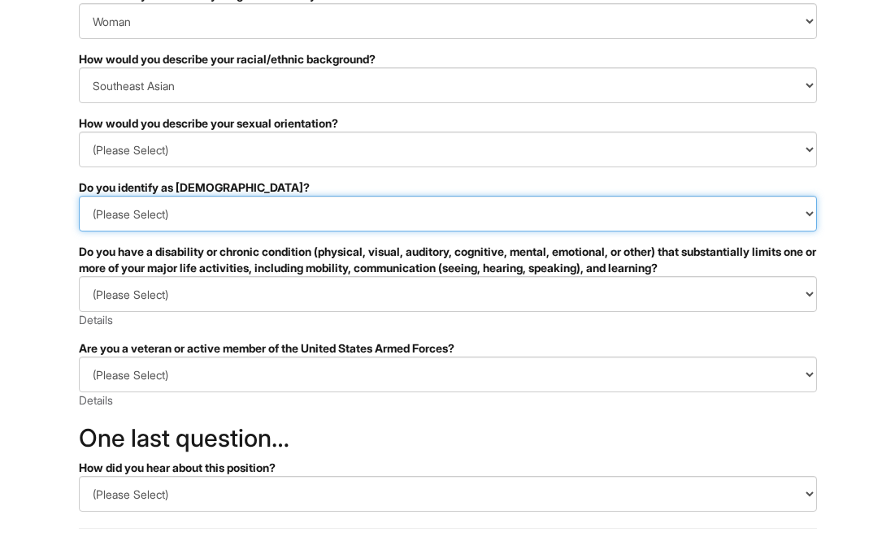
click at [211, 220] on select "(Please Select) Yes No I prefer to self-describe I don't wish to answer" at bounding box center [448, 214] width 738 height 36
select select "No"
click at [79, 196] on select "(Please Select) Yes No I prefer to self-describe I don't wish to answer" at bounding box center [448, 214] width 738 height 36
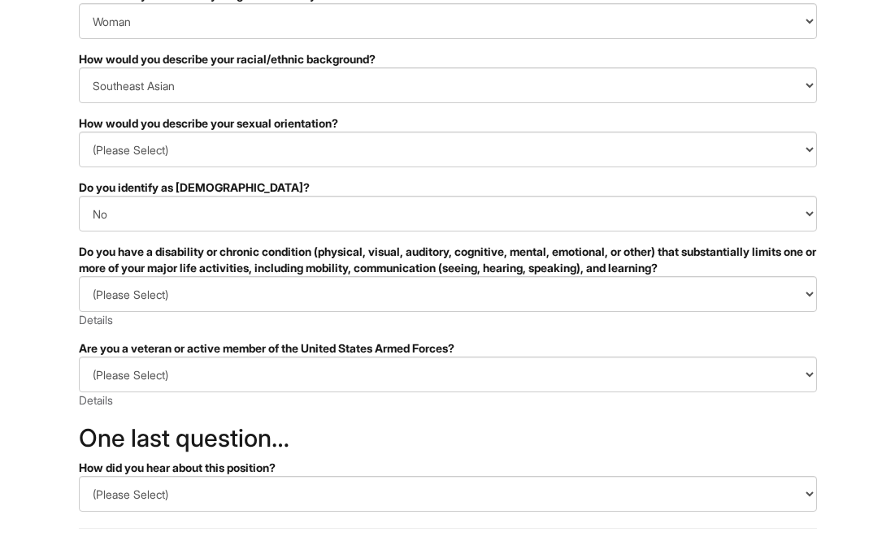
click at [141, 334] on form "PLEASE COMPLETE ALL REQUIRED FIELDS How would you describe your gender identity…" at bounding box center [448, 335] width 738 height 697
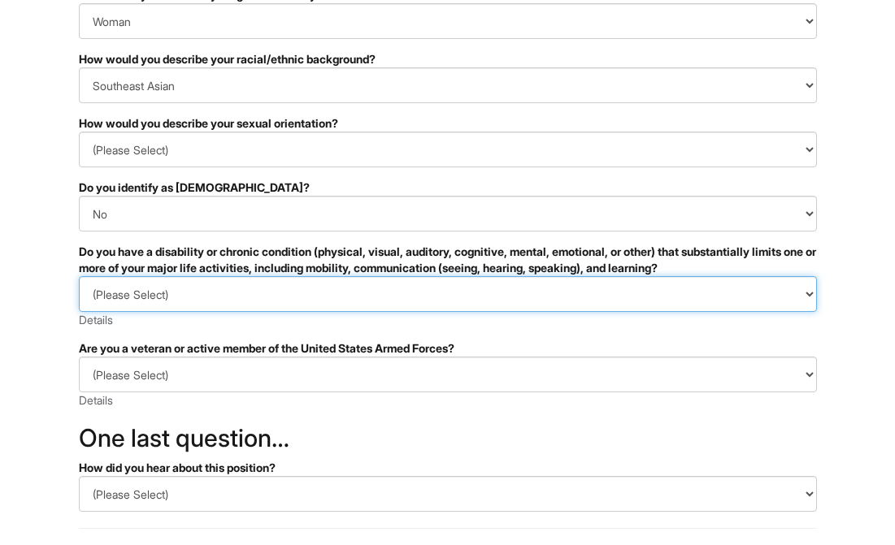
click at [182, 297] on select "(Please Select) YES, I HAVE A DISABILITY (or previously had a disability) NO, I…" at bounding box center [448, 294] width 738 height 36
select select "NO, I DON'T HAVE A DISABILITY"
click at [79, 276] on select "(Please Select) YES, I HAVE A DISABILITY (or previously had a disability) NO, I…" at bounding box center [448, 294] width 738 height 36
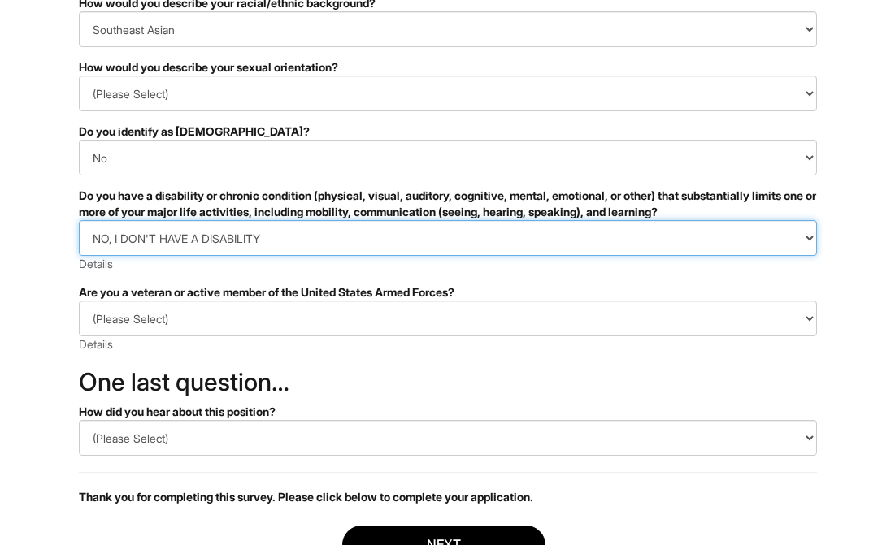
scroll to position [254, 0]
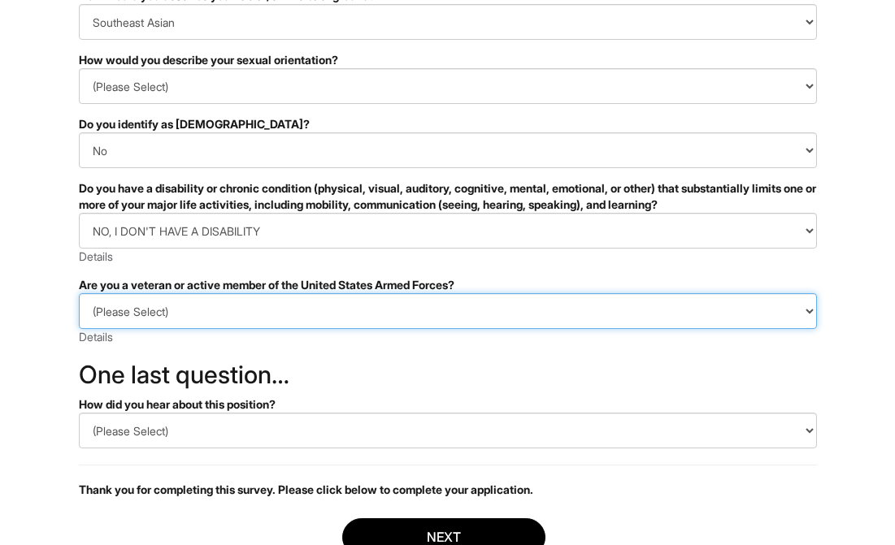
click at [191, 317] on select "(Please Select) I IDENTIFY AS ONE OR MORE OF THE CLASSIFICATIONS OF PROTECTED V…" at bounding box center [448, 311] width 738 height 36
select select "I AM NOT A PROTECTED VETERAN"
click at [79, 293] on select "(Please Select) I IDENTIFY AS ONE OR MORE OF THE CLASSIFICATIONS OF PROTECTED V…" at bounding box center [448, 311] width 738 height 36
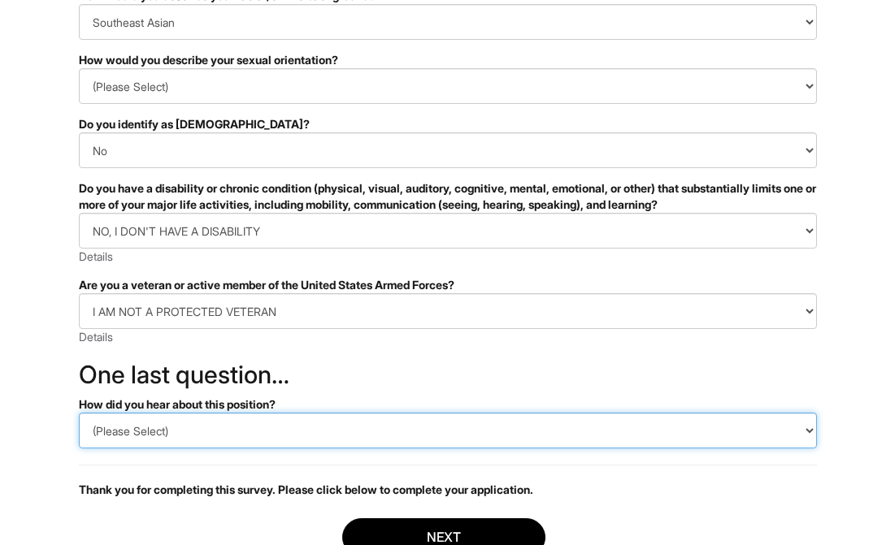
click at [192, 432] on select "(Please Select) CareerBuilder Indeed LinkedIn Monster Referral Other" at bounding box center [448, 431] width 738 height 36
click at [79, 413] on select "(Please Select) CareerBuilder Indeed LinkedIn Monster Referral Other" at bounding box center [448, 431] width 738 height 36
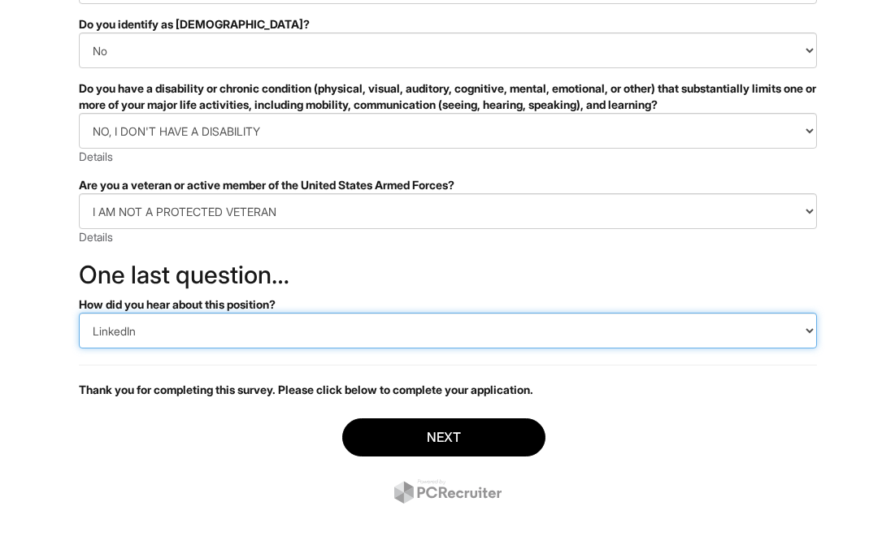
scroll to position [370, 0]
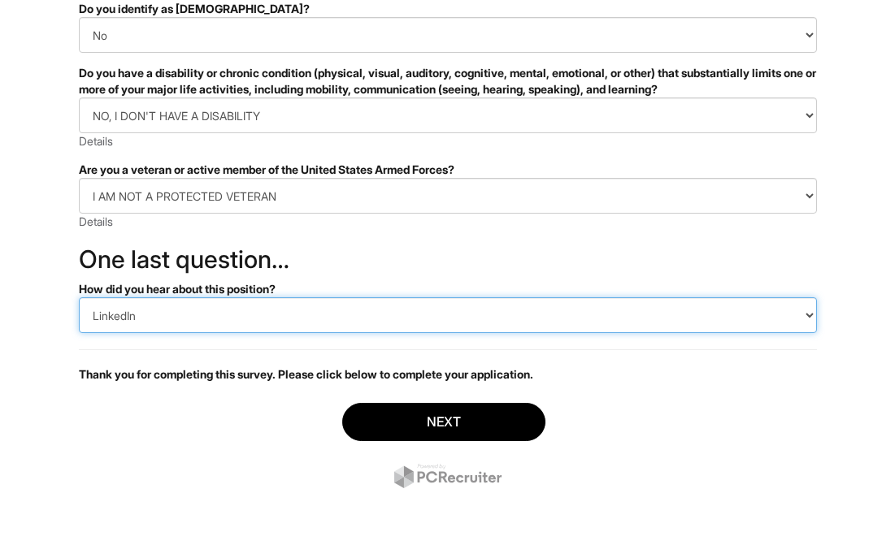
click at [206, 318] on select "(Please Select) CareerBuilder Indeed LinkedIn Monster Referral Other" at bounding box center [448, 316] width 738 height 36
select select "Other"
click at [79, 298] on select "(Please Select) CareerBuilder Indeed LinkedIn Monster Referral Other" at bounding box center [448, 316] width 738 height 36
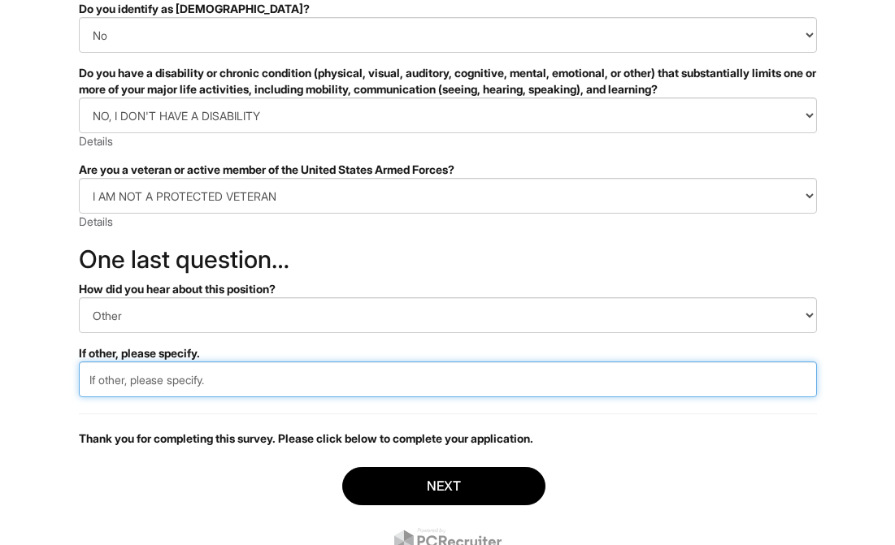
click at [211, 385] on input "text" at bounding box center [448, 380] width 738 height 36
type input "company's website"
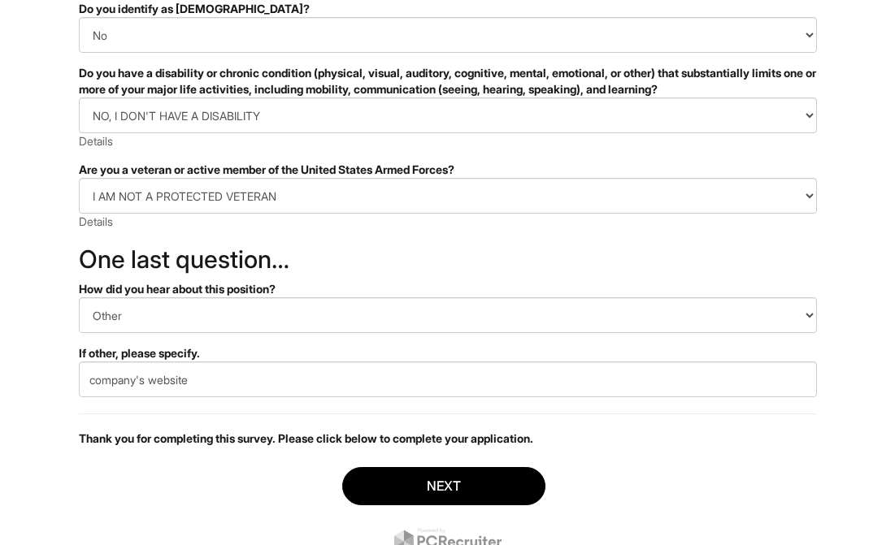
click at [237, 483] on div "Next" at bounding box center [448, 512] width 738 height 114
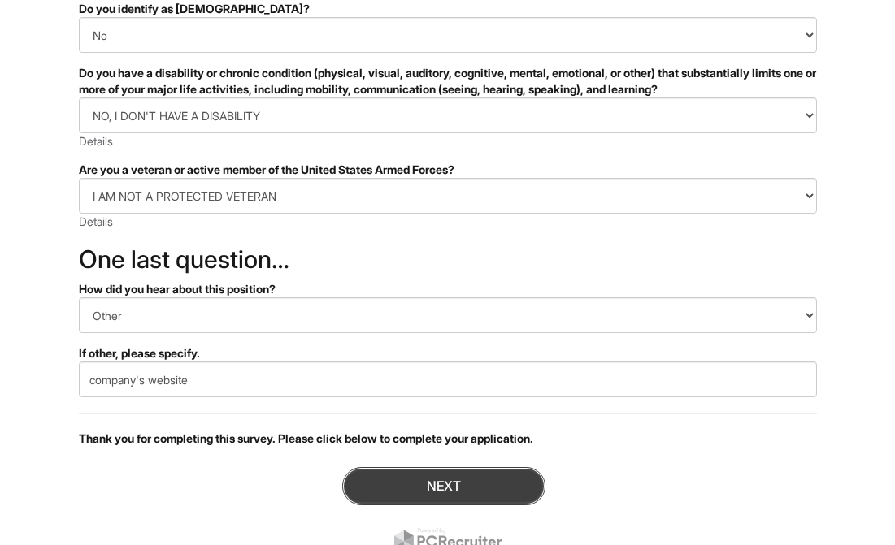
click at [416, 484] on button "Next" at bounding box center [443, 486] width 203 height 38
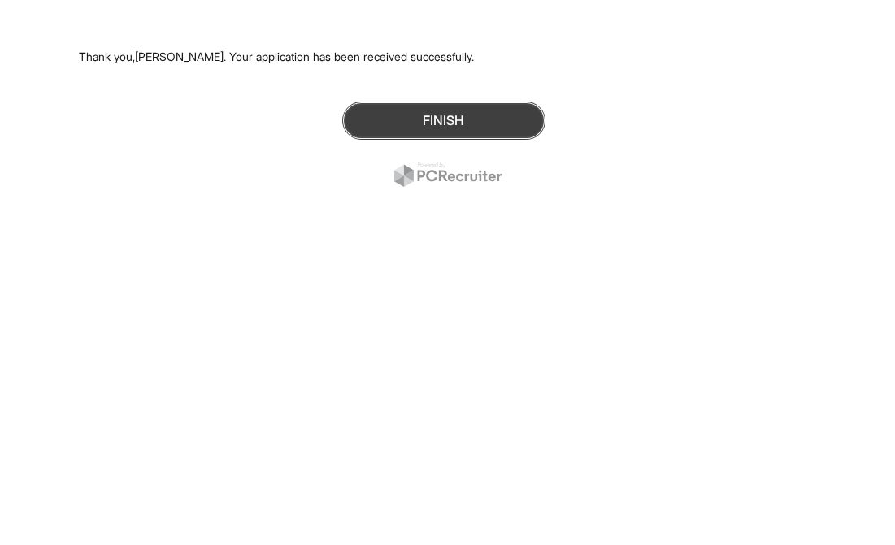
click at [448, 118] on button "Finish" at bounding box center [443, 121] width 203 height 38
